Goal: Information Seeking & Learning: Learn about a topic

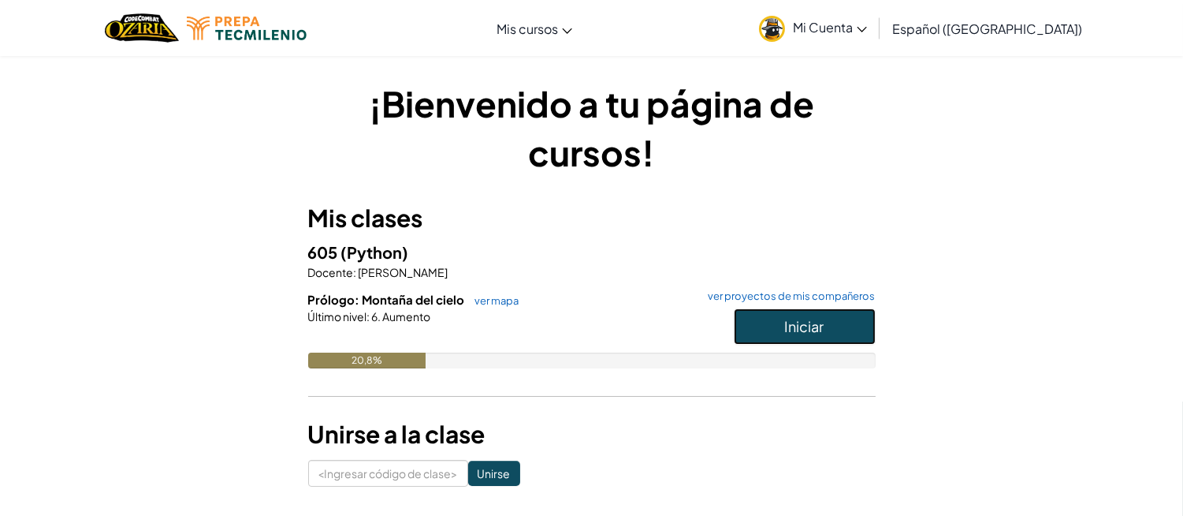
click at [754, 334] on button "Iniciar" at bounding box center [805, 326] width 142 height 36
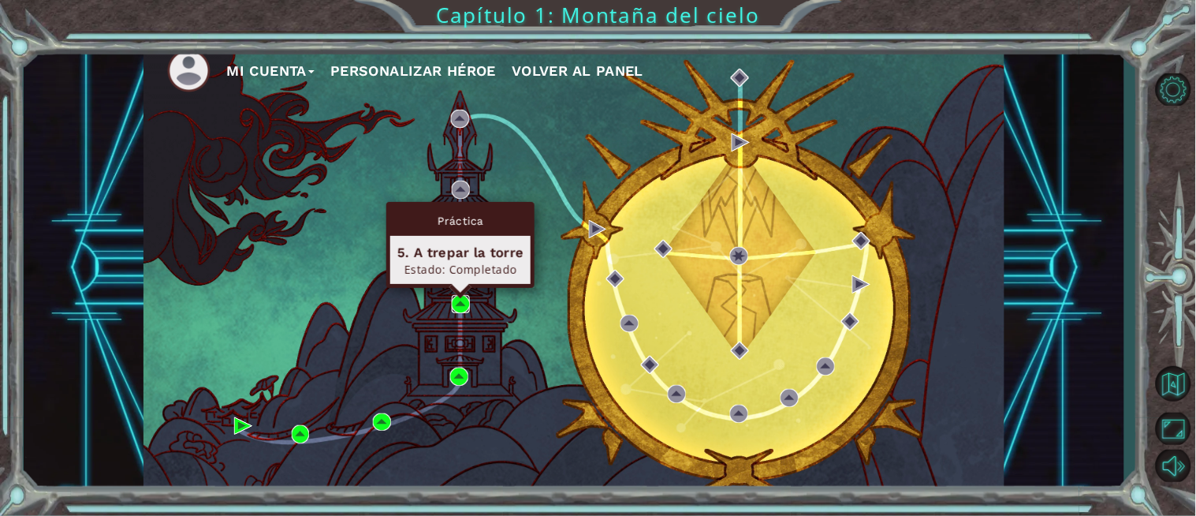
click at [464, 304] on img at bounding box center [461, 304] width 18 height 18
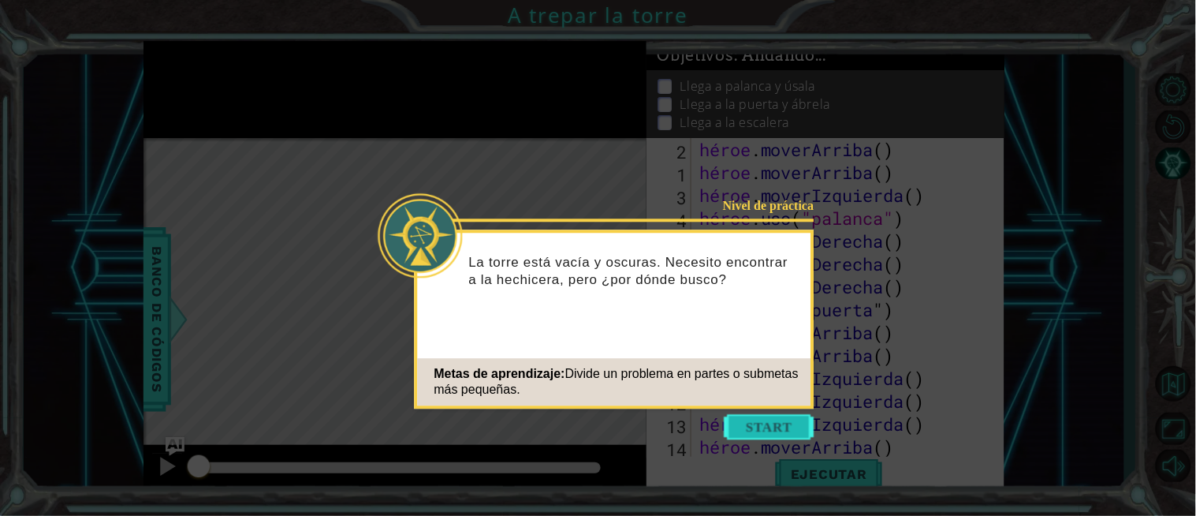
click at [770, 430] on button "Comenzar" at bounding box center [770, 426] width 90 height 25
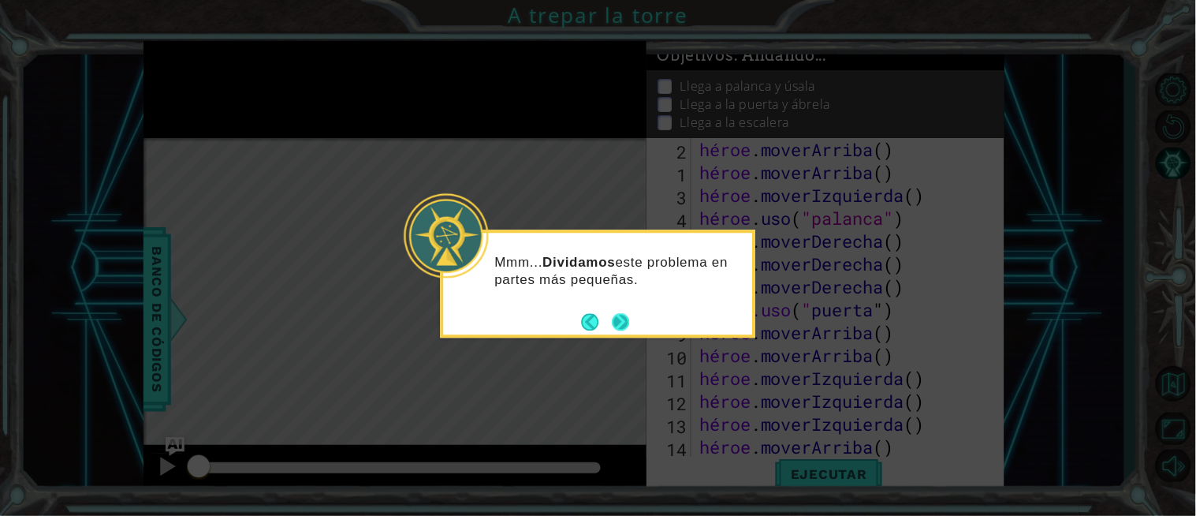
click at [623, 317] on button "Próximo" at bounding box center [620, 321] width 17 height 17
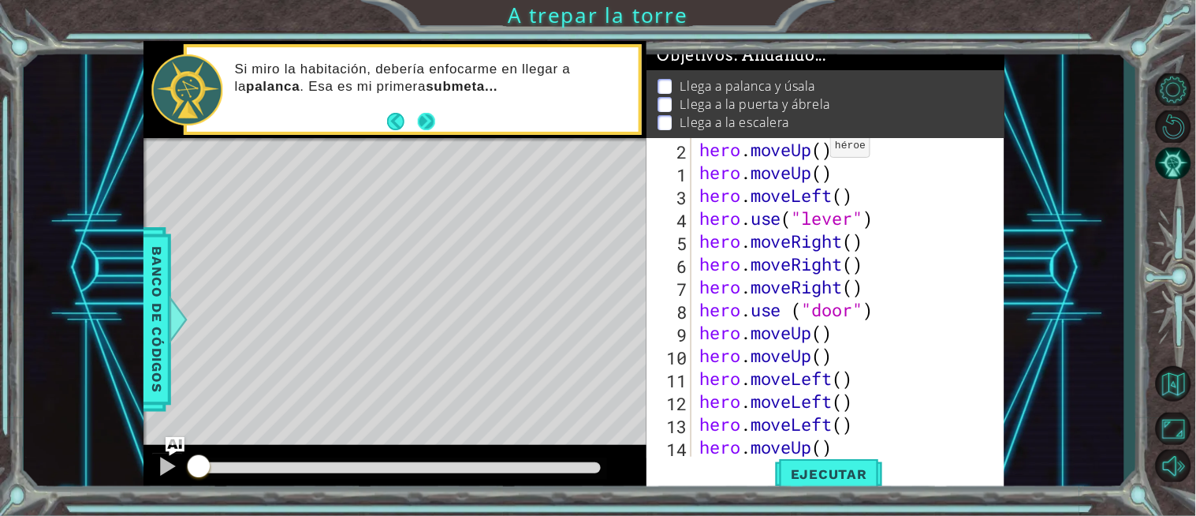
click at [429, 125] on button "Next" at bounding box center [426, 121] width 17 height 17
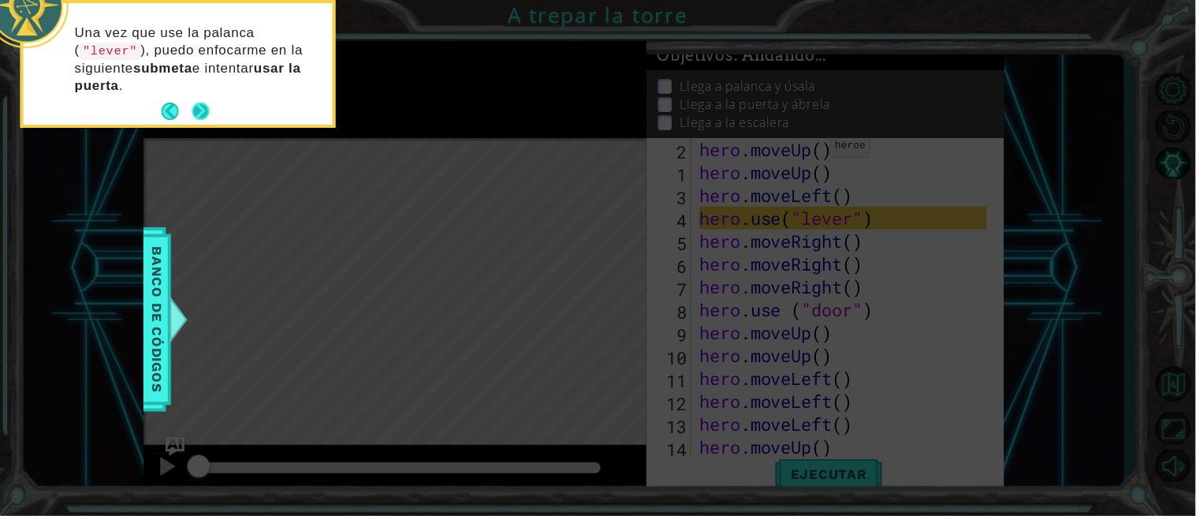
click at [201, 105] on button "Next" at bounding box center [200, 110] width 17 height 17
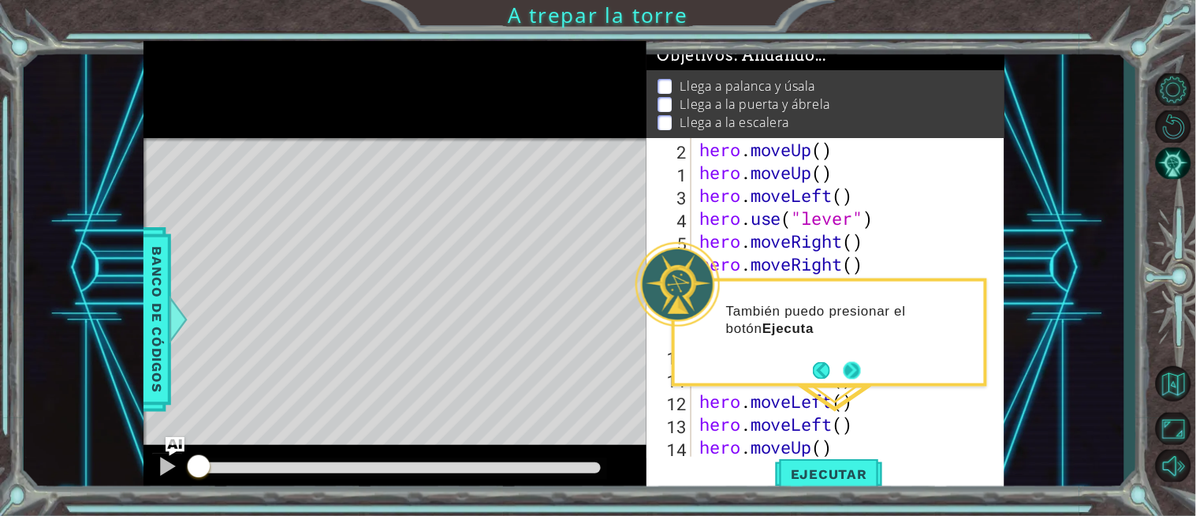
click at [854, 382] on footer at bounding box center [837, 371] width 48 height 24
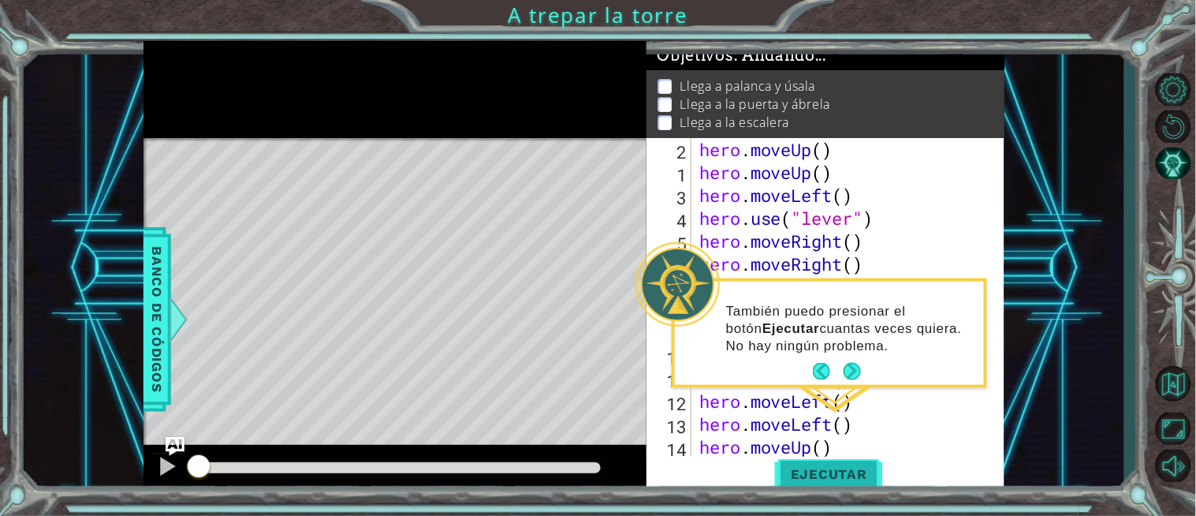
click at [831, 470] on span "Ejecutar" at bounding box center [829, 474] width 108 height 16
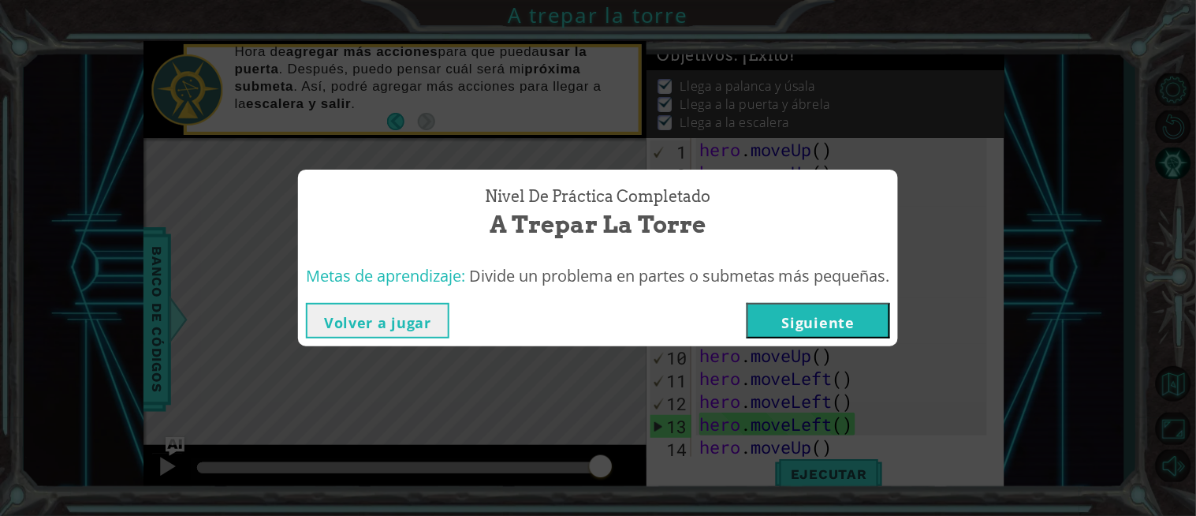
click at [825, 315] on button "Siguiente" at bounding box center [818, 320] width 143 height 35
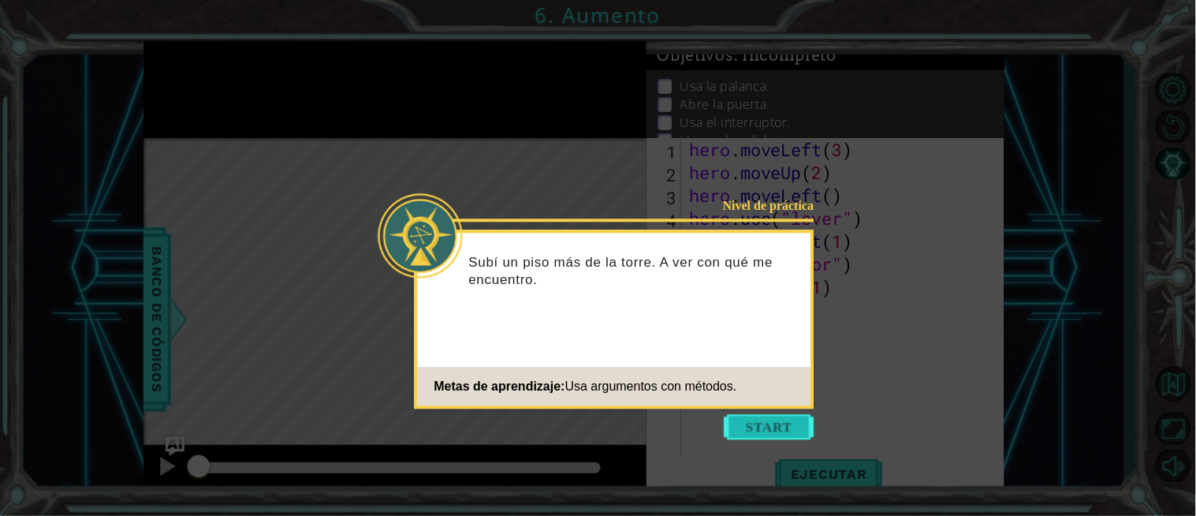
click at [767, 423] on button "Start" at bounding box center [770, 426] width 90 height 25
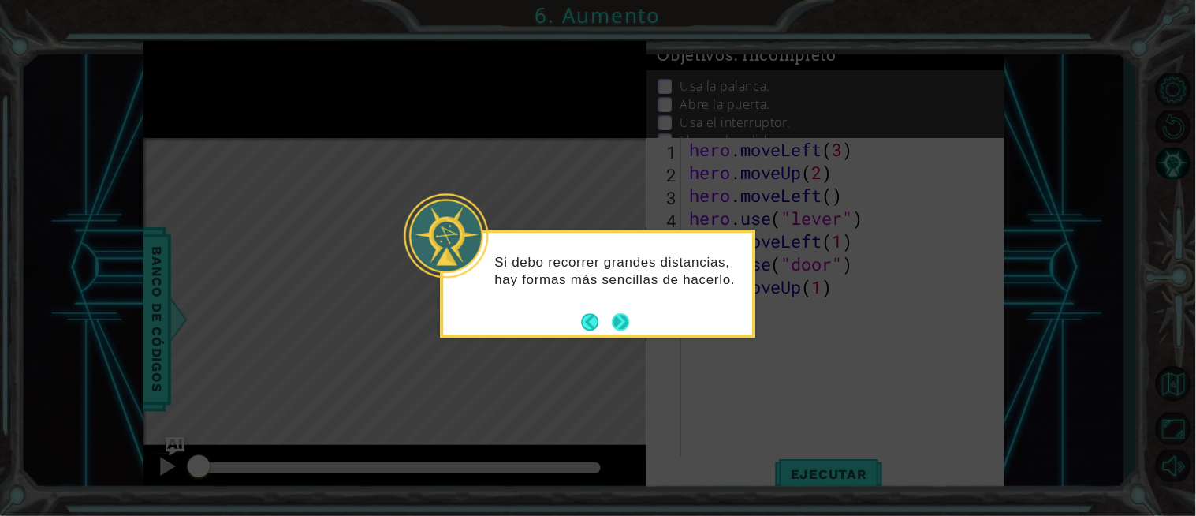
click at [623, 319] on button "Next" at bounding box center [620, 321] width 17 height 17
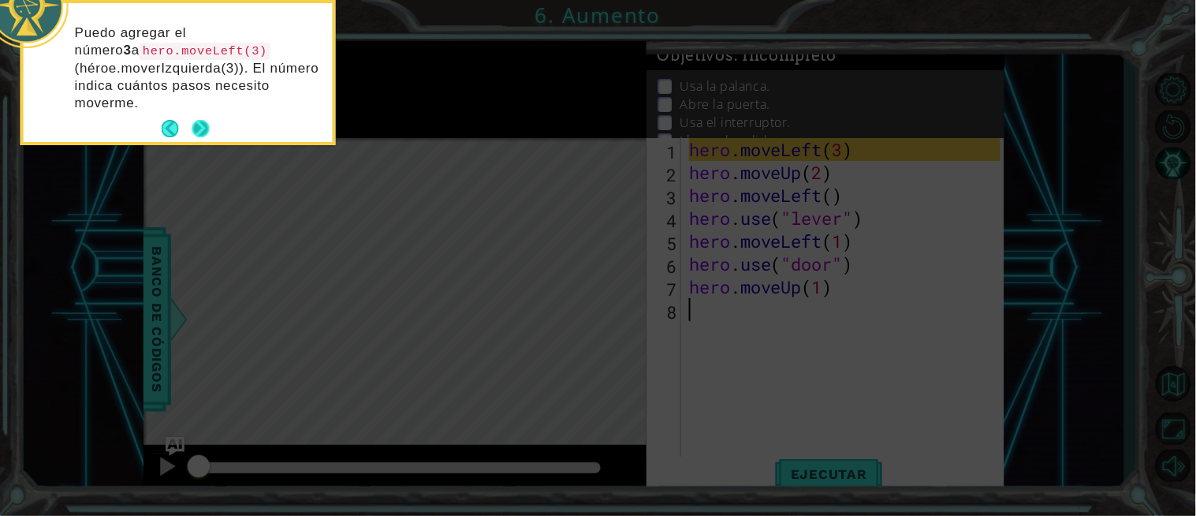
click at [201, 132] on button "Next" at bounding box center [200, 128] width 17 height 17
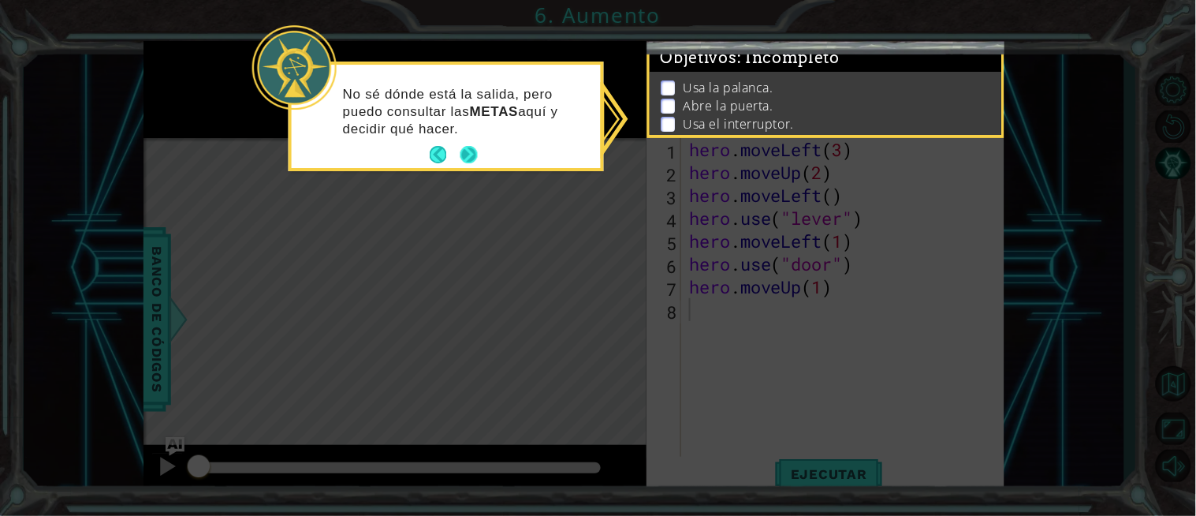
click at [466, 153] on button "Next" at bounding box center [468, 155] width 17 height 17
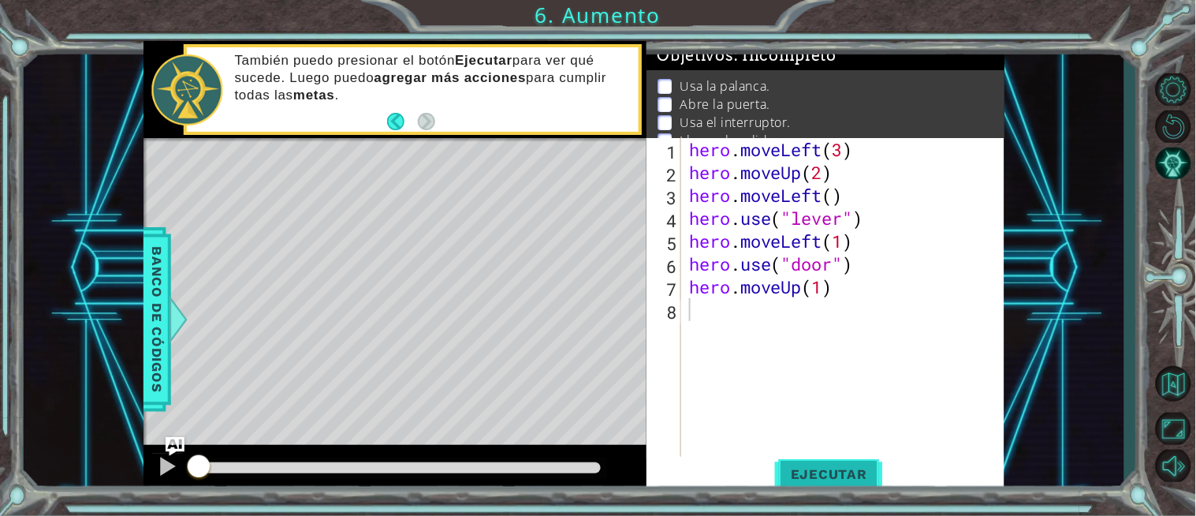
click at [811, 476] on span "Ejecutar" at bounding box center [829, 474] width 108 height 16
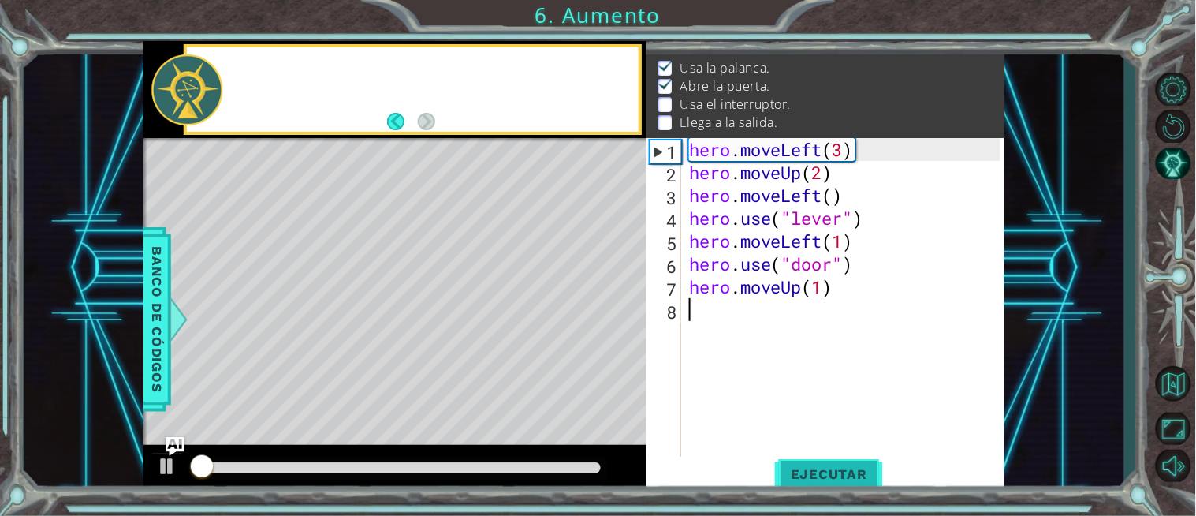
scroll to position [20, 0]
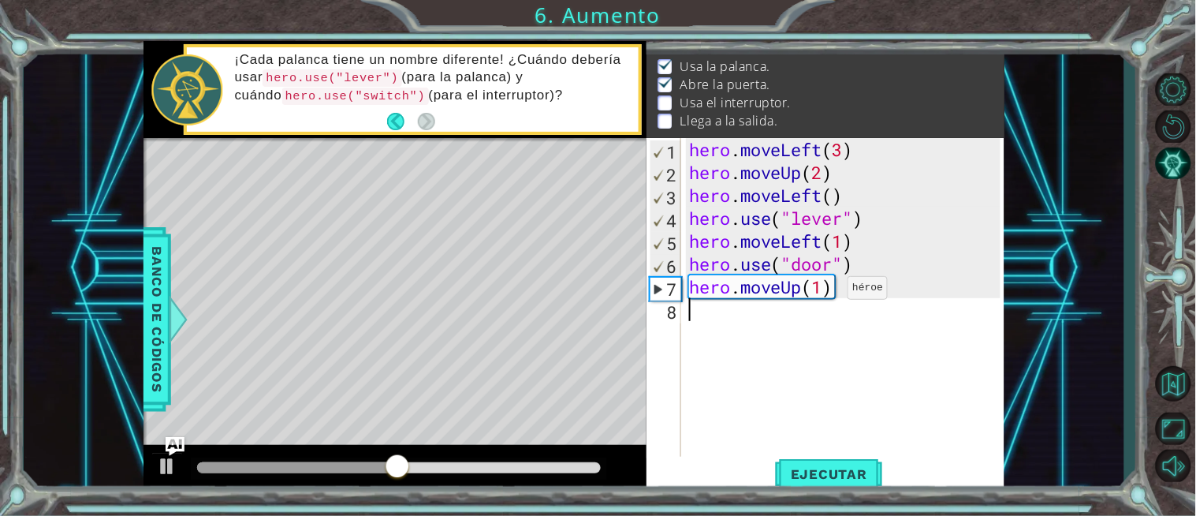
click at [824, 292] on div "hero . moveLeft ( 3 ) hero . moveUp ( 2 ) hero . moveLeft ( ) hero . use ( "lev…" at bounding box center [847, 321] width 322 height 366
type textarea "hero.moveUp(2)"
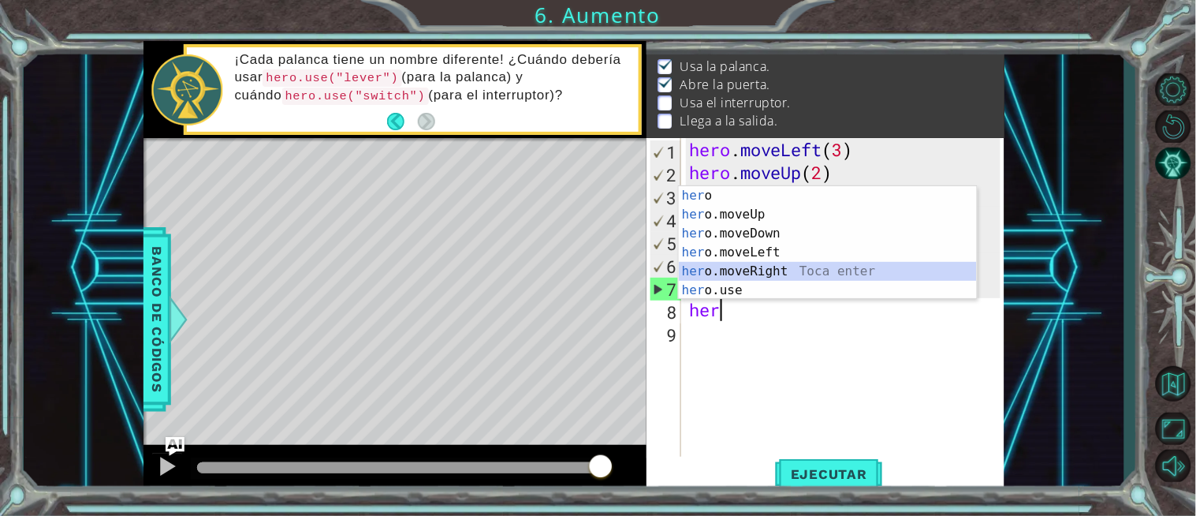
click at [766, 273] on div "her o Toca enter her o.moveUp Toca enter her o.moveDown Toca enter her o.moveLe…" at bounding box center [828, 261] width 298 height 151
type textarea "hero.moveRight(1)"
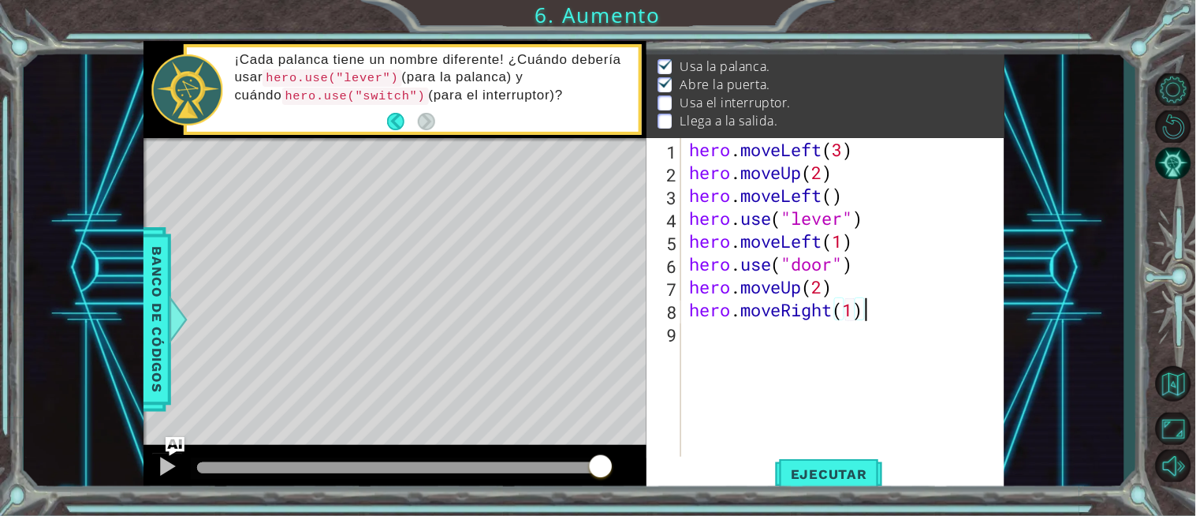
click at [866, 316] on div "hero . moveLeft ( 3 ) hero . moveUp ( 2 ) hero . moveLeft ( ) hero . use ( "lev…" at bounding box center [847, 321] width 322 height 366
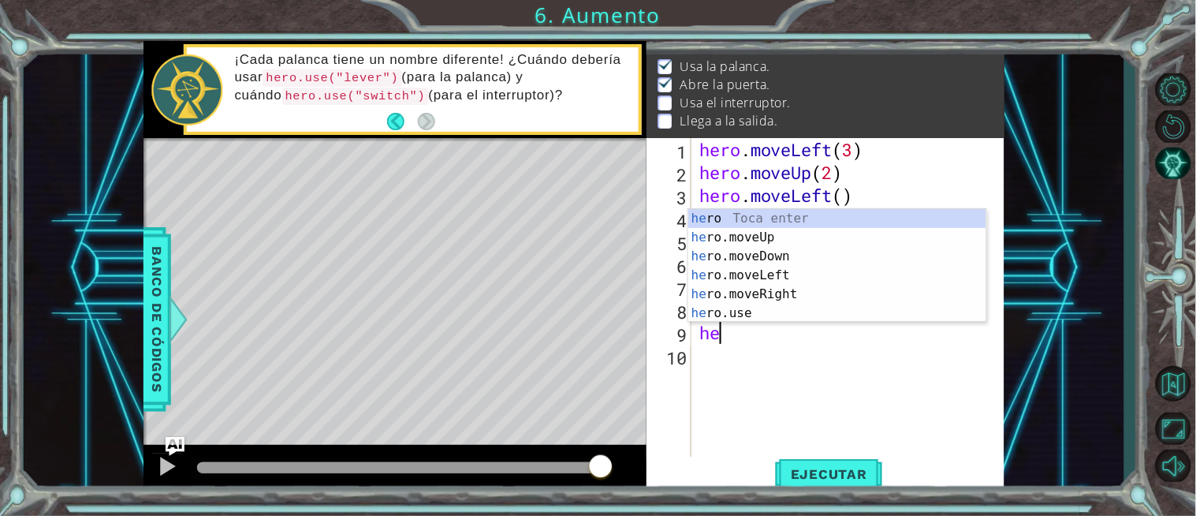
scroll to position [0, 1]
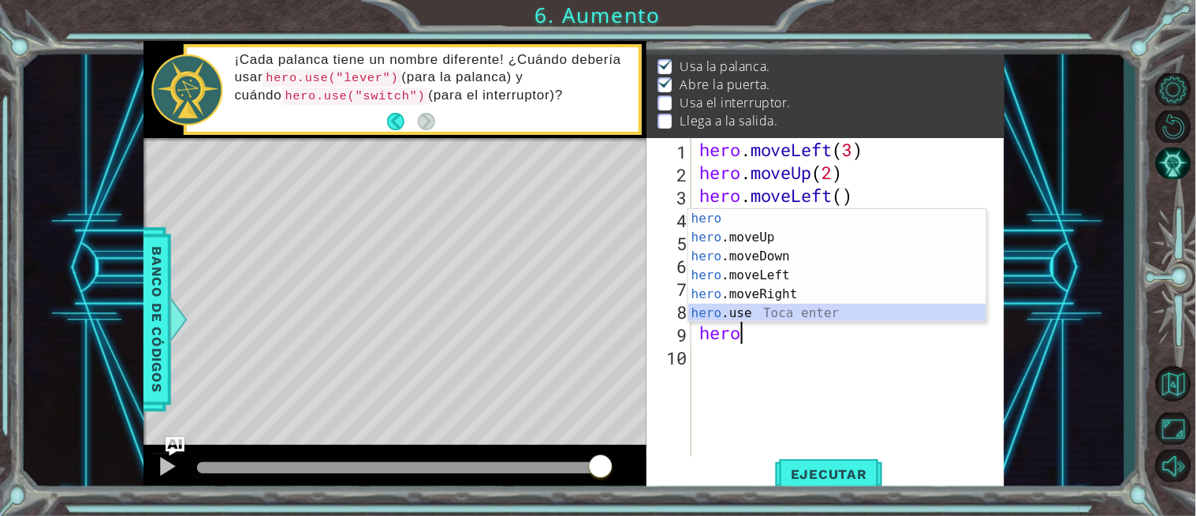
click at [777, 315] on div "hero Toca enter hero .moveUp Toca enter hero .moveDown Toca enter hero .moveLef…" at bounding box center [837, 284] width 298 height 151
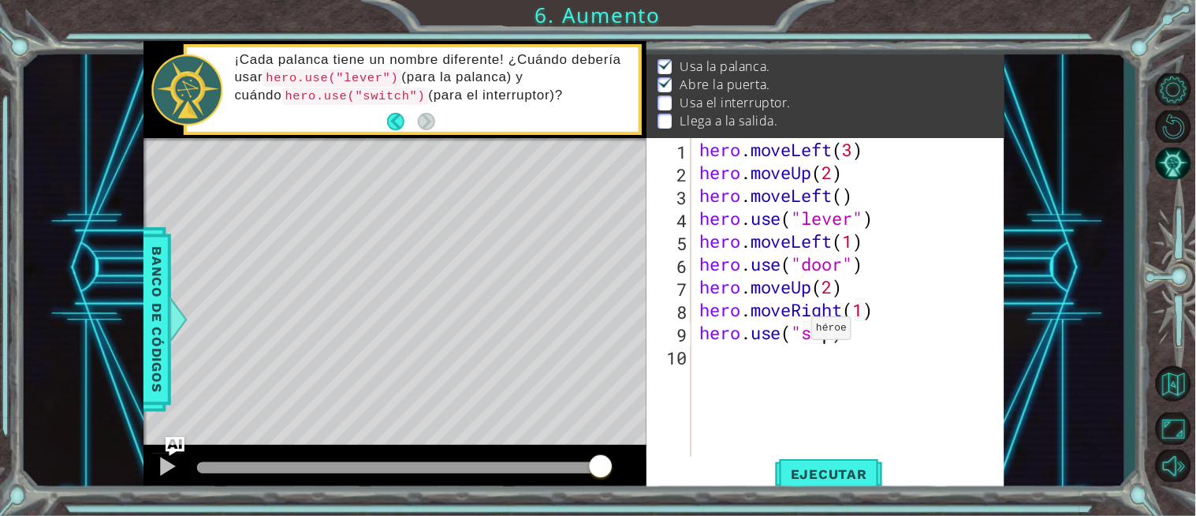
scroll to position [0, 5]
type textarea "hero.use("switch")"
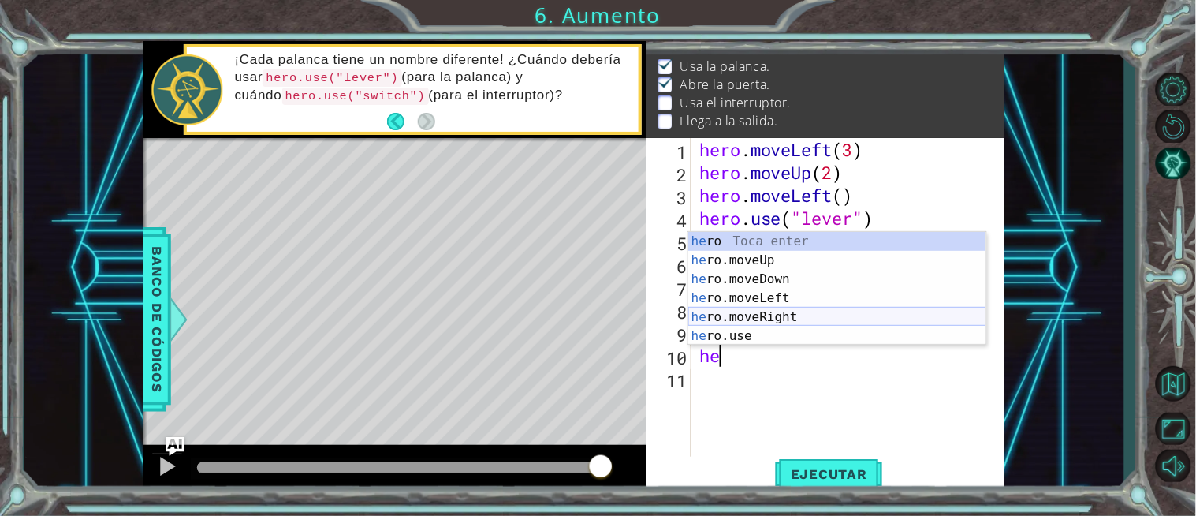
click at [771, 317] on div "he ro Toca enter he ro.moveUp Toca enter he ro.moveDown Toca enter he ro.moveLe…" at bounding box center [837, 307] width 298 height 151
type textarea "hero.moveRight(1)"
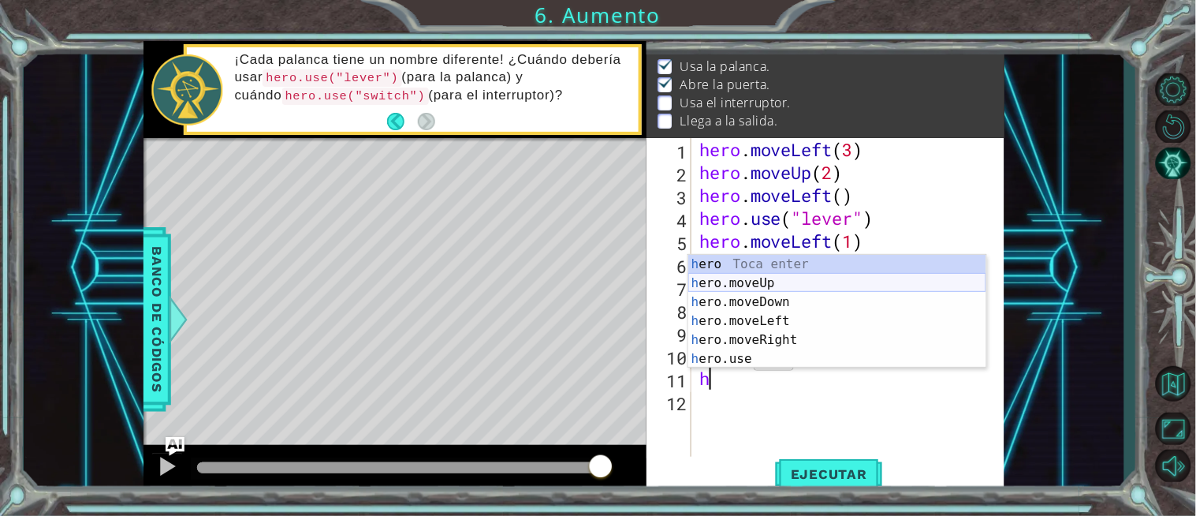
click at [755, 285] on div "h ero Toca enter h ero.moveUp Toca enter h ero.moveDown Toca enter h ero.moveLe…" at bounding box center [837, 330] width 298 height 151
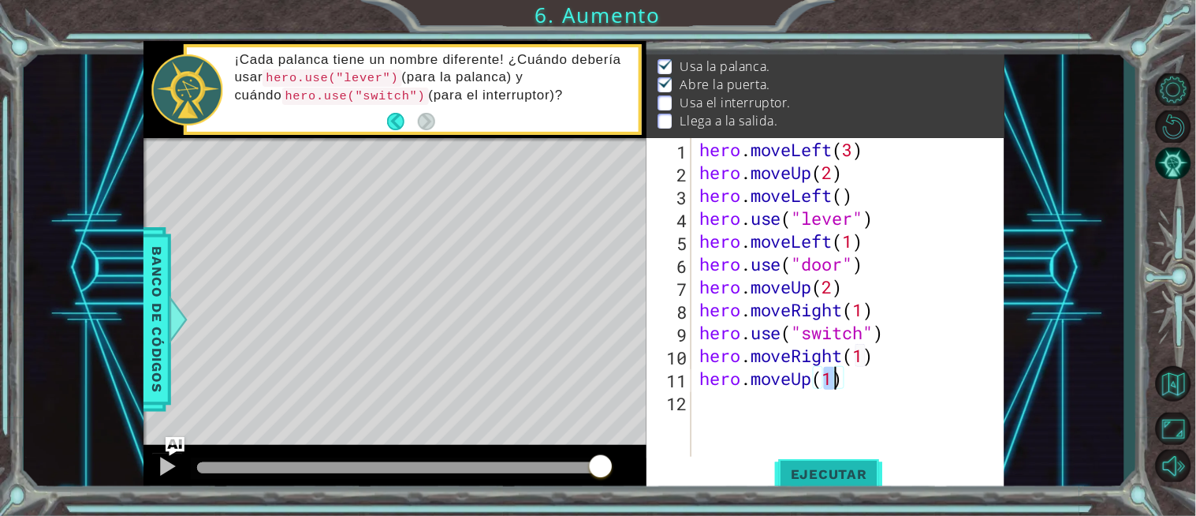
click at [801, 476] on span "Ejecutar" at bounding box center [829, 474] width 108 height 16
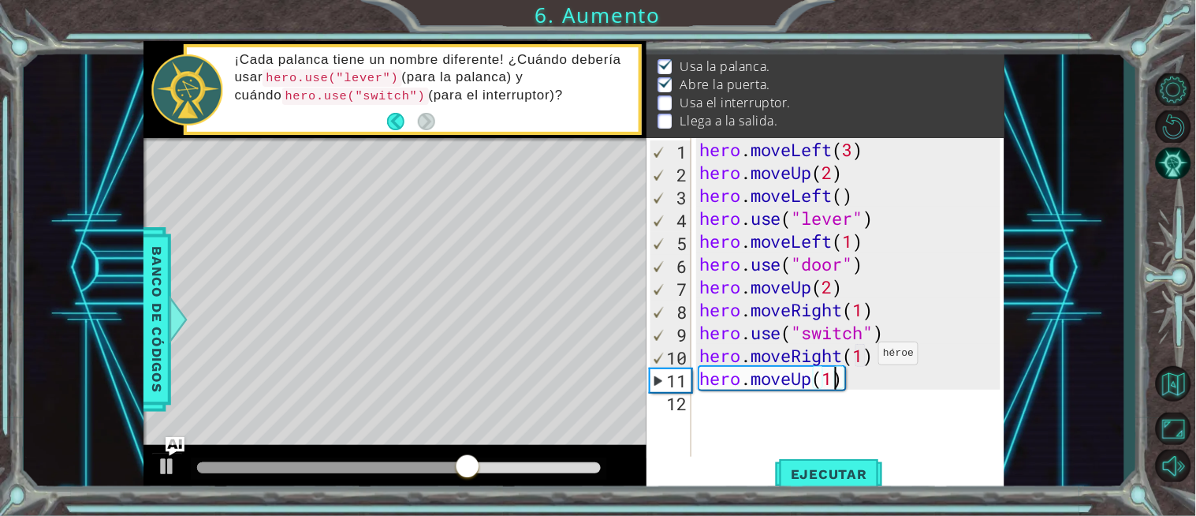
click at [864, 357] on div "hero . moveLeft ( 3 ) hero . moveUp ( 2 ) hero . moveLeft ( ) hero . use ( "lev…" at bounding box center [852, 321] width 313 height 366
click at [864, 315] on div "hero . moveLeft ( 3 ) hero . moveUp ( 2 ) hero . moveLeft ( ) hero . use ( "lev…" at bounding box center [852, 321] width 313 height 366
click at [863, 352] on div "hero . moveLeft ( 3 ) hero . moveUp ( 2 ) hero . moveLeft ( ) hero . use ( "lev…" at bounding box center [852, 321] width 313 height 366
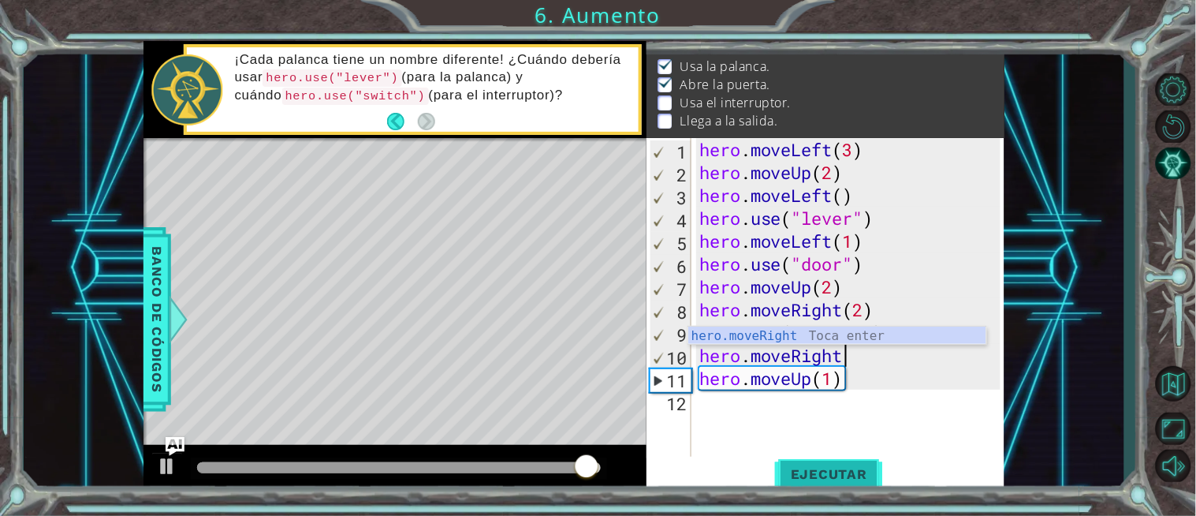
click at [822, 479] on span "Ejecutar" at bounding box center [829, 474] width 108 height 16
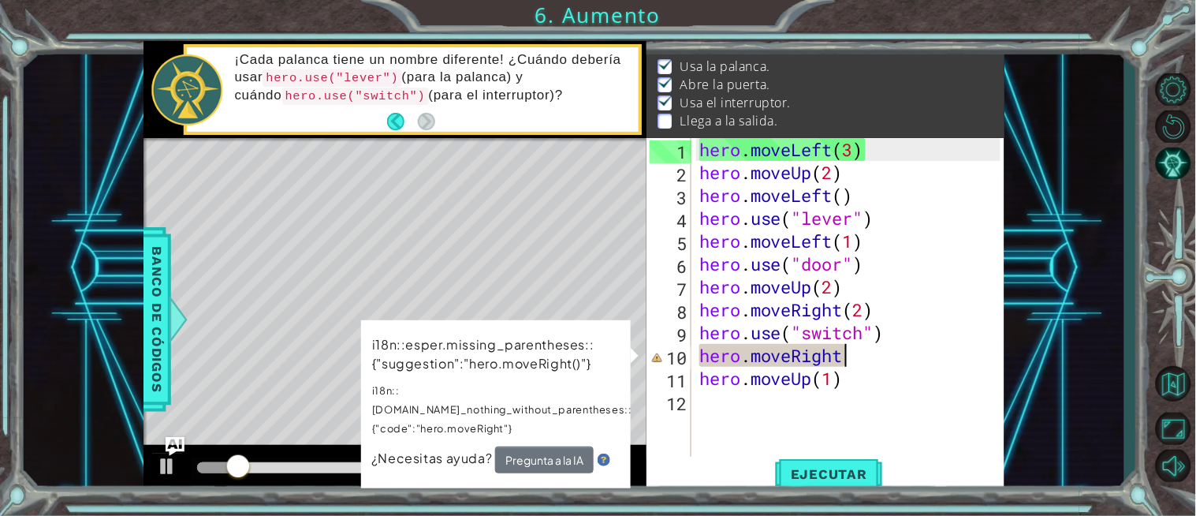
click at [845, 363] on div "hero . moveLeft ( 3 ) hero . moveUp ( 2 ) hero . moveLeft ( ) hero . use ( "lev…" at bounding box center [852, 321] width 313 height 366
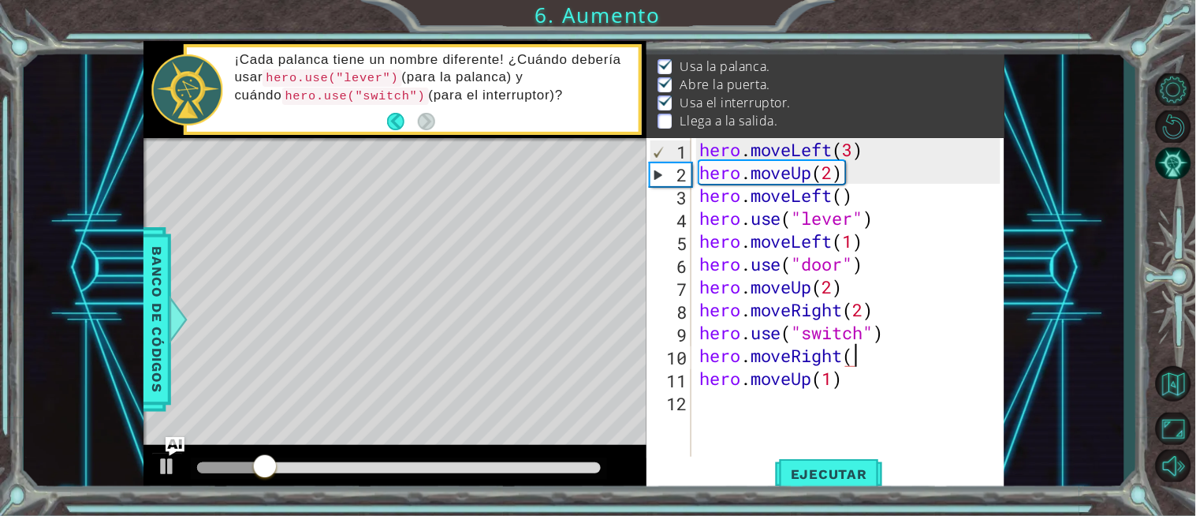
scroll to position [0, 6]
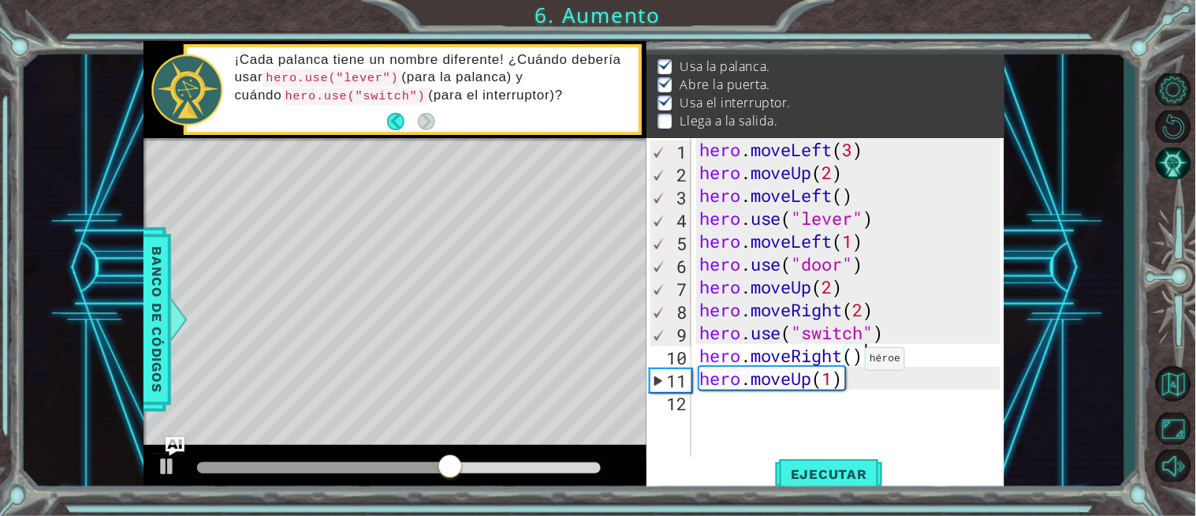
click at [852, 363] on div "hero . moveLeft ( 3 ) hero . moveUp ( 2 ) hero . moveLeft ( ) hero . use ( "lev…" at bounding box center [852, 321] width 313 height 366
type textarea "hero.moveRight(1)"
click at [848, 471] on span "Ejecutar" at bounding box center [829, 474] width 108 height 16
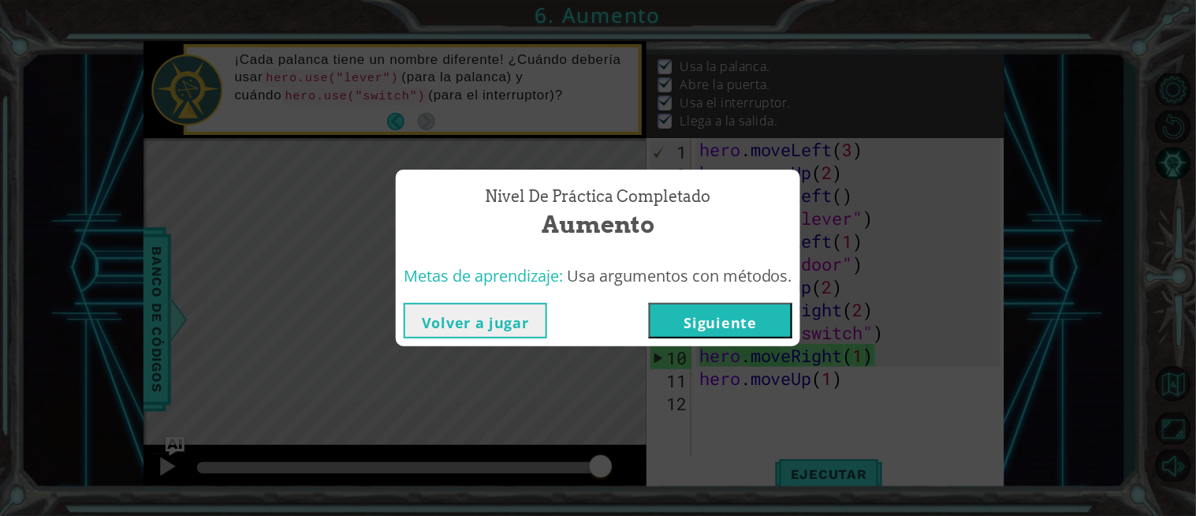
click at [722, 311] on button "Siguiente" at bounding box center [720, 320] width 143 height 35
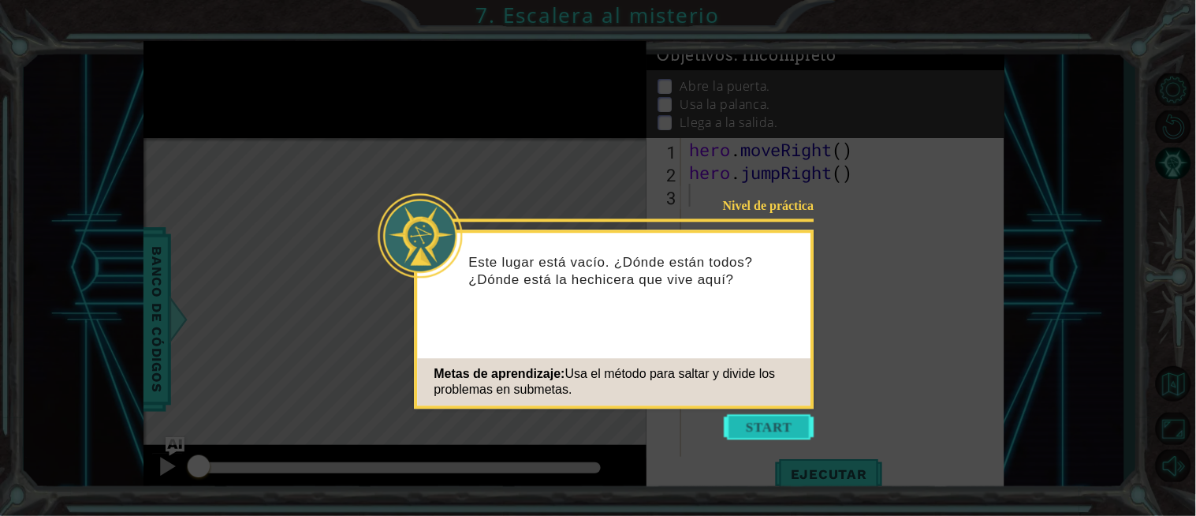
click at [758, 420] on button "Start" at bounding box center [770, 426] width 90 height 25
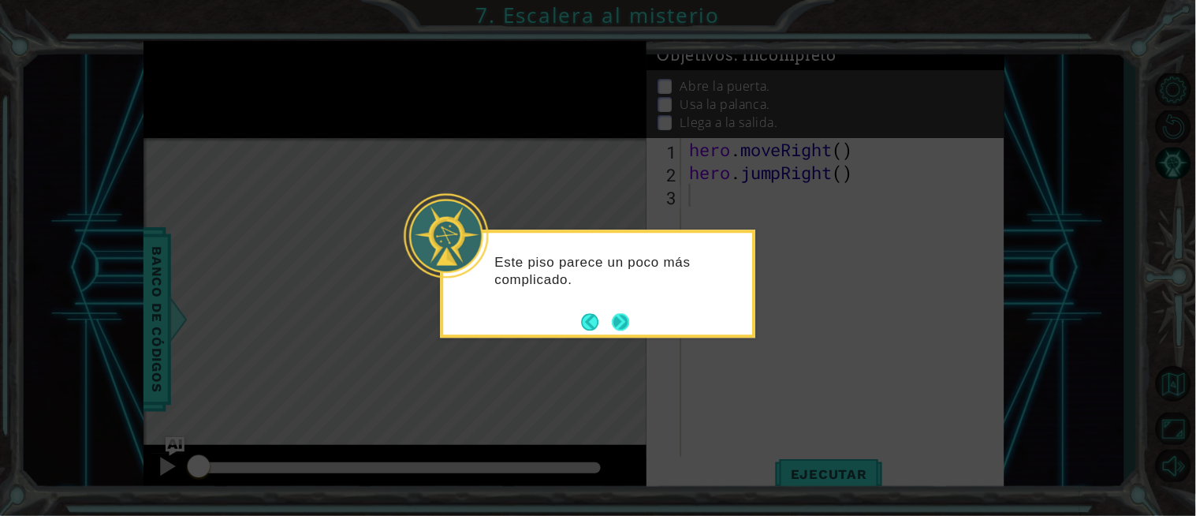
click at [617, 319] on button "Next" at bounding box center [620, 321] width 17 height 17
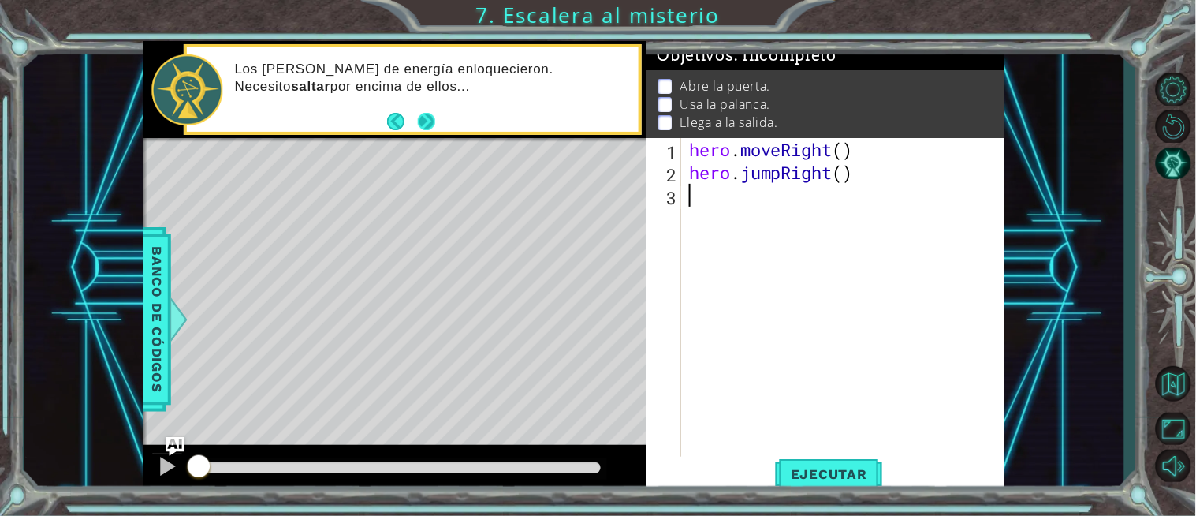
click at [427, 125] on button "Next" at bounding box center [426, 121] width 17 height 17
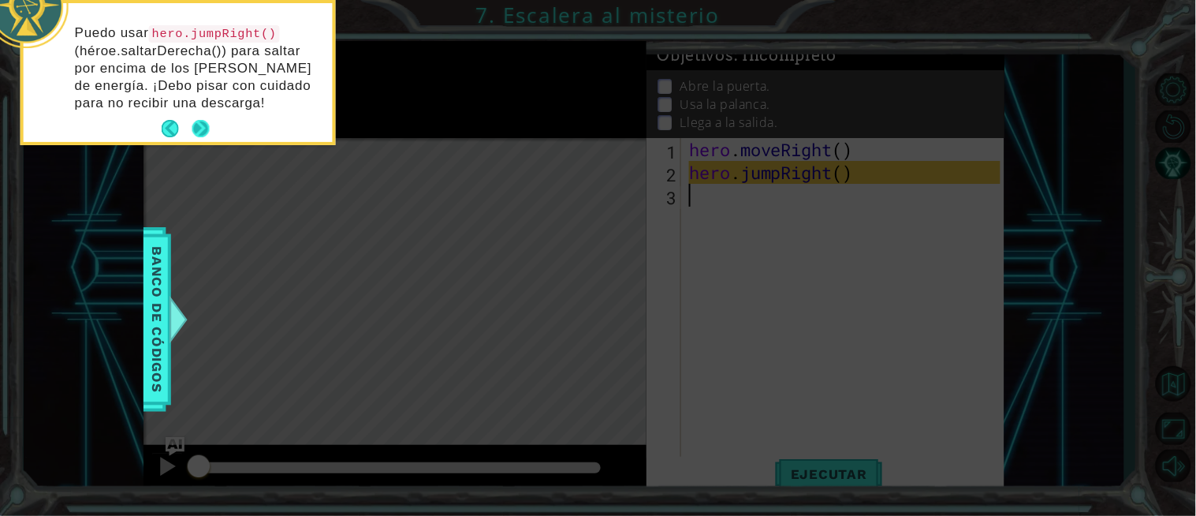
click at [199, 123] on button "Next" at bounding box center [200, 128] width 17 height 17
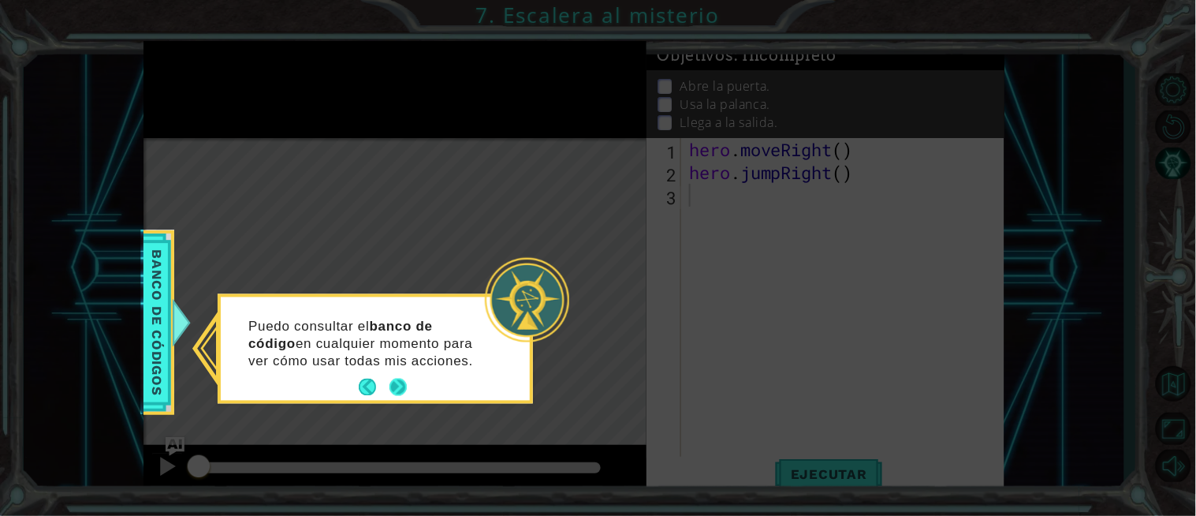
click at [395, 384] on button "Next" at bounding box center [397, 386] width 17 height 17
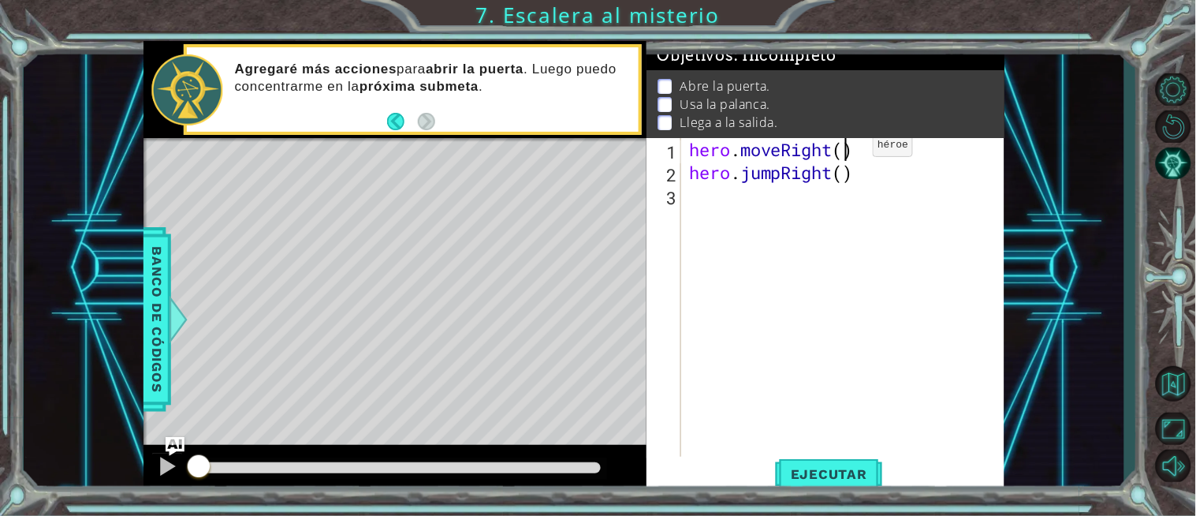
click at [849, 148] on div "hero . moveRight ( ) hero . jumpRight ( )" at bounding box center [847, 321] width 322 height 366
click at [841, 172] on div "hero . moveRight ( 1 ) hero . jumpRight ( )" at bounding box center [847, 321] width 322 height 366
type textarea "hero.jumpRight(1)"
click at [869, 172] on div "hero . moveRight ( 1 ) hero . jumpRight ( 1 )" at bounding box center [847, 321] width 322 height 366
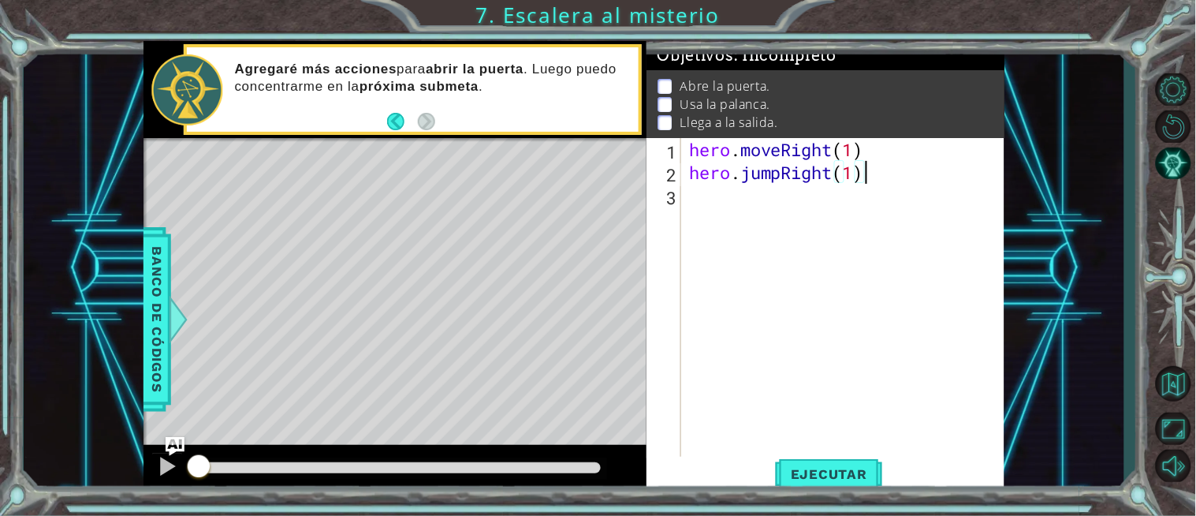
scroll to position [0, 0]
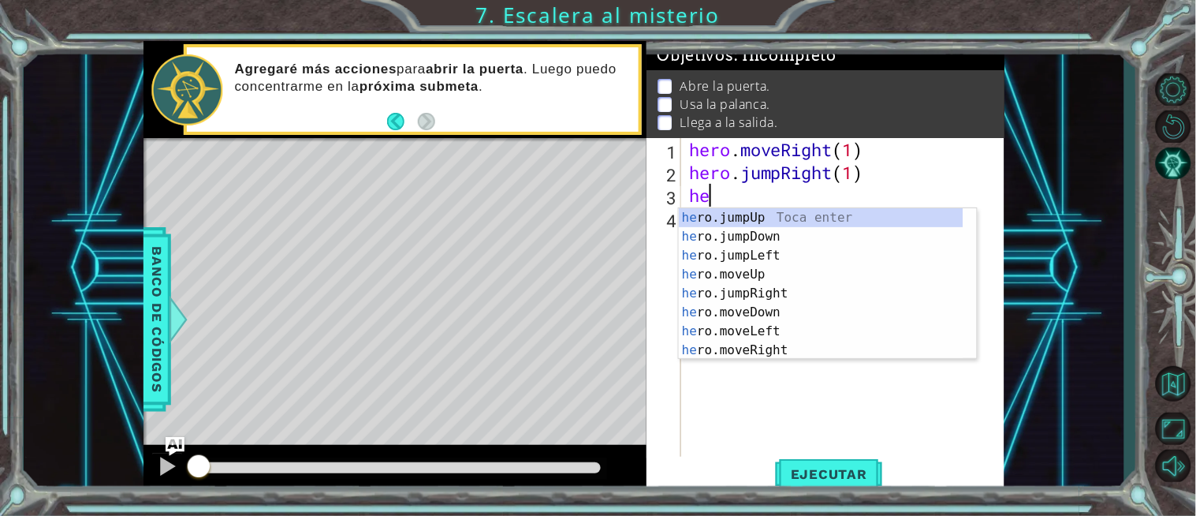
type textarea "her"
click at [775, 296] on div "her o.jumpUp Toca enter her o.jumpDown Toca enter her o.jumpLeft Toca enter her…" at bounding box center [821, 302] width 285 height 189
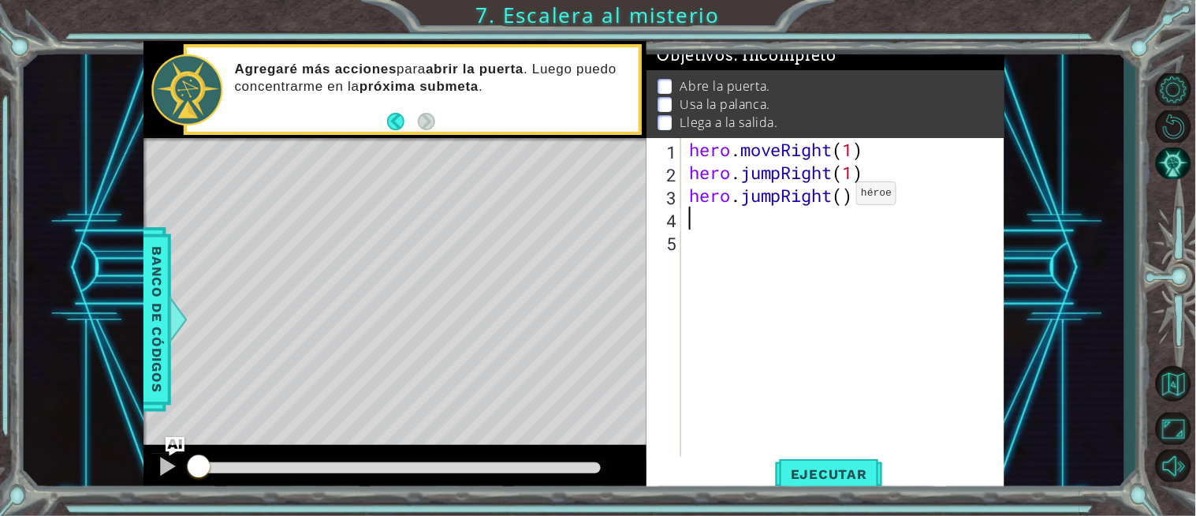
click at [833, 197] on div "hero . moveRight ( 1 ) hero . jumpRight ( 1 ) hero . jumpRight ( )" at bounding box center [847, 321] width 322 height 366
click at [857, 197] on div "hero . moveRight ( 1 ) hero . jumpRight ( 1 ) hero . jumpRight ( )" at bounding box center [847, 321] width 322 height 366
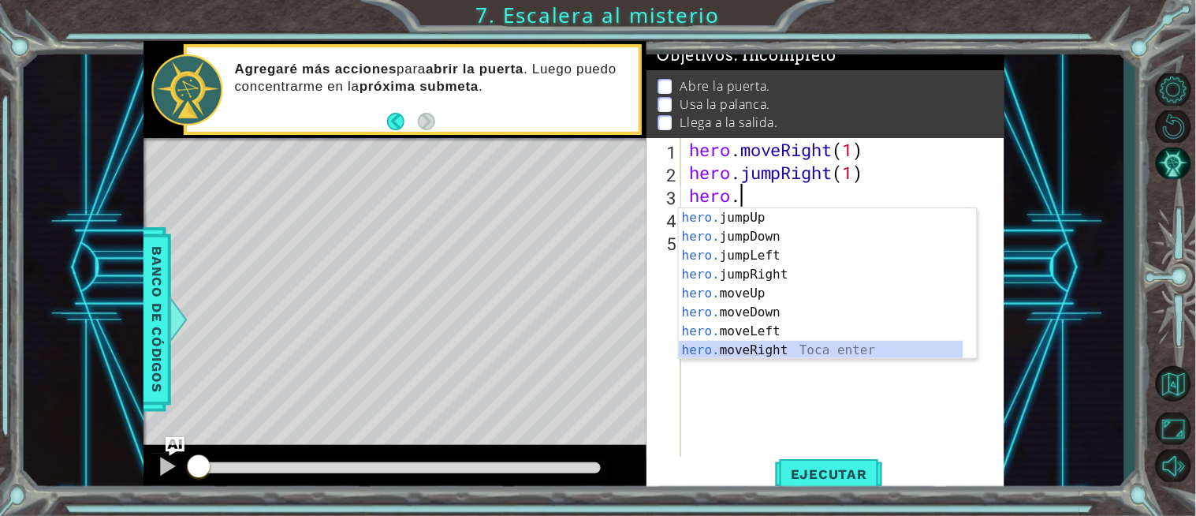
click at [758, 349] on div "hero. jumpUp Toca enter hero. jumpDown Toca enter hero. jumpLeft Toca enter her…" at bounding box center [821, 302] width 285 height 189
type textarea "hero.moveRight(1)"
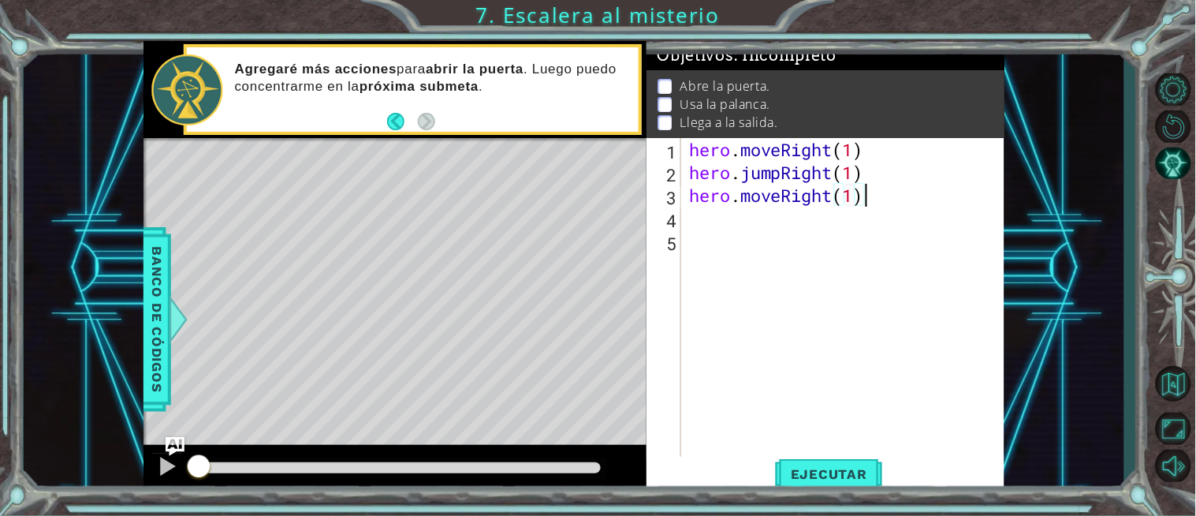
click at [868, 201] on div "hero . moveRight ( 1 ) hero . jumpRight ( 1 ) hero . moveRight ( 1 )" at bounding box center [847, 321] width 322 height 366
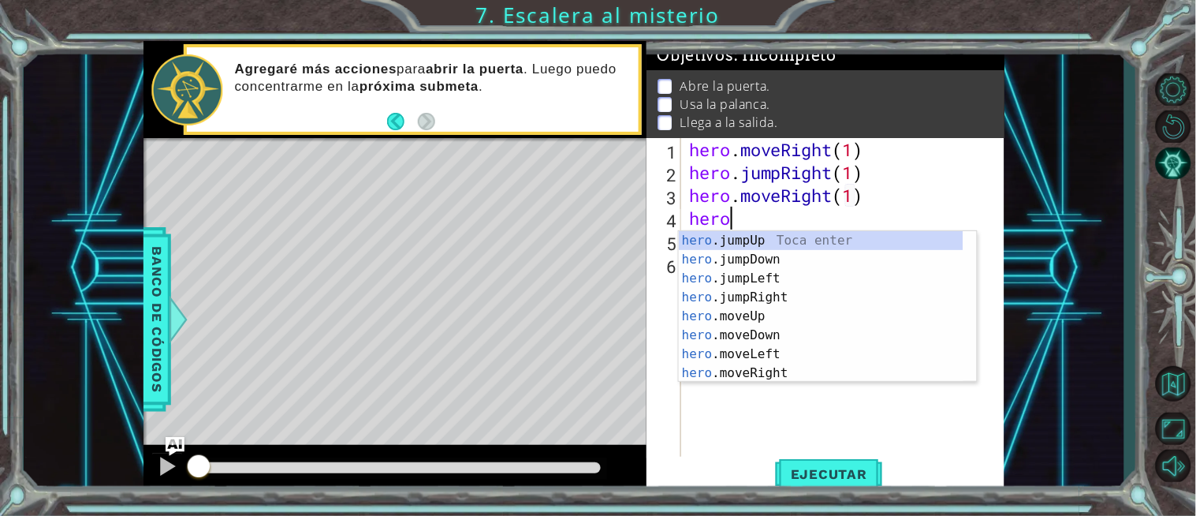
scroll to position [0, 1]
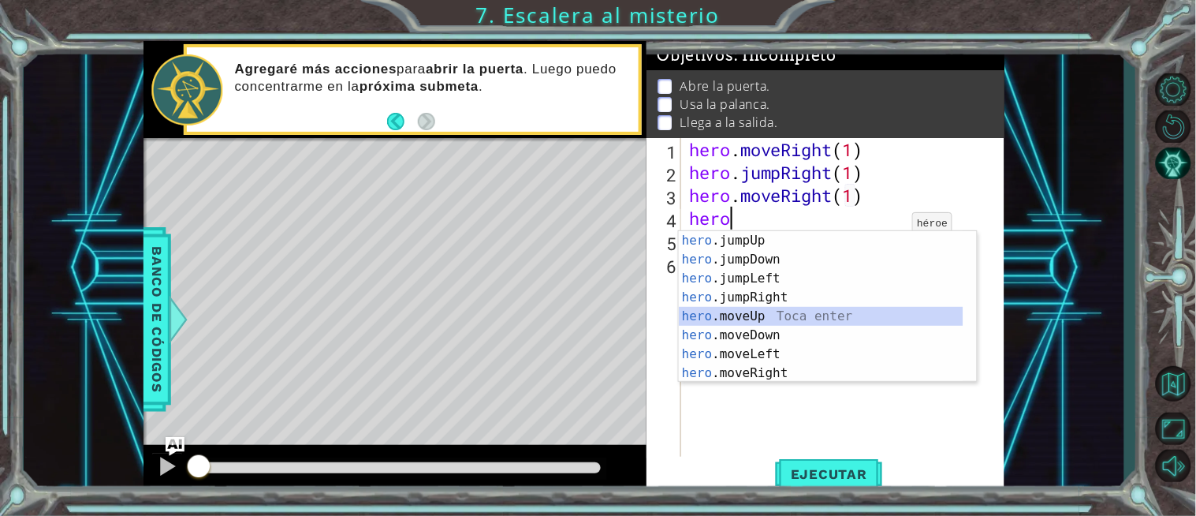
click at [777, 316] on div "hero .jumpUp Toca enter hero .jumpDown Toca enter hero .jumpLeft Toca enter her…" at bounding box center [821, 325] width 285 height 189
type textarea "hero.moveUp(1)"
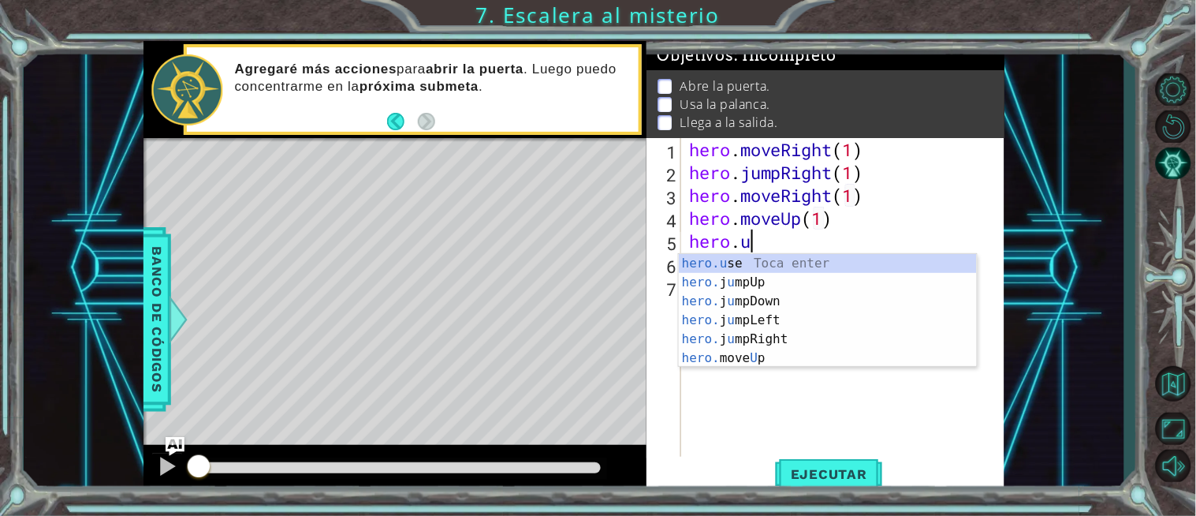
scroll to position [0, 2]
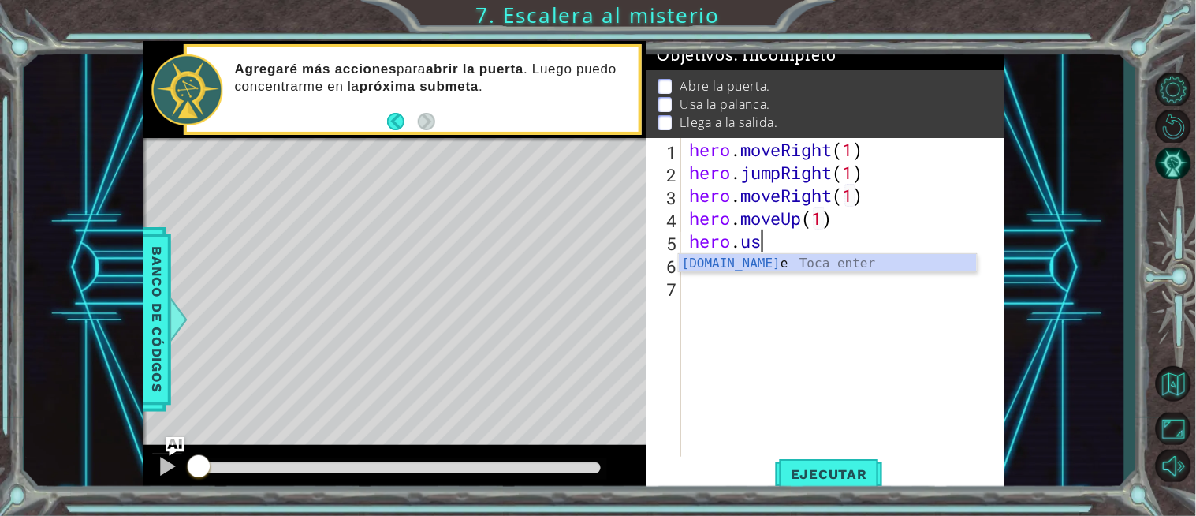
type textarea "hero.use"
click at [777, 318] on div "hero . moveRight ( 1 ) hero . jumpRight ( 1 ) hero . moveRight ( 1 ) hero . mov…" at bounding box center [847, 321] width 322 height 366
click at [777, 241] on div "hero . moveRight ( 1 ) hero . jumpRight ( 1 ) hero . moveRight ( 1 ) hero . mov…" at bounding box center [847, 321] width 322 height 366
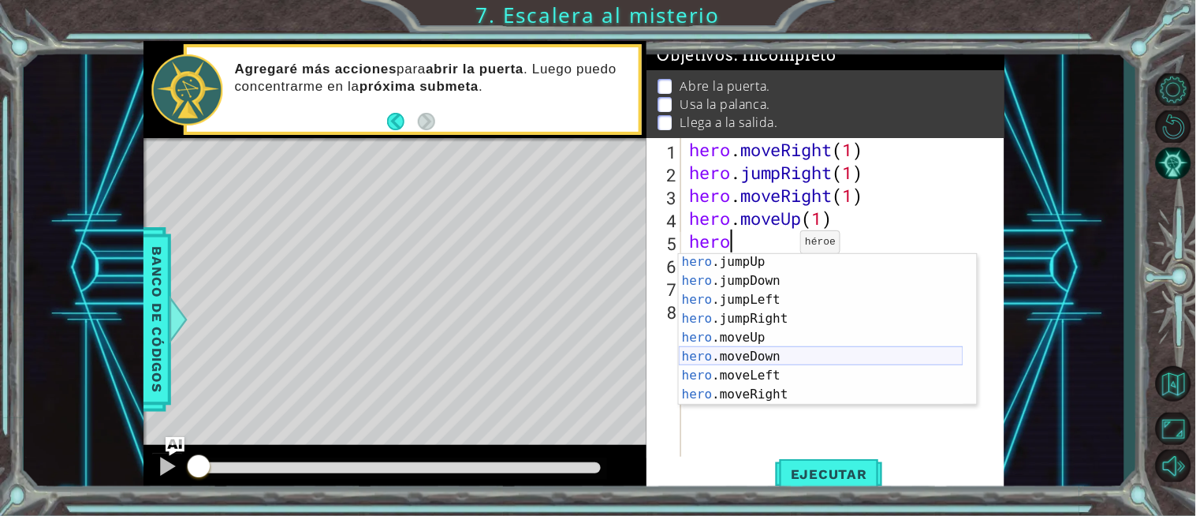
scroll to position [37, 0]
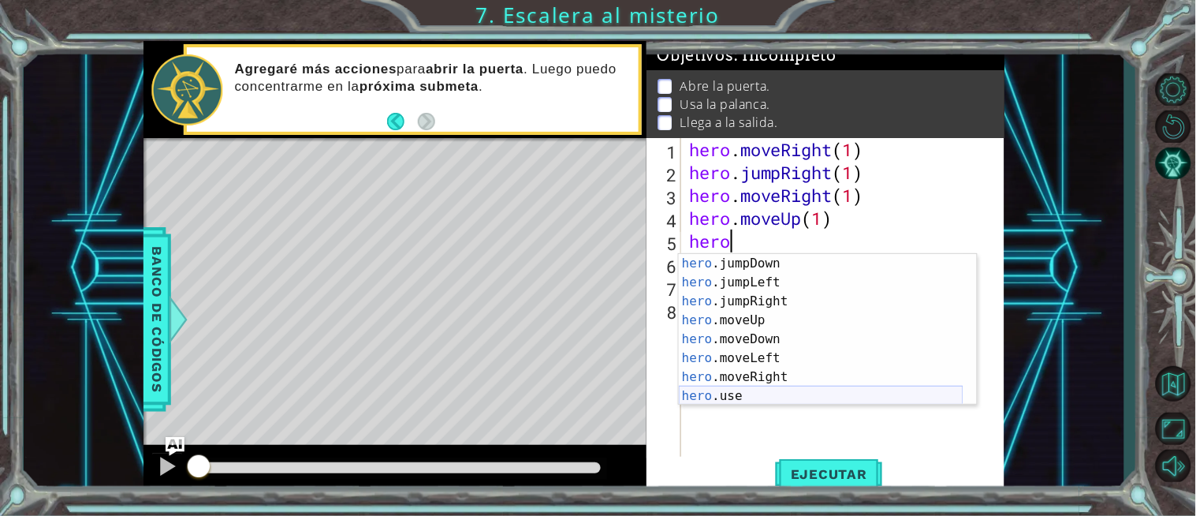
click at [734, 397] on div "hero .jumpDown Toca enter hero .jumpLeft Toca enter hero .jumpRight Toca enter …" at bounding box center [821, 348] width 285 height 189
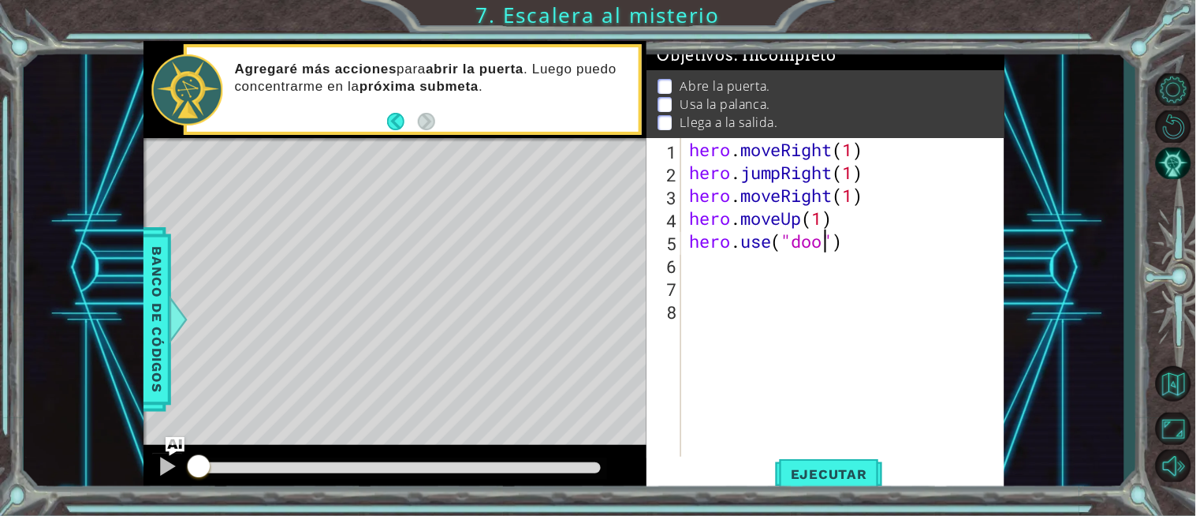
scroll to position [0, 6]
type textarea "hero.use("door")"
click at [814, 477] on span "Ejecutar" at bounding box center [829, 474] width 108 height 16
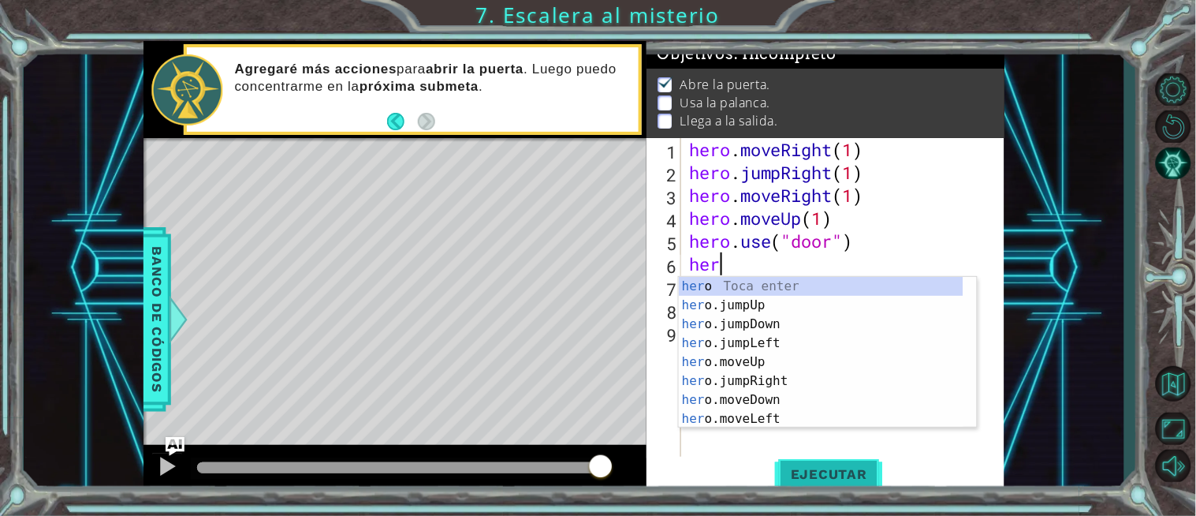
scroll to position [0, 1]
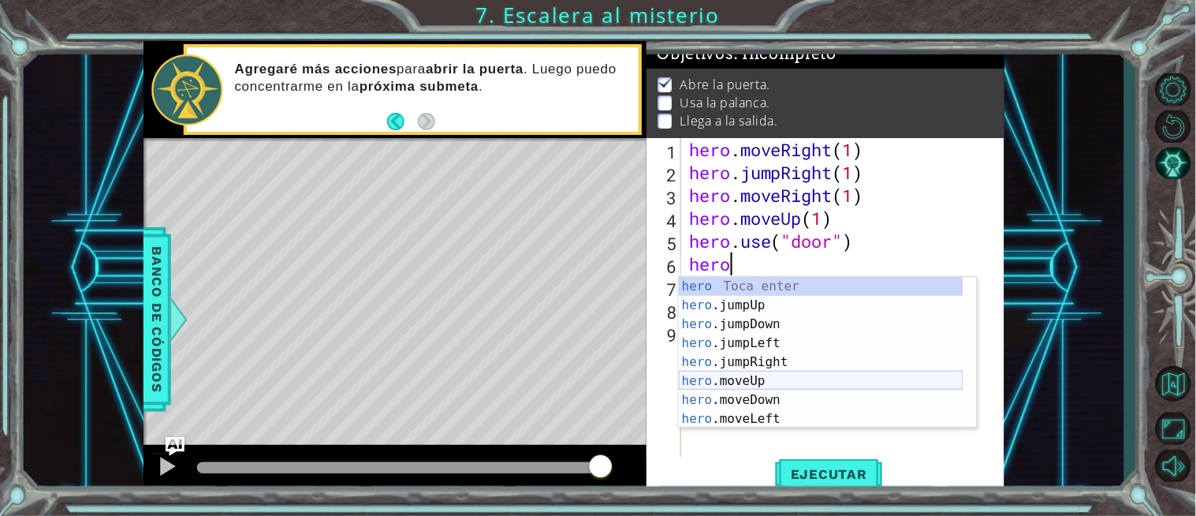
click at [771, 386] on div "hero Toca enter hero .jumpUp Toca enter hero .jumpDown Toca enter hero .jumpLef…" at bounding box center [821, 371] width 285 height 189
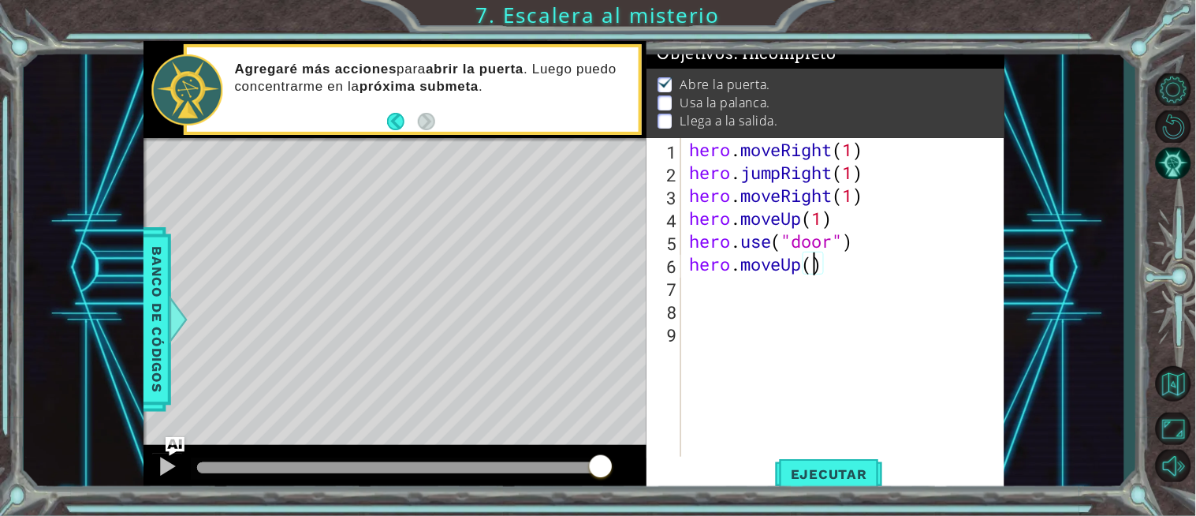
type textarea "hero.moveUp(2)"
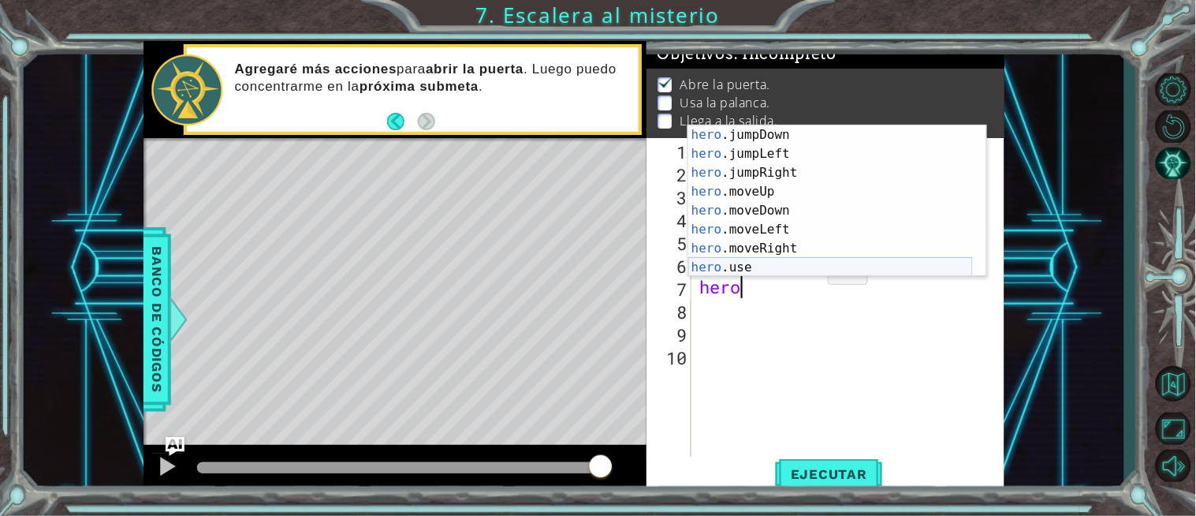
scroll to position [37, 0]
click at [795, 244] on div "hero .jumpDown Toca enter hero .jumpLeft Toca enter hero .jumpRight Toca enter …" at bounding box center [830, 219] width 285 height 189
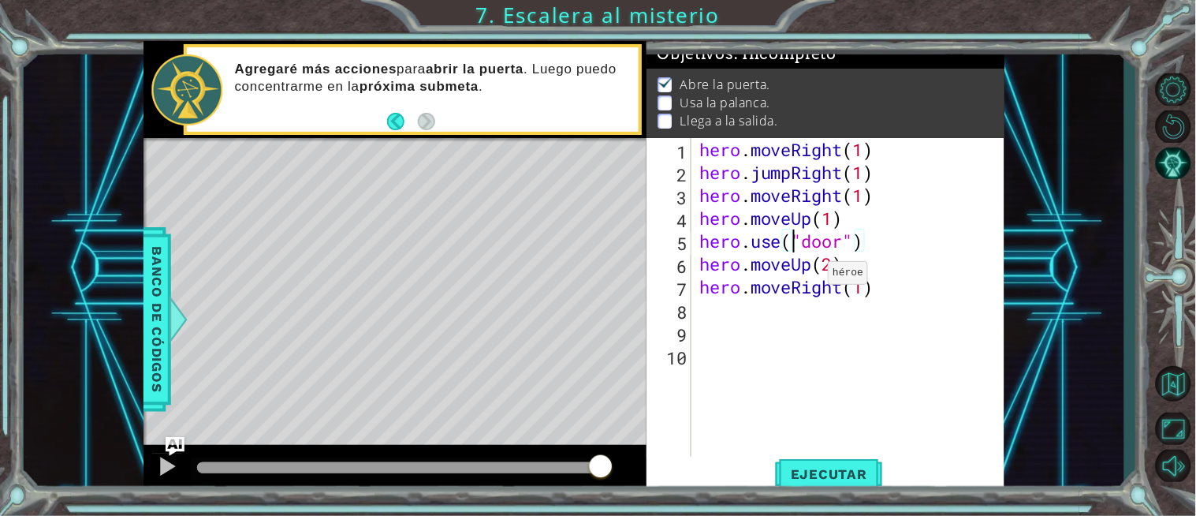
click at [795, 244] on div "hero . moveRight ( 1 ) hero . jumpRight ( 1 ) hero . moveRight ( 1 ) hero . mov…" at bounding box center [852, 321] width 313 height 366
click at [872, 298] on div "hero . moveRight ( 1 ) hero . jumpRight ( 1 ) hero . moveRight ( 1 ) hero . mov…" at bounding box center [852, 321] width 313 height 366
type textarea "hero.moveRight(1)"
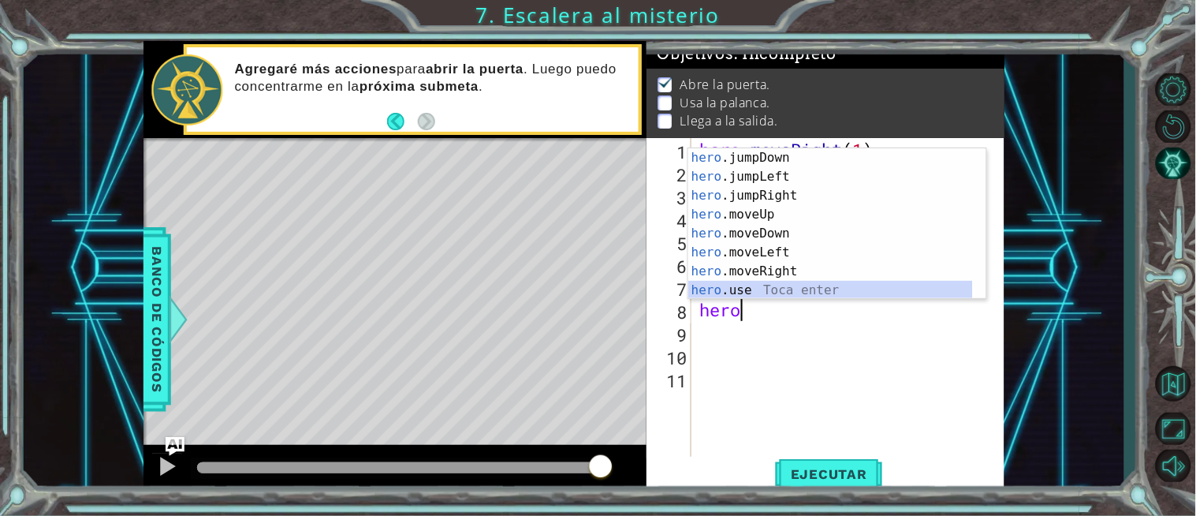
click at [802, 287] on div "hero .jumpDown Toca enter hero .jumpLeft Toca enter hero .jumpRight Toca enter …" at bounding box center [830, 242] width 285 height 189
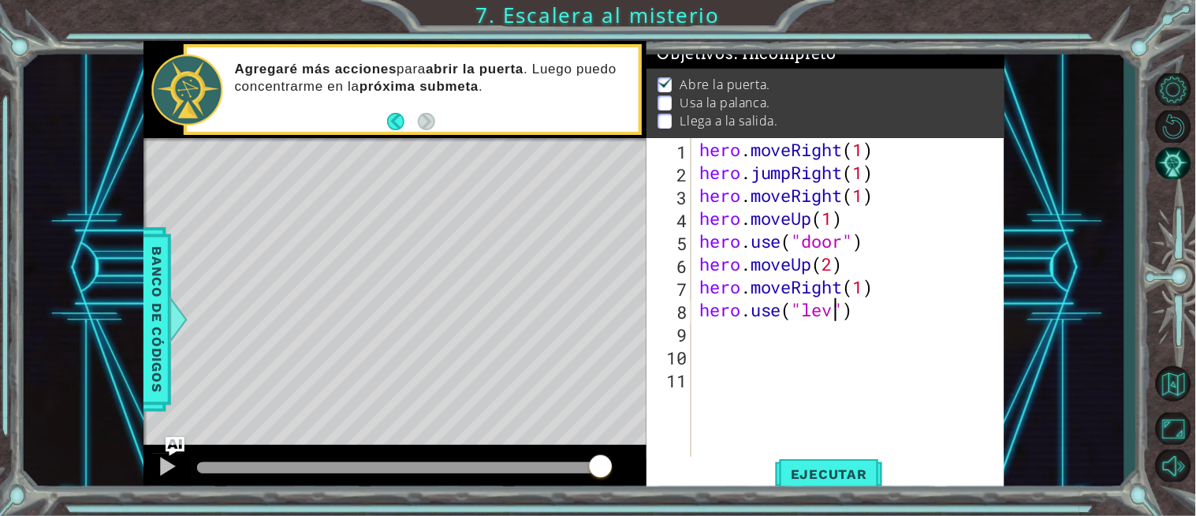
type textarea "hero.use("lever")"
click at [873, 303] on div "hero . moveRight ( 1 ) hero . jumpRight ( 1 ) hero . moveRight ( 1 ) hero . mov…" at bounding box center [852, 321] width 313 height 366
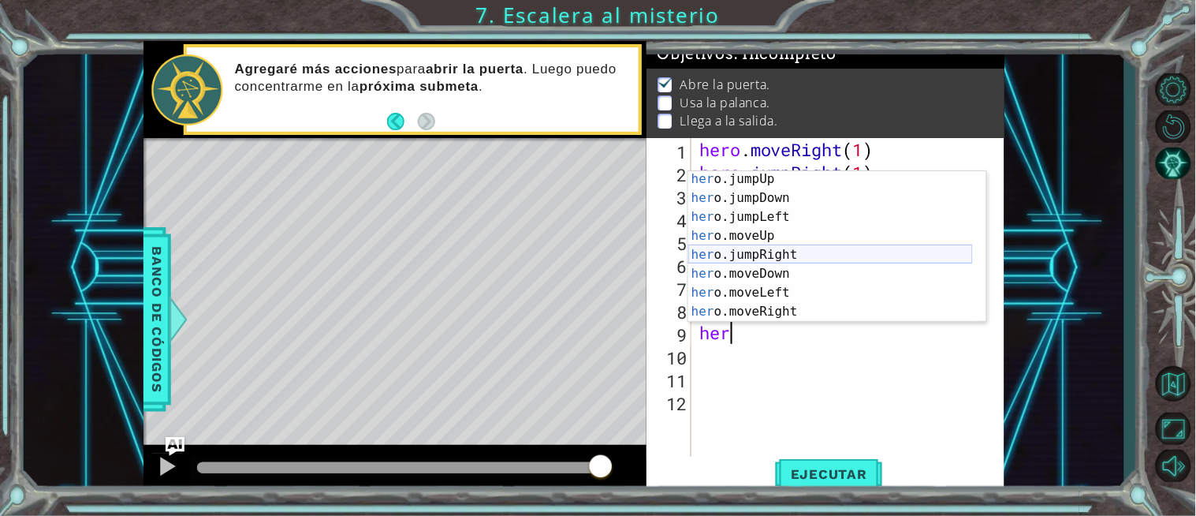
scroll to position [37, 0]
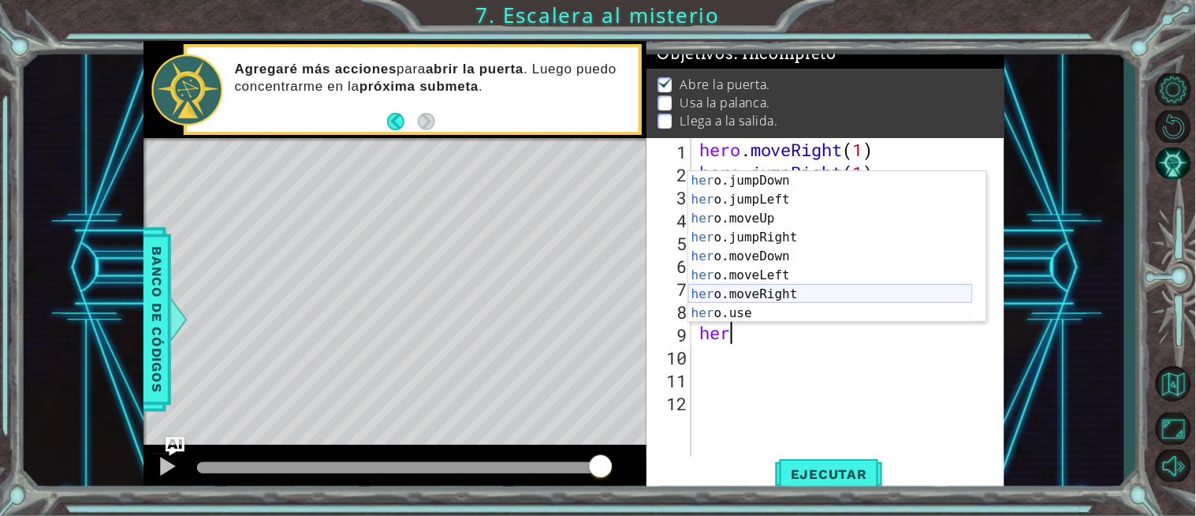
click at [786, 294] on div "her o.jumpDown Toca enter her o.jumpLeft Toca enter her o.moveUp Toca enter her…" at bounding box center [830, 265] width 285 height 189
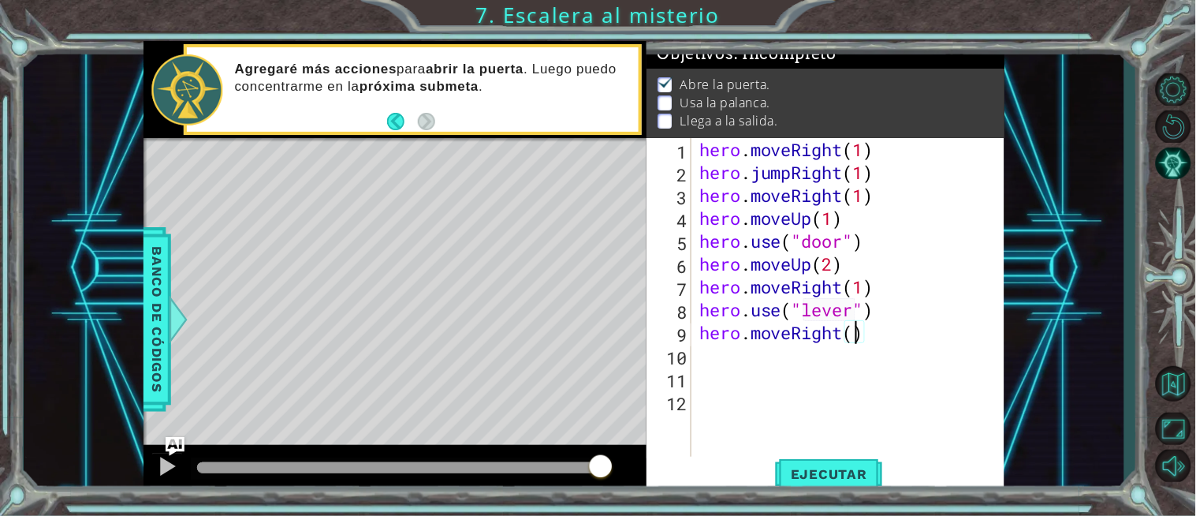
type textarea "hero.moveRight(2)"
click at [879, 331] on div "hero . moveRight ( 1 ) hero . jumpRight ( 1 ) hero . moveRight ( 1 ) hero . mov…" at bounding box center [852, 321] width 313 height 366
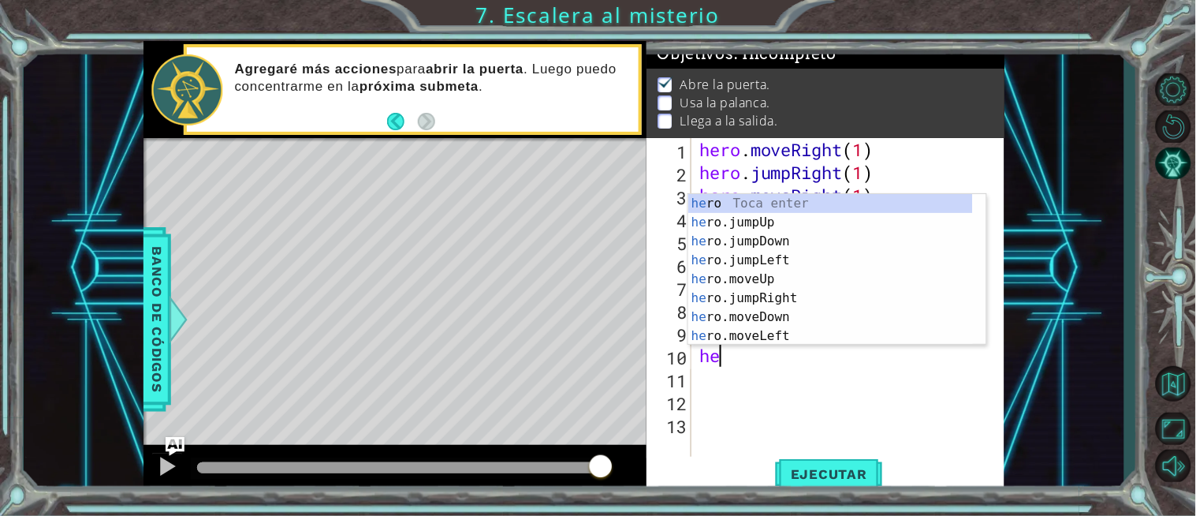
type textarea "her"
click at [781, 223] on div "her o Toca enter her o.jumpUp Toca enter her o.jumpDown Toca enter her o.jumpLe…" at bounding box center [830, 288] width 285 height 189
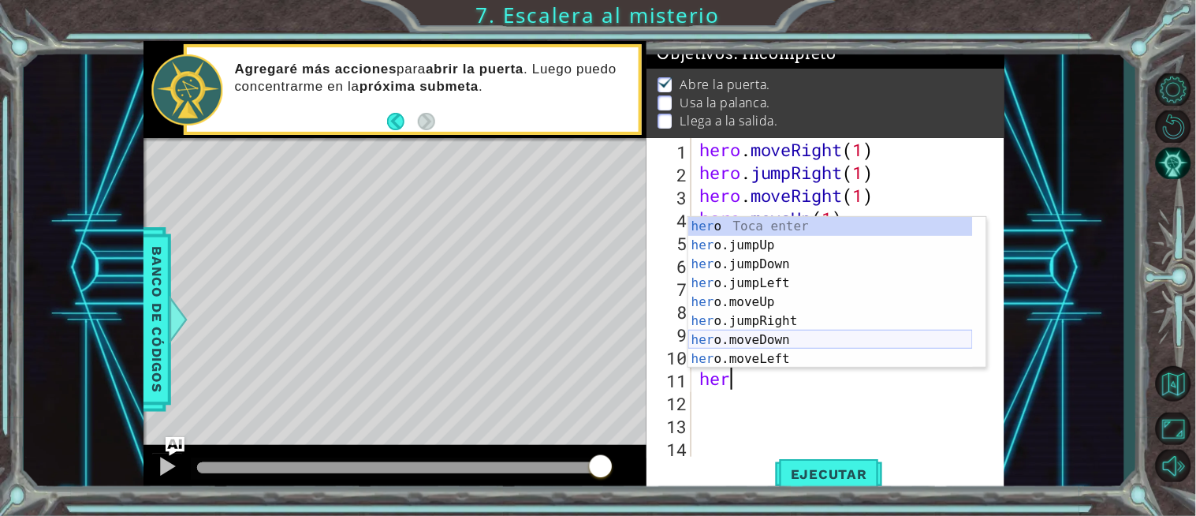
scroll to position [37, 0]
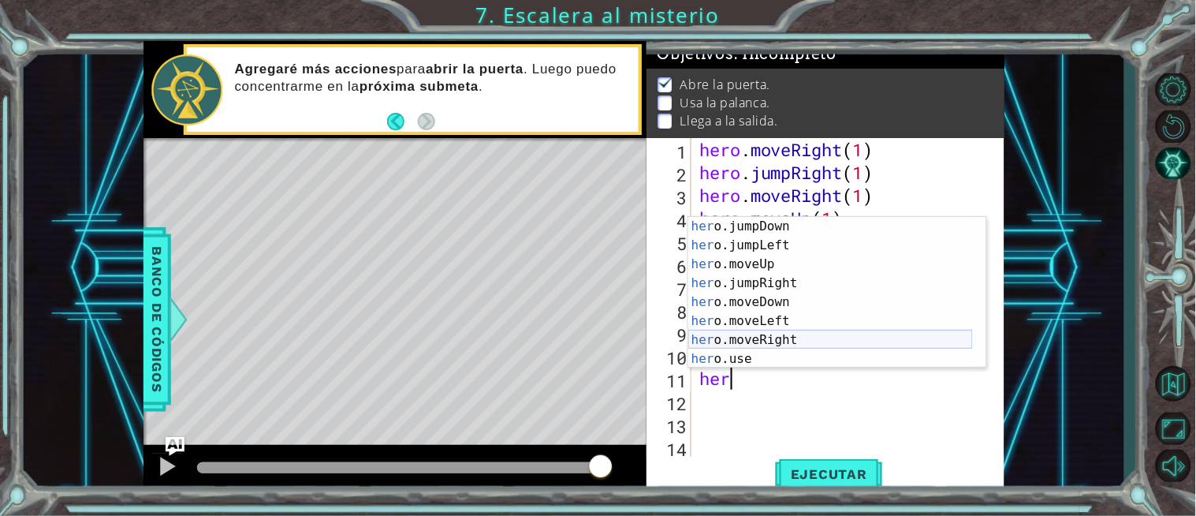
click at [777, 341] on div "her o.jumpDown Toca enter her o.jumpLeft Toca enter her o.moveUp Toca enter her…" at bounding box center [830, 311] width 285 height 189
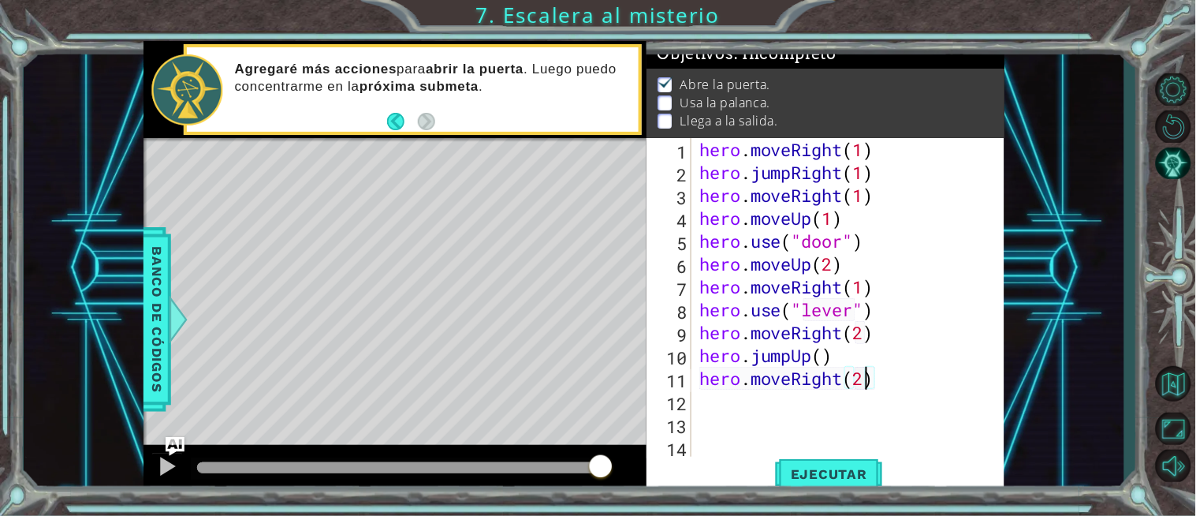
scroll to position [0, 6]
click at [841, 468] on span "Ejecutar" at bounding box center [829, 474] width 108 height 16
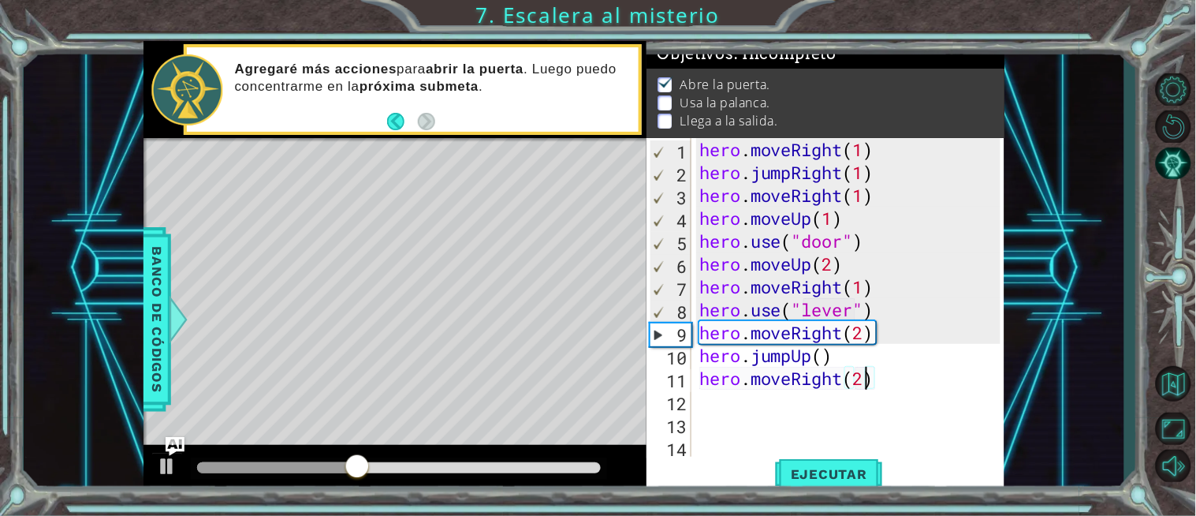
click at [861, 272] on div "hero . moveRight ( 1 ) hero . jumpRight ( 1 ) hero . moveRight ( 1 ) hero . mov…" at bounding box center [852, 321] width 313 height 366
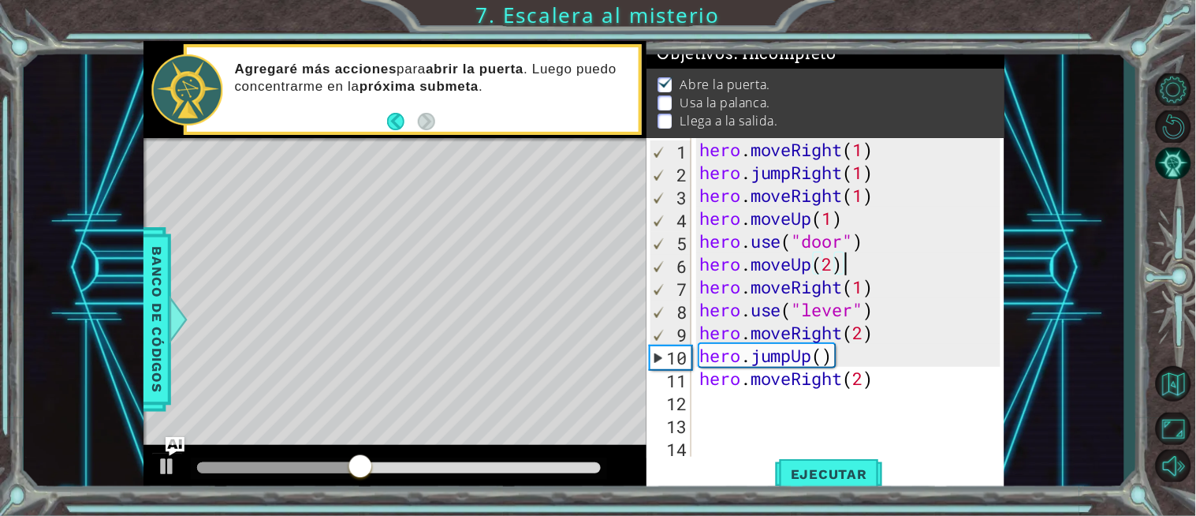
scroll to position [0, 5]
click at [841, 290] on div "hero . moveRight ( 1 ) hero . jumpRight ( 1 ) hero . moveRight ( 1 ) hero . mov…" at bounding box center [852, 321] width 313 height 366
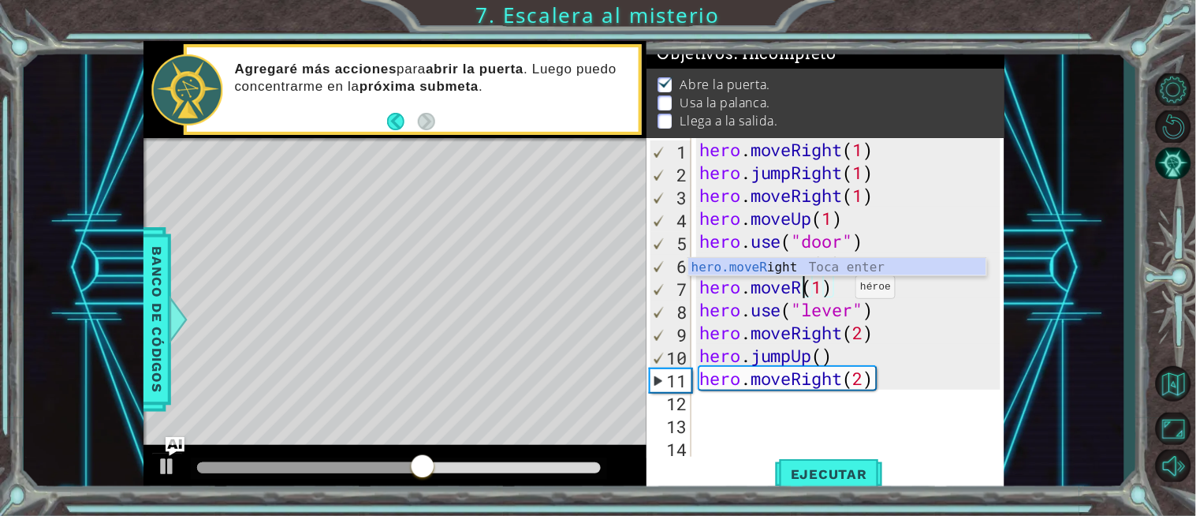
scroll to position [0, 4]
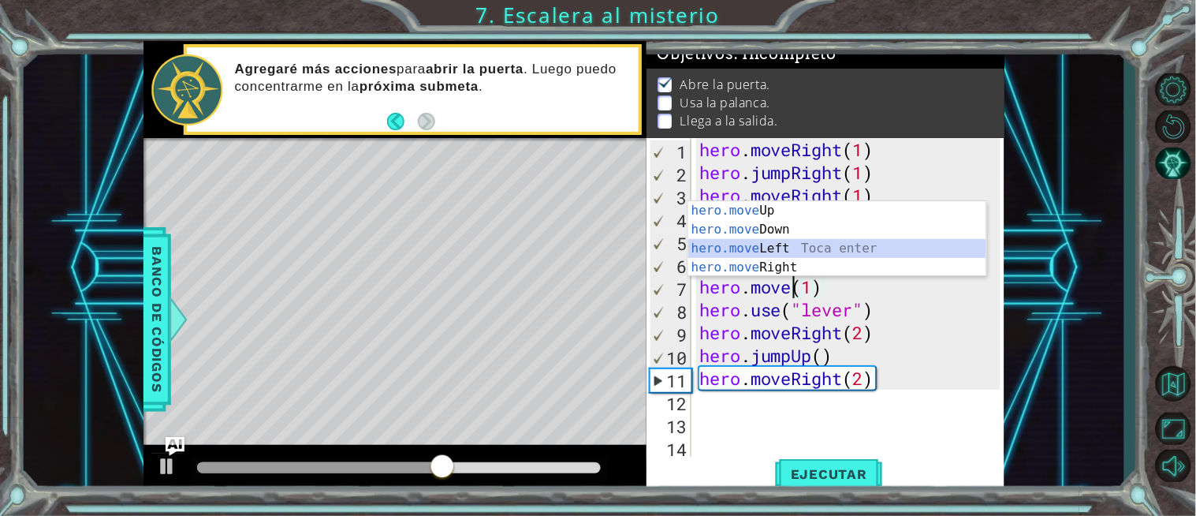
click at [770, 249] on div "hero.move Up Toca enter hero.move Down Toca enter hero.move Left Toca enter her…" at bounding box center [837, 258] width 298 height 114
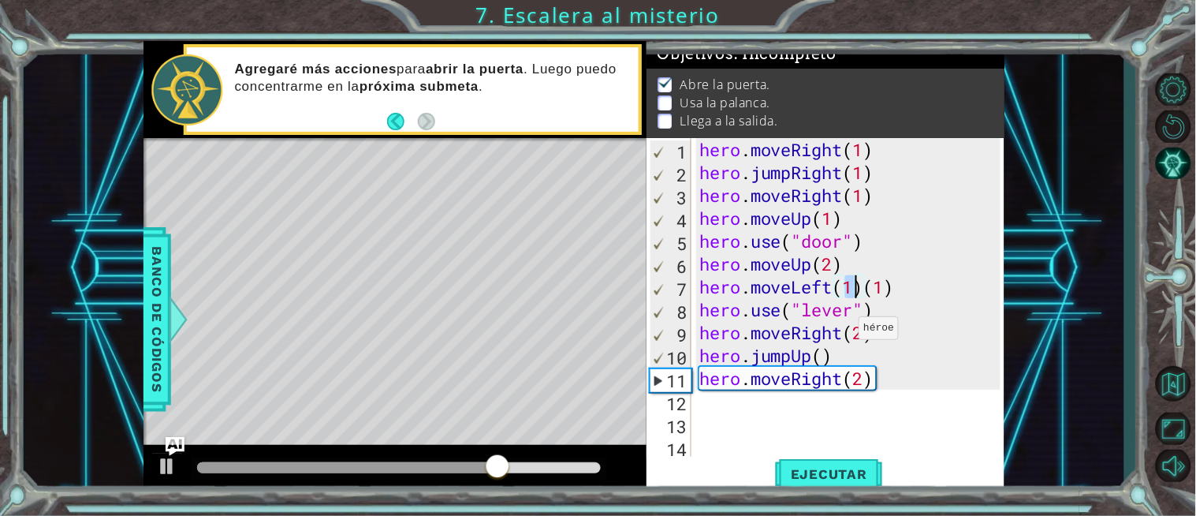
click at [845, 332] on div "hero . moveRight ( 1 ) hero . jumpRight ( 1 ) hero . moveRight ( 1 ) hero . mov…" at bounding box center [852, 321] width 313 height 366
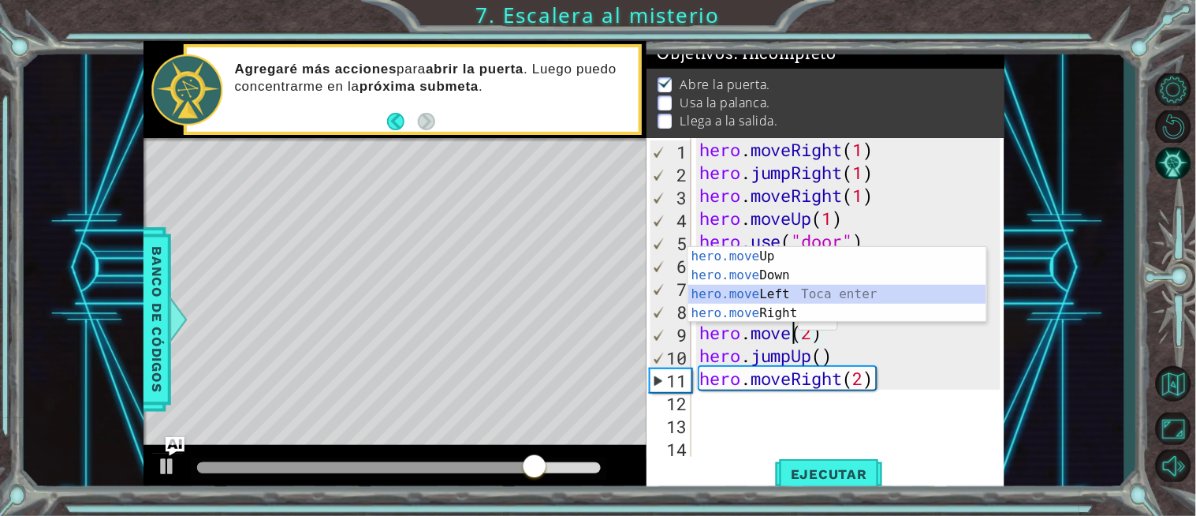
click at [773, 292] on div "hero.move Up Toca enter hero.move Down Toca enter hero.move Left Toca enter her…" at bounding box center [837, 304] width 298 height 114
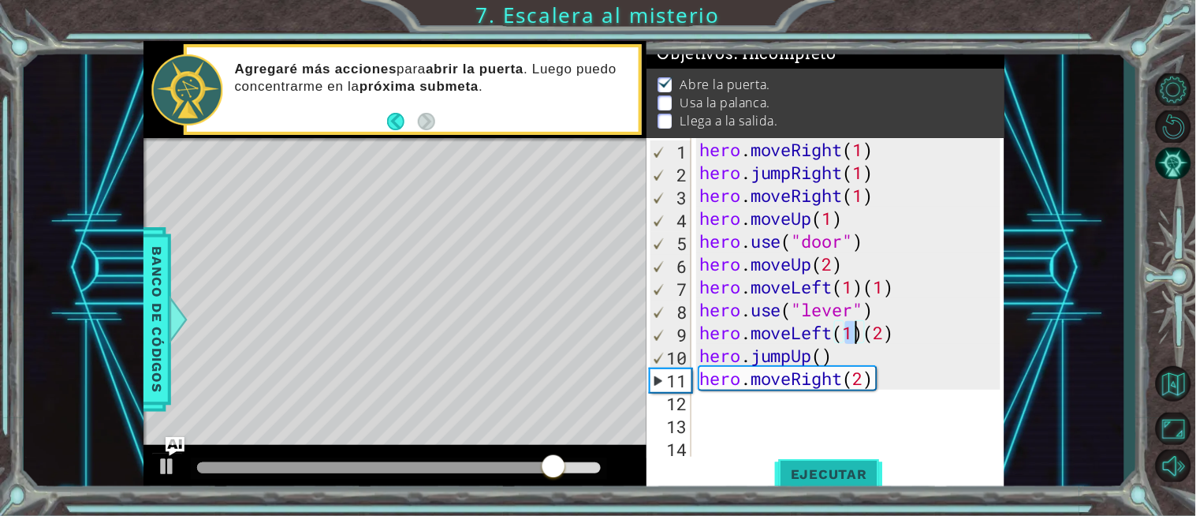
click at [825, 471] on span "Ejecutar" at bounding box center [829, 474] width 108 height 16
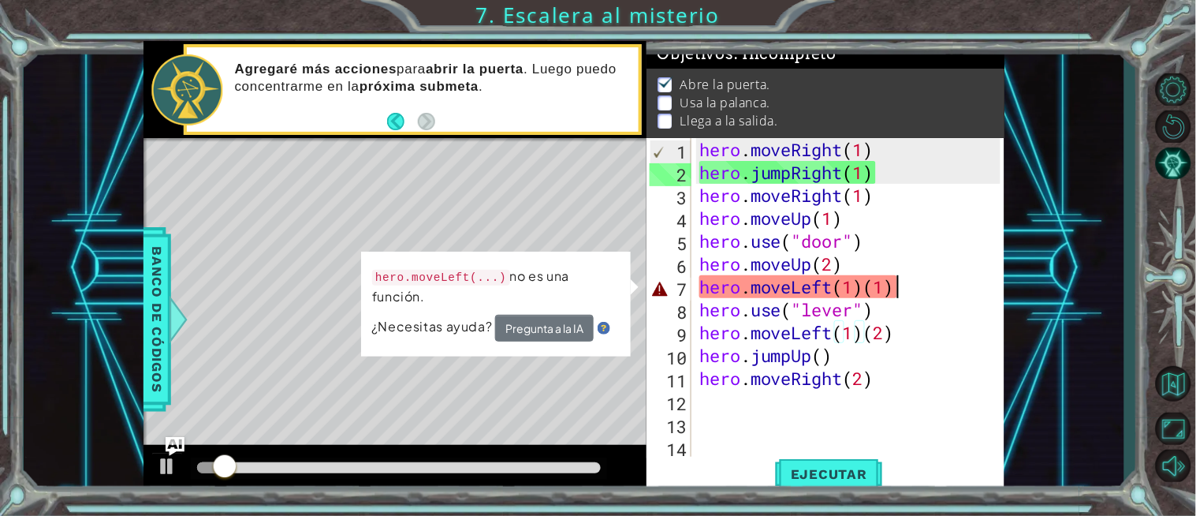
click at [900, 277] on div "hero . moveRight ( 1 ) hero . jumpRight ( 1 ) hero . moveRight ( 1 ) hero . mov…" at bounding box center [852, 321] width 313 height 366
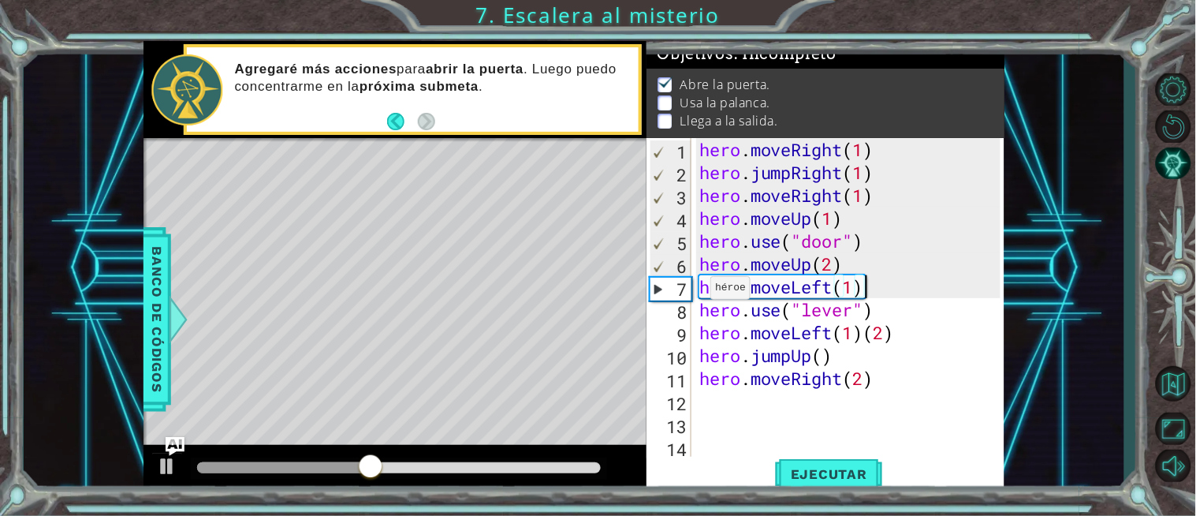
click at [656, 289] on div "7" at bounding box center [670, 289] width 41 height 23
click at [839, 457] on button "Ejecutar" at bounding box center [829, 474] width 108 height 35
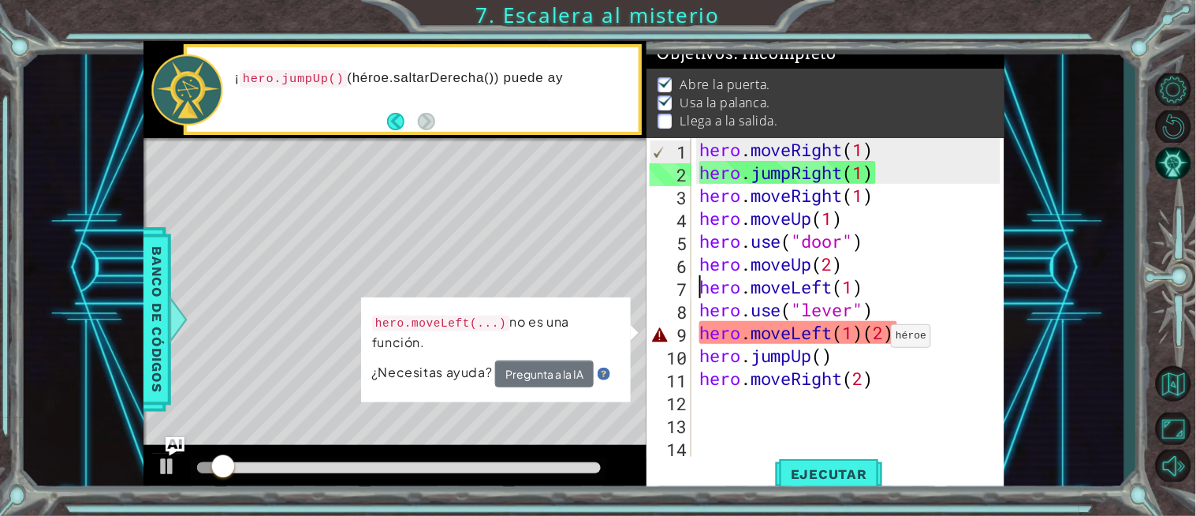
click at [872, 340] on div "hero . moveRight ( 1 ) hero . jumpRight ( 1 ) hero . moveRight ( 1 ) hero . mov…" at bounding box center [852, 321] width 313 height 366
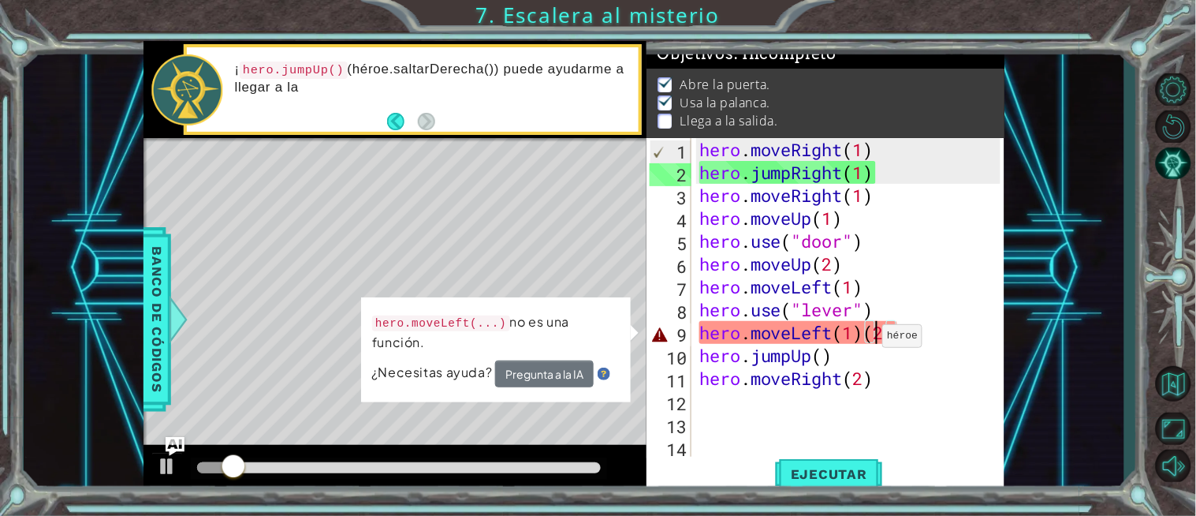
click at [866, 337] on div "hero . moveRight ( 1 ) hero . jumpRight ( 1 ) hero . moveRight ( 1 ) hero . mov…" at bounding box center [852, 321] width 313 height 366
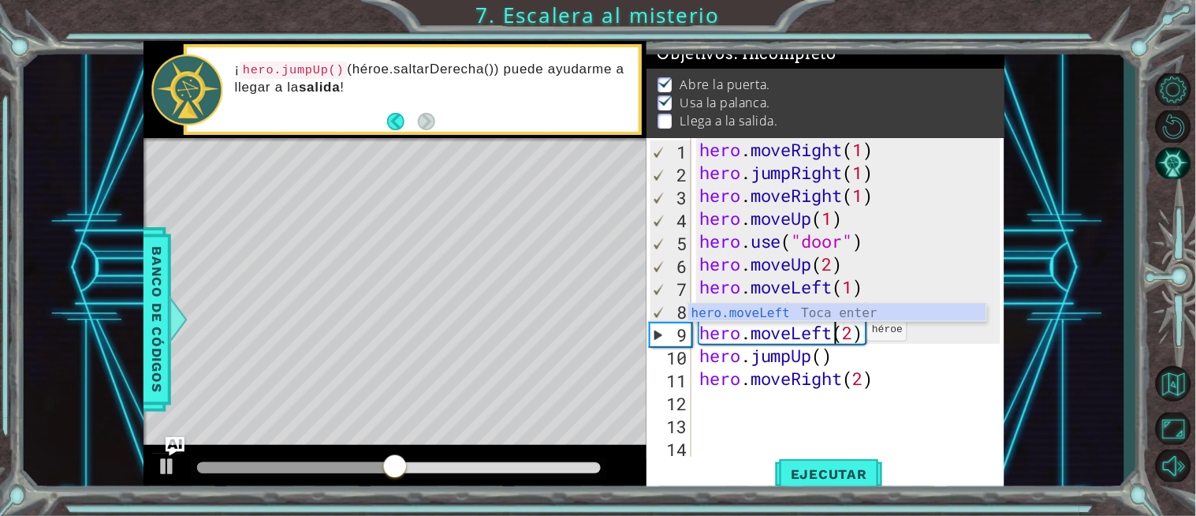
click at [854, 334] on div "hero . moveRight ( 1 ) hero . jumpRight ( 1 ) hero . moveRight ( 1 ) hero . mov…" at bounding box center [852, 321] width 313 height 366
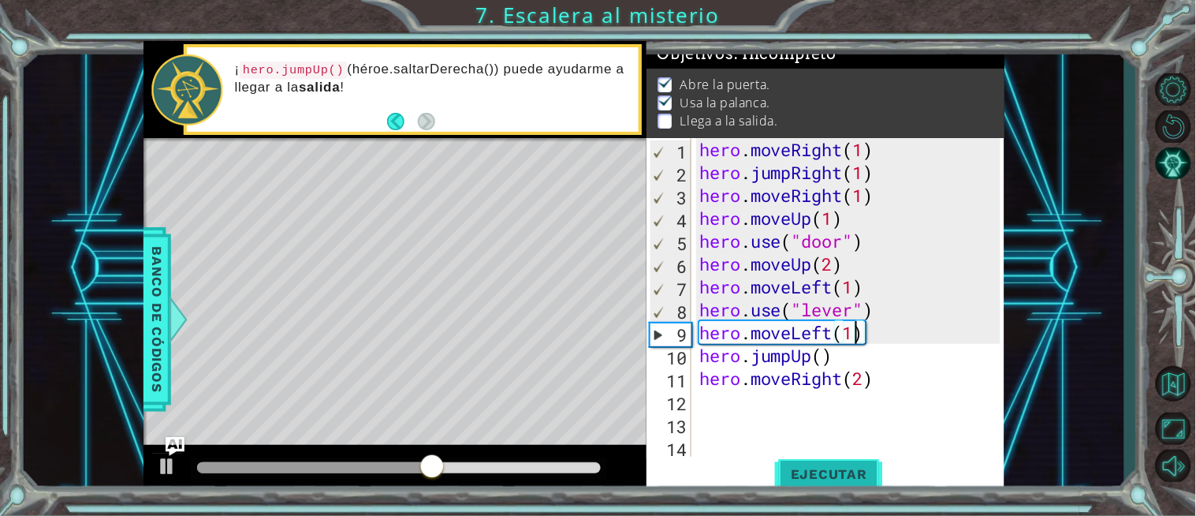
click at [842, 471] on span "Ejecutar" at bounding box center [829, 474] width 108 height 16
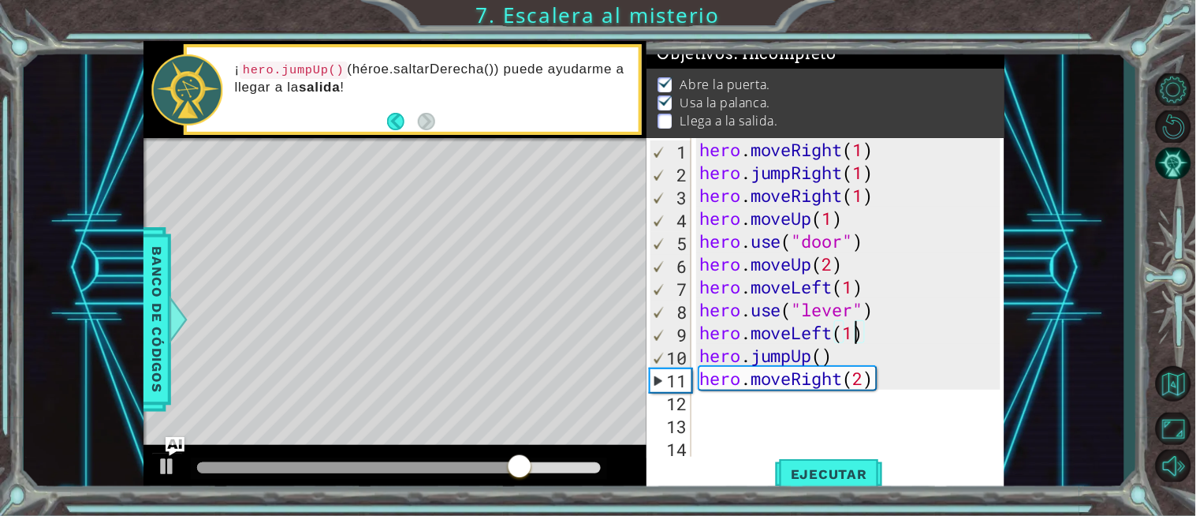
click at [885, 386] on div "hero . moveRight ( 1 ) hero . jumpRight ( 1 ) hero . moveRight ( 1 ) hero . mov…" at bounding box center [852, 321] width 313 height 366
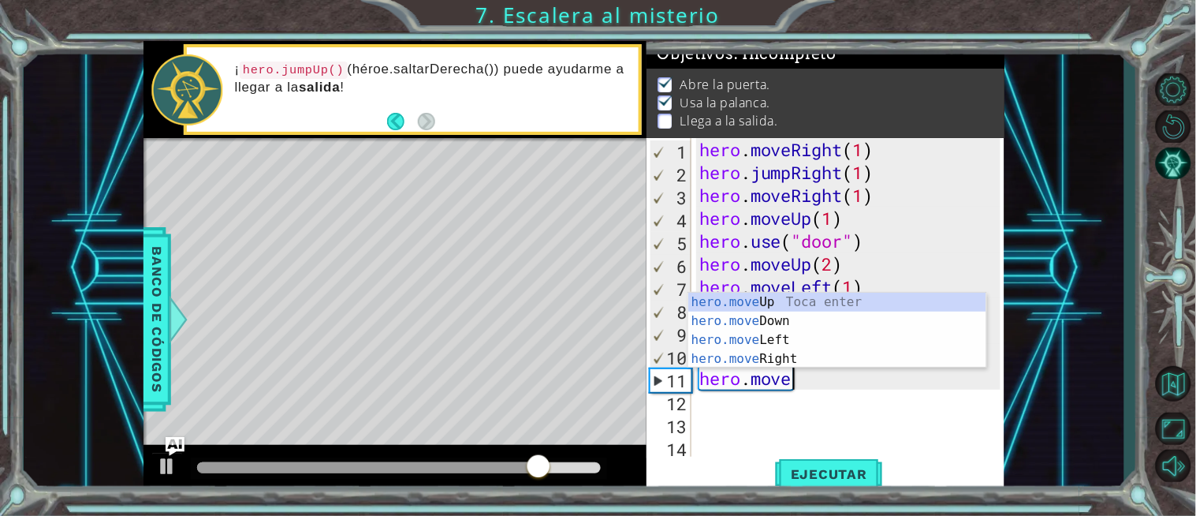
scroll to position [0, 0]
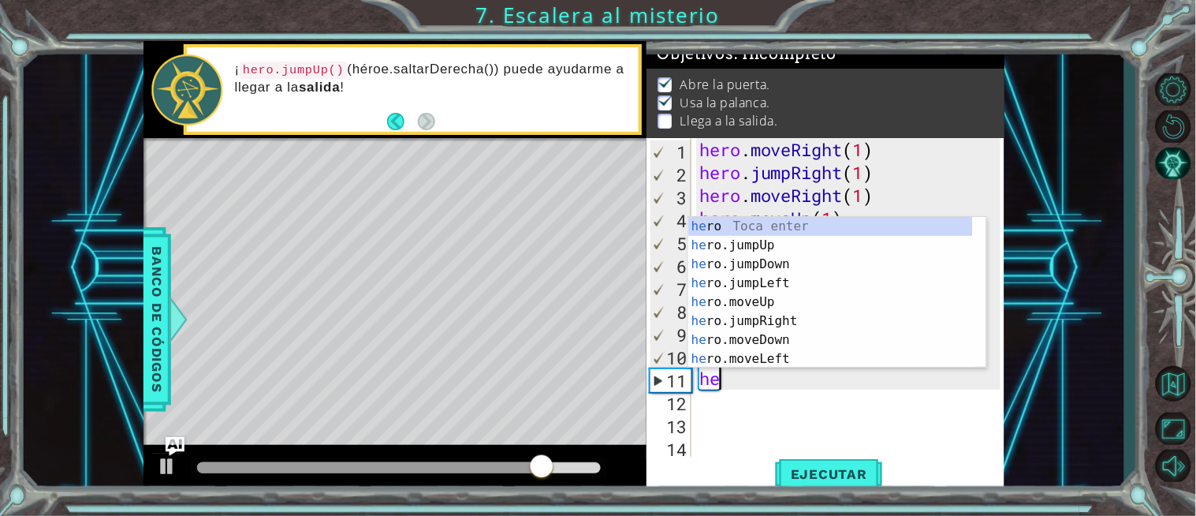
type textarea "h"
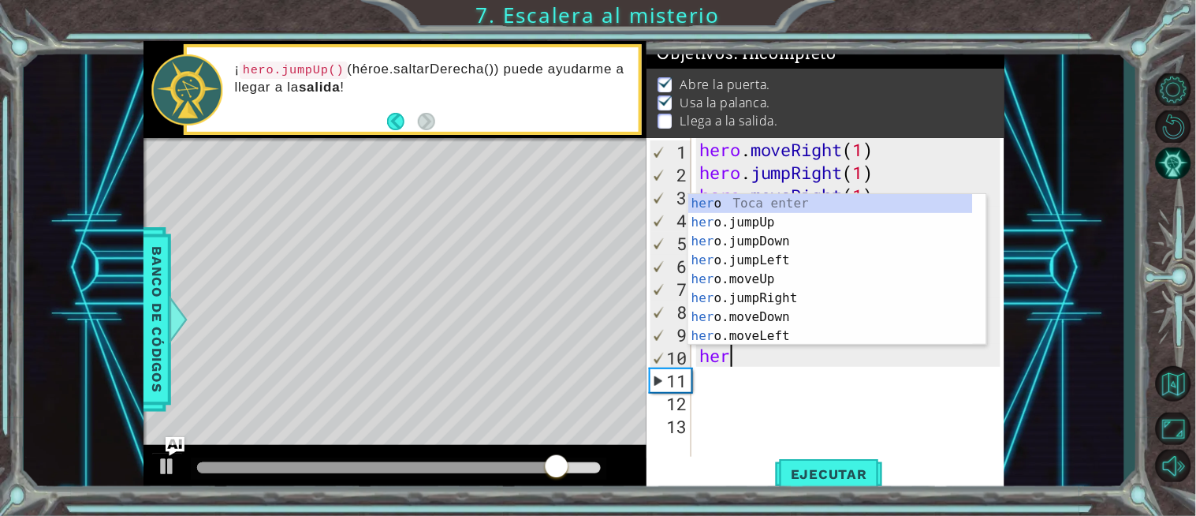
type textarea "h"
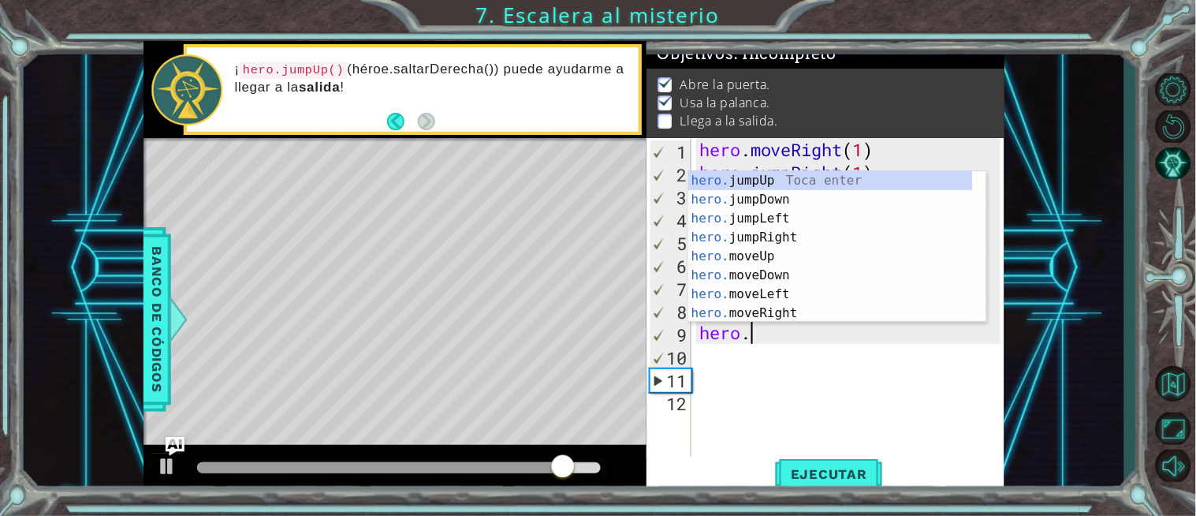
type textarea "h"
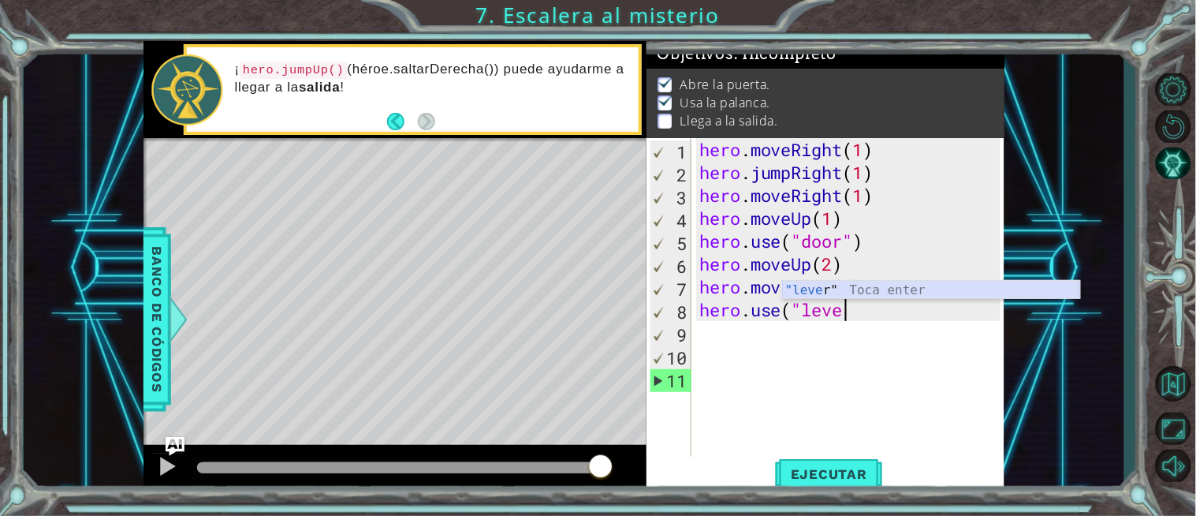
click at [879, 285] on div ""leve r" Toca enter" at bounding box center [931, 309] width 298 height 57
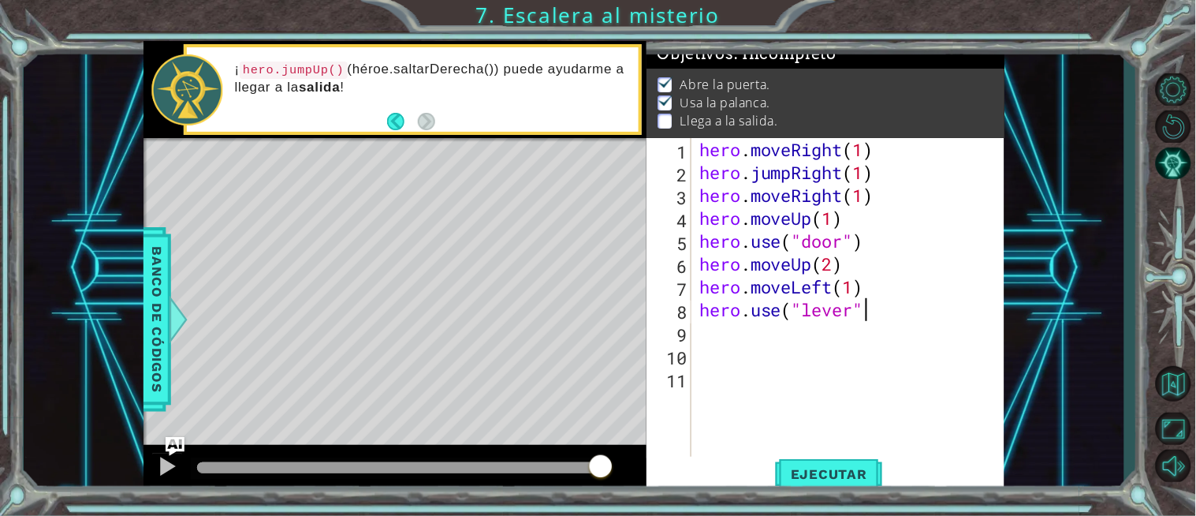
type textarea "hero.use("lever")"
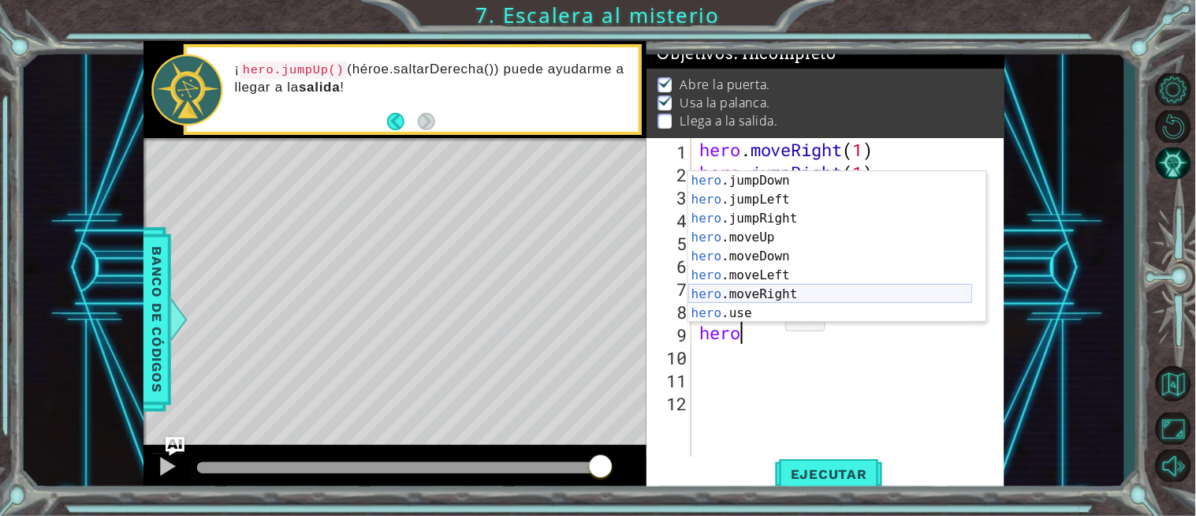
scroll to position [37, 0]
click at [777, 274] on div "hero .jumpDown Toca enter hero .jumpLeft Toca enter hero .jumpRight Toca enter …" at bounding box center [830, 265] width 285 height 189
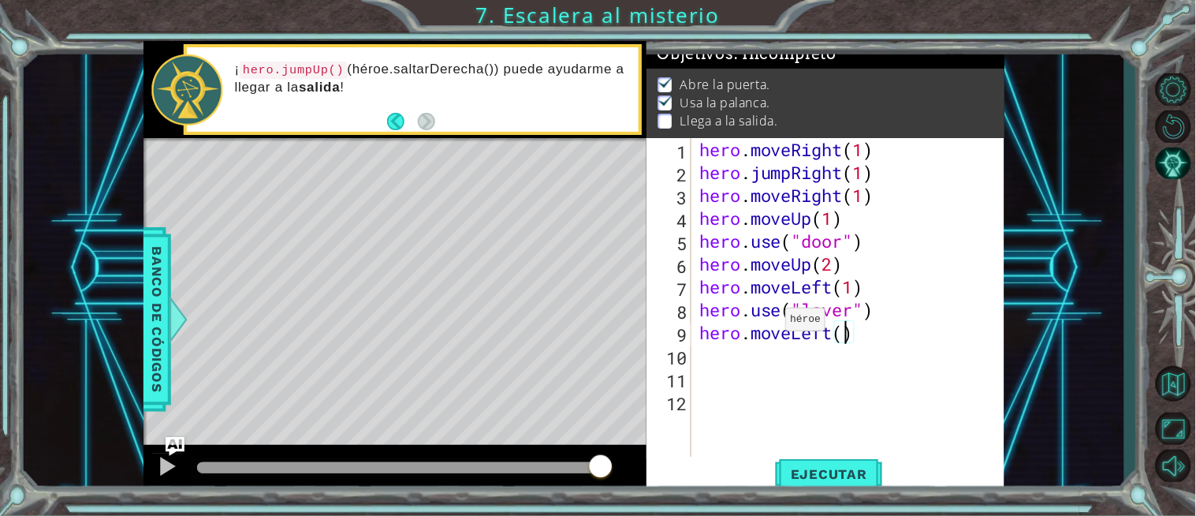
type textarea "hero.moveLeft(2)"
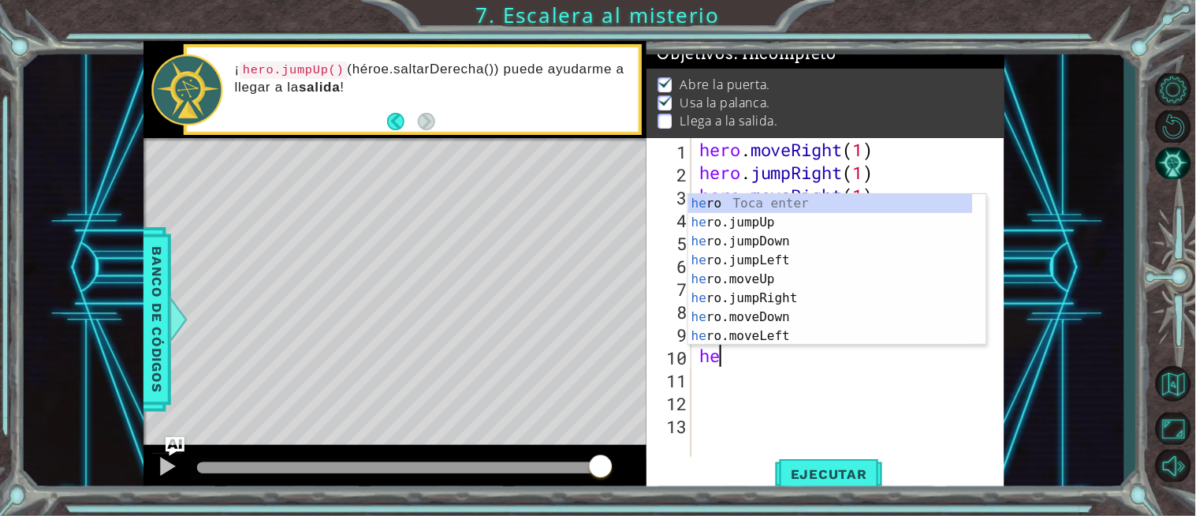
type textarea "her"
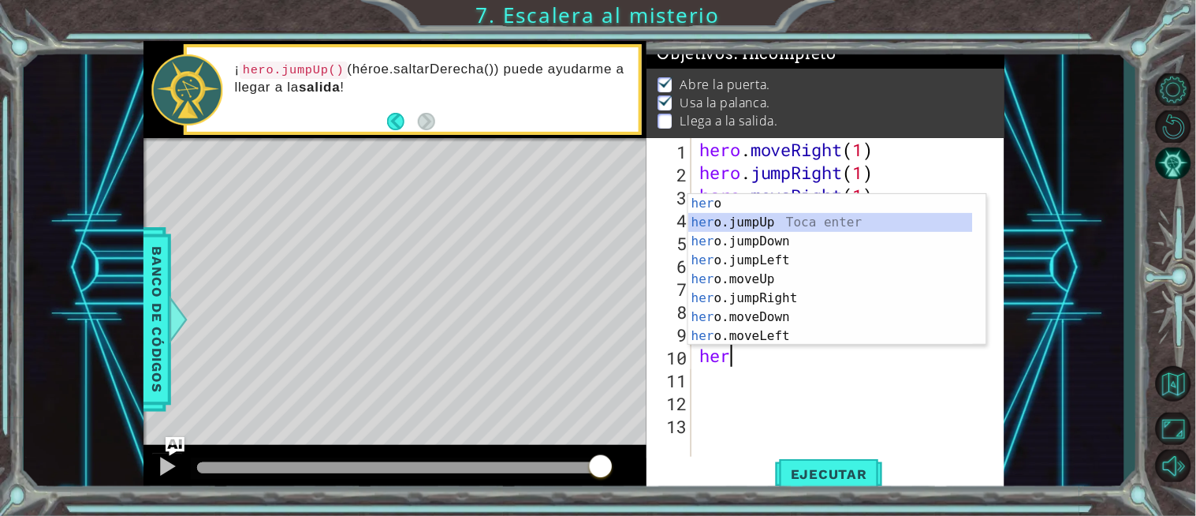
click at [781, 223] on div "her o Toca enter her o.jumpUp Toca enter her o.jumpDown Toca enter her o.jumpLe…" at bounding box center [830, 288] width 285 height 189
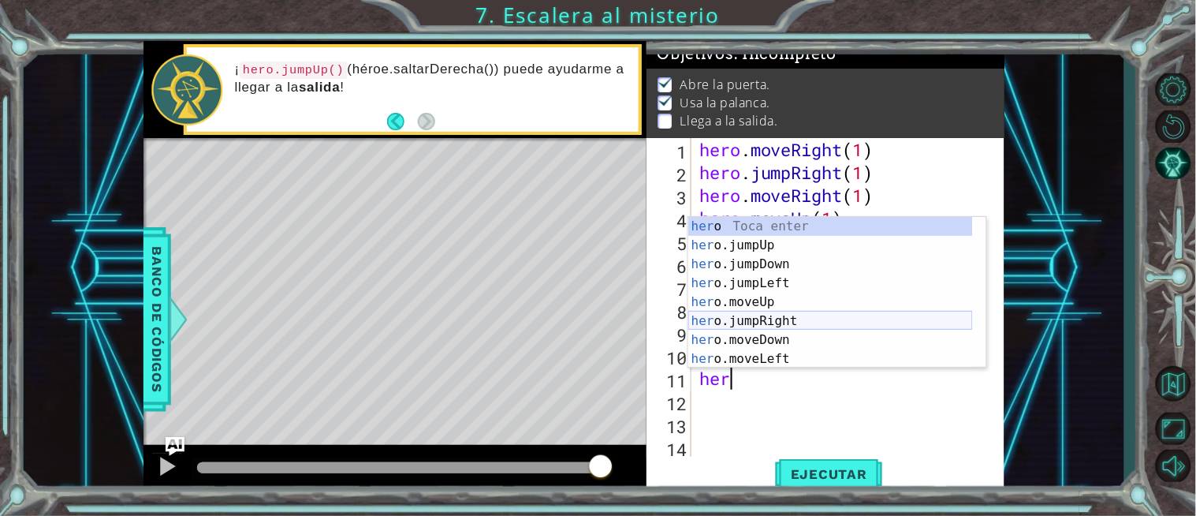
scroll to position [37, 0]
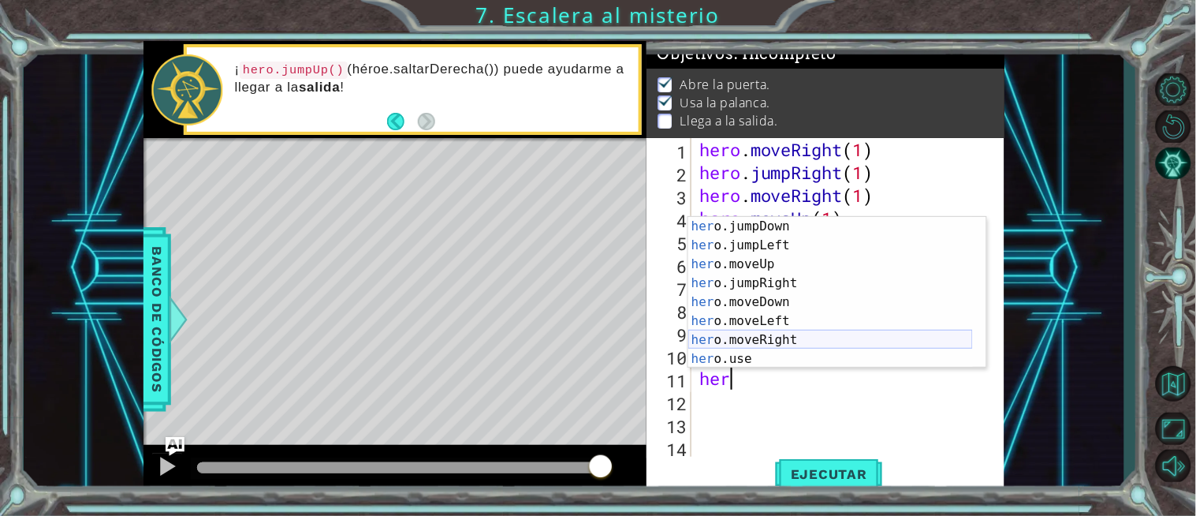
click at [799, 334] on div "her o.jumpDown Toca enter her o.jumpLeft Toca enter her o.moveUp Toca enter her…" at bounding box center [830, 311] width 285 height 189
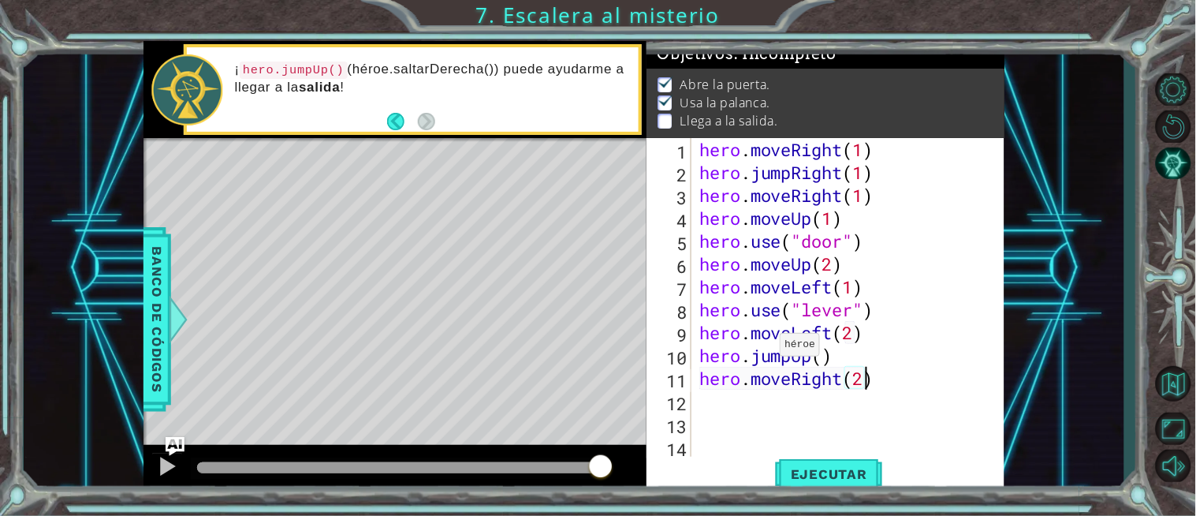
scroll to position [0, 6]
type textarea "hero.moveRight(2)"
click at [856, 477] on span "Ejecutar" at bounding box center [829, 474] width 108 height 16
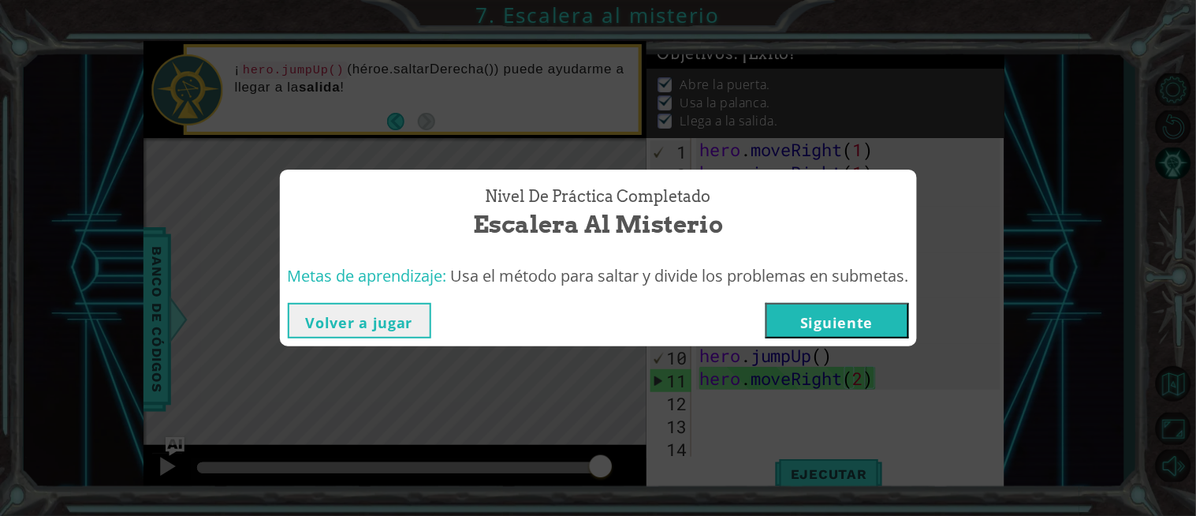
click at [859, 330] on button "Siguiente" at bounding box center [837, 320] width 143 height 35
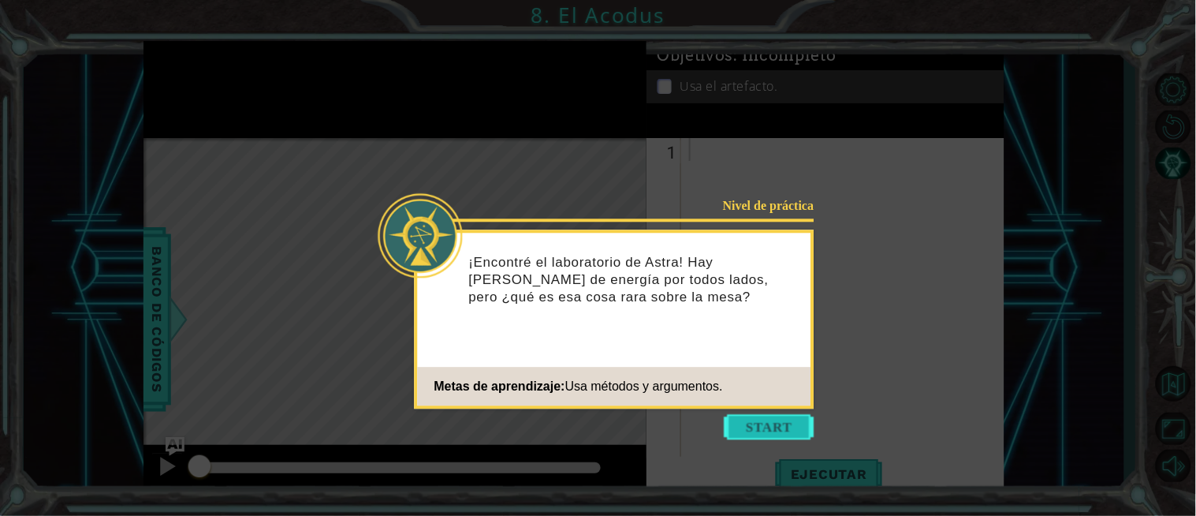
click at [747, 427] on button "Start" at bounding box center [770, 426] width 90 height 25
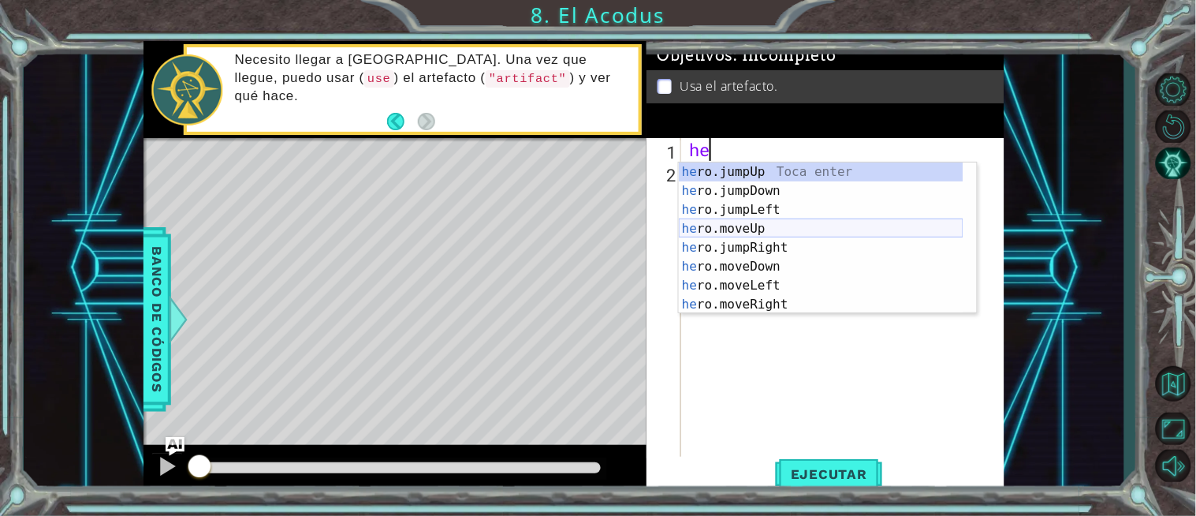
click at [770, 227] on div "he ro.jumpUp Toca enter he ro.jumpDown Toca enter he ro.jumpLeft Toca enter he …" at bounding box center [821, 256] width 285 height 189
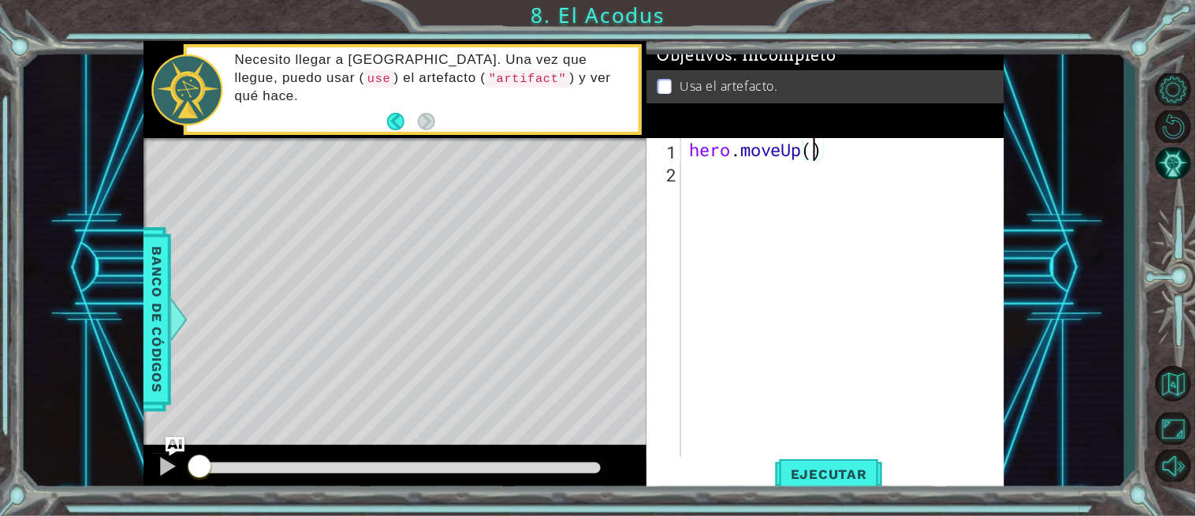
type textarea "hero.moveUp(2)"
click at [841, 155] on div "hero . moveUp ( 2 )" at bounding box center [847, 321] width 322 height 366
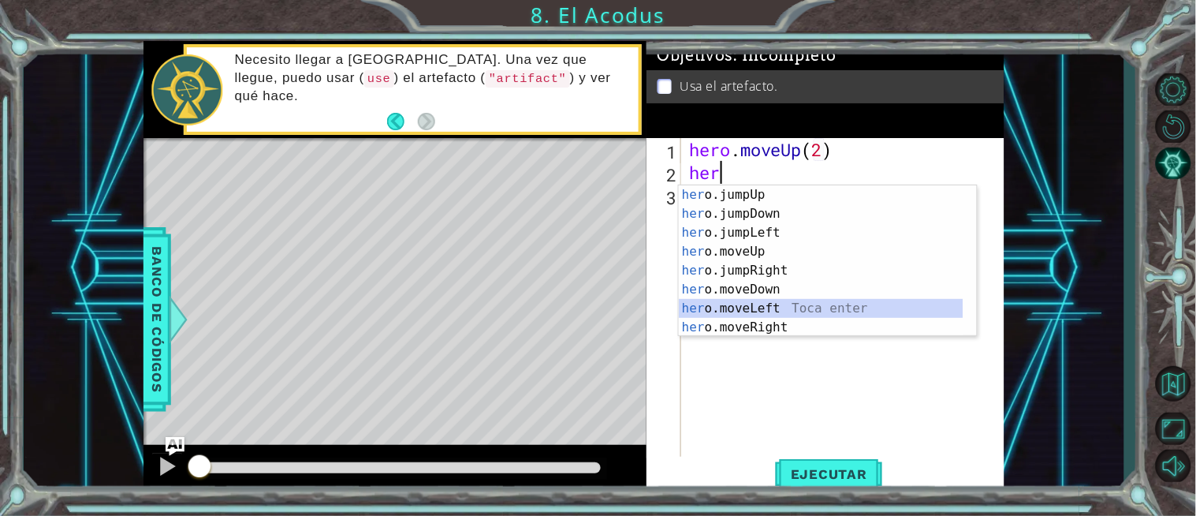
click at [773, 305] on div "her o.jumpUp Toca enter her o.jumpDown Toca enter her o.jumpLeft Toca enter her…" at bounding box center [821, 279] width 285 height 189
type textarea "hero.moveLeft(1)"
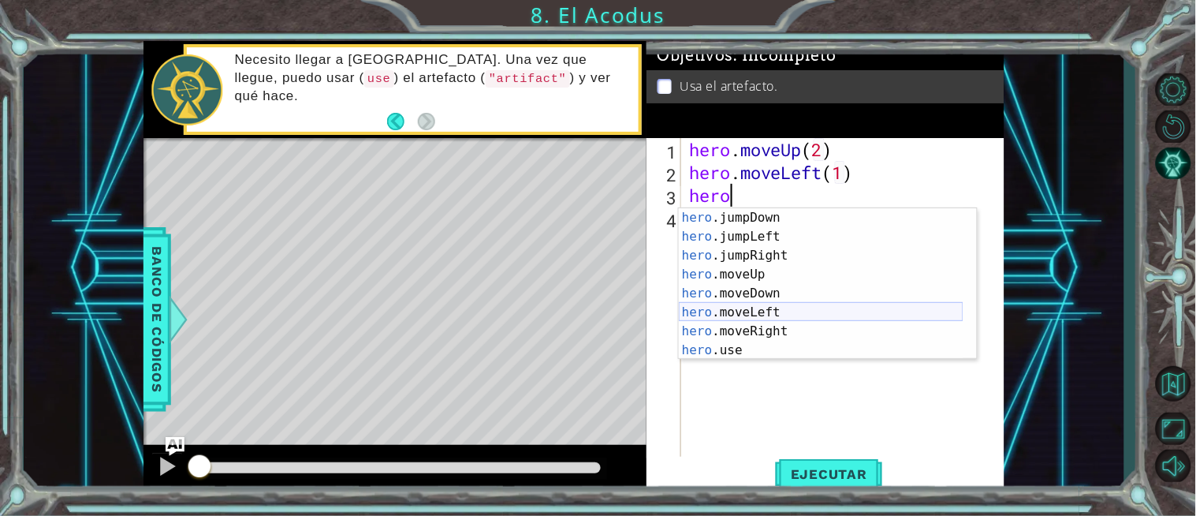
scroll to position [19, 0]
click at [783, 298] on div "hero .jumpDown Toca enter hero .jumpLeft Toca enter hero .jumpRight Toca enter …" at bounding box center [821, 302] width 285 height 189
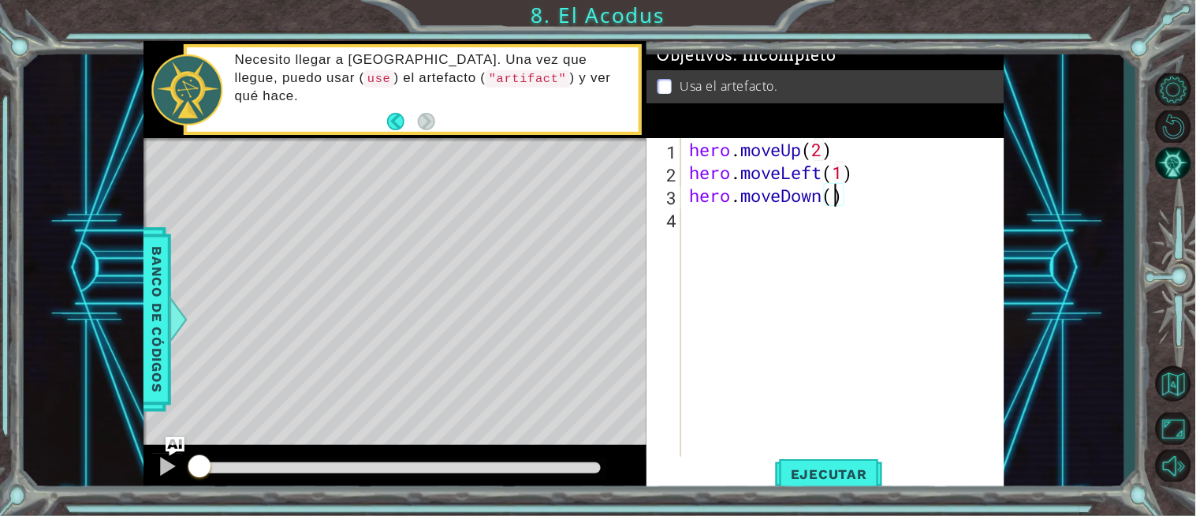
type textarea "hero.moveDown(2)"
type textarea "h"
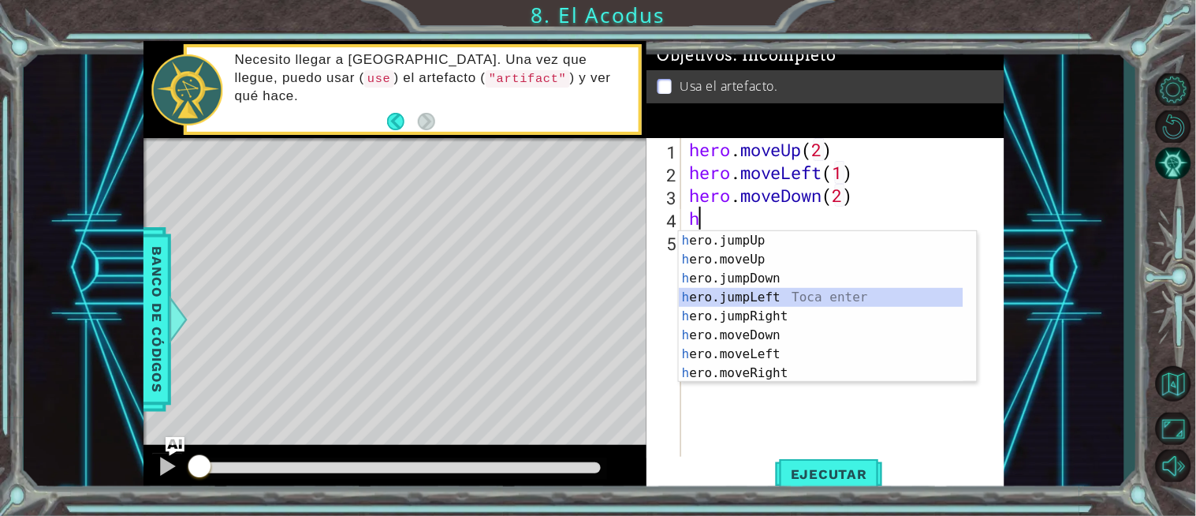
click at [777, 294] on div "h ero.jumpUp Toca enter h ero.moveUp Toca enter h ero.jumpDown Toca enter h ero…" at bounding box center [821, 325] width 285 height 189
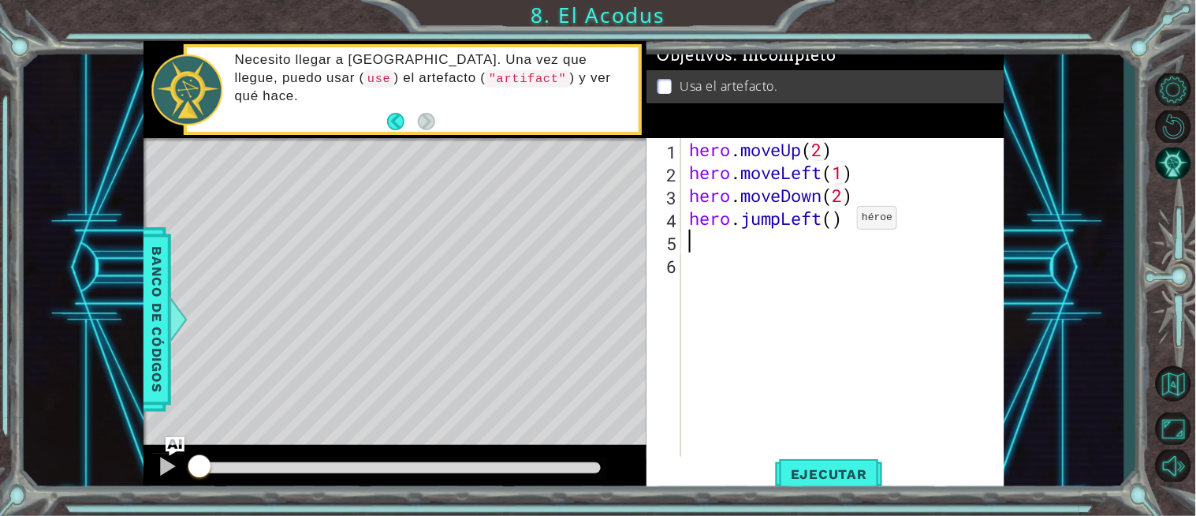
click at [833, 222] on div "hero . moveUp ( 2 ) hero . moveLeft ( 1 ) hero . moveDown ( 2 ) hero . jumpLeft…" at bounding box center [847, 321] width 322 height 366
type textarea "hero.jumpLeft(1)"
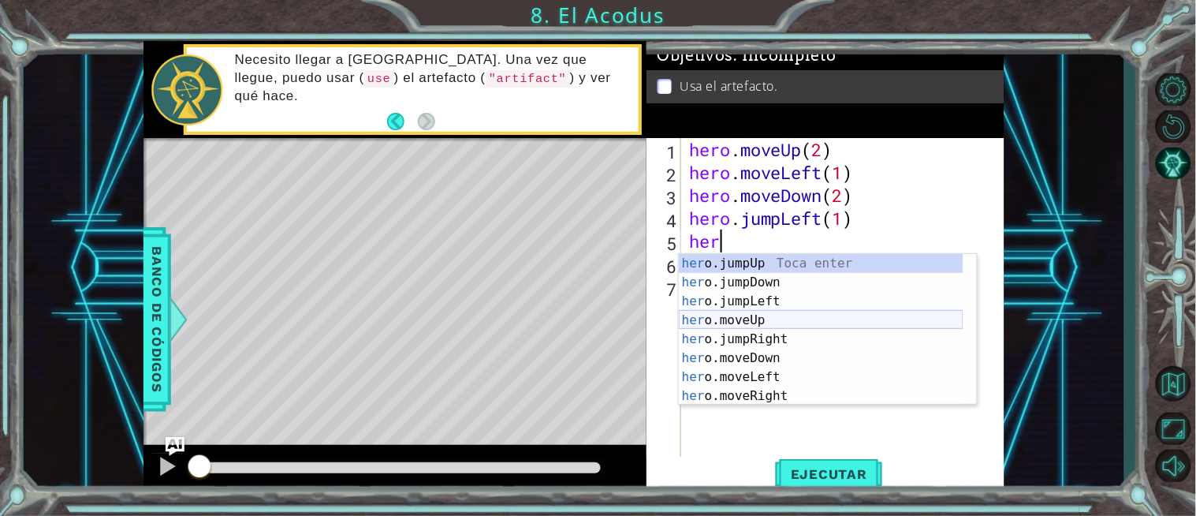
click at [782, 325] on div "her o.jumpUp Toca enter her o.jumpDown Toca enter her o.jumpLeft Toca enter her…" at bounding box center [821, 348] width 285 height 189
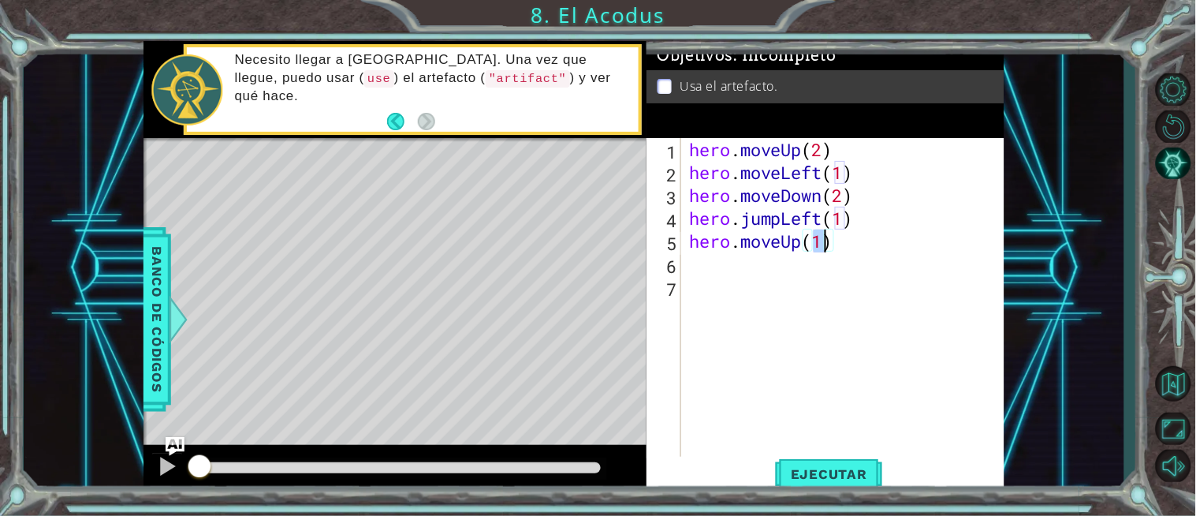
type textarea "hero.moveUp(2)"
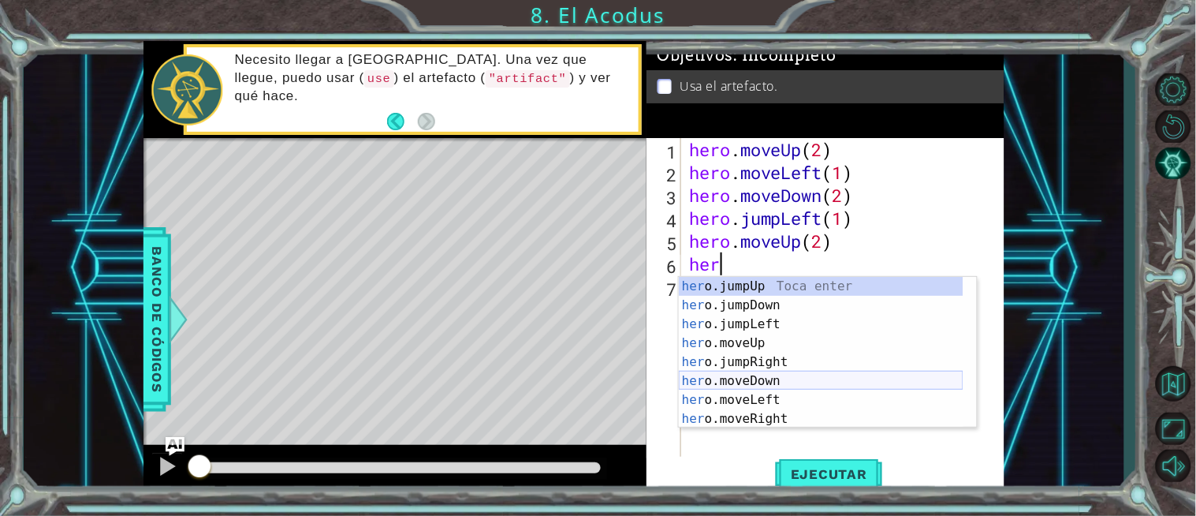
scroll to position [37, 0]
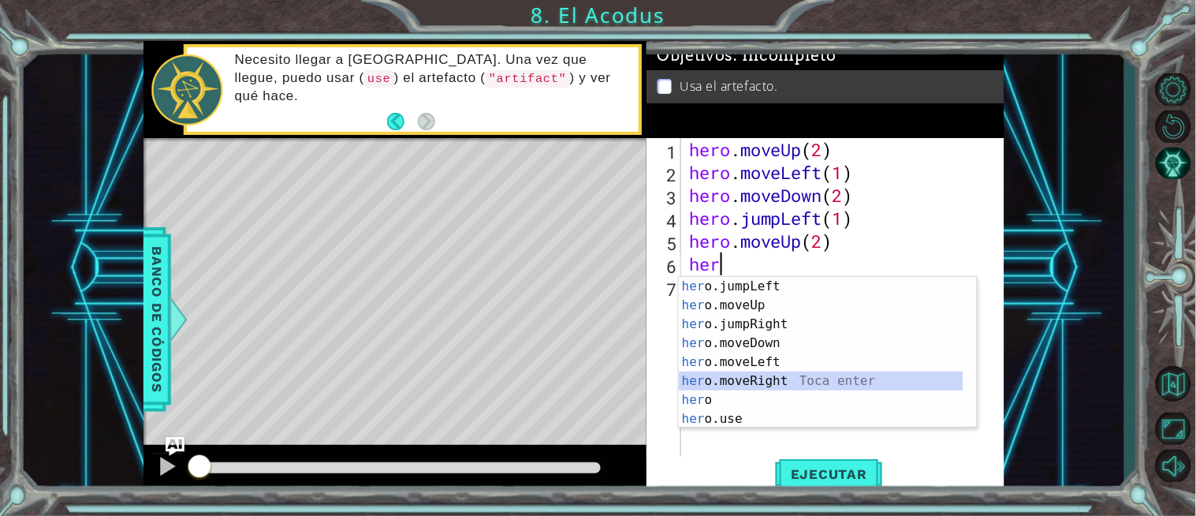
click at [793, 377] on div "her o.jumpLeft Toca enter her o.moveUp Toca enter her o.jumpRight Toca enter he…" at bounding box center [821, 371] width 285 height 189
type textarea "hero.moveRight(1)"
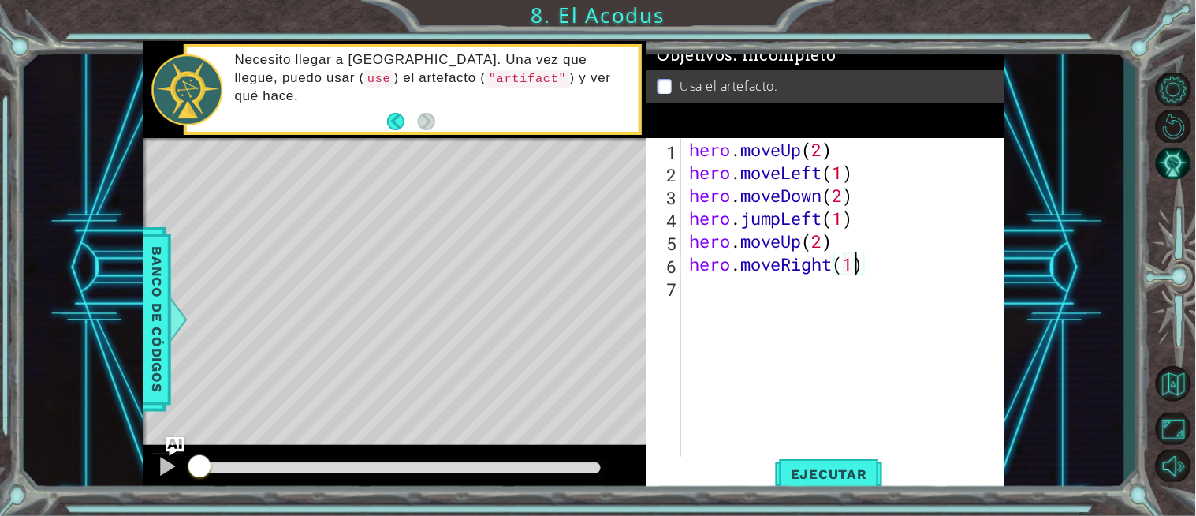
click at [870, 273] on div "hero . moveUp ( 2 ) hero . moveLeft ( 1 ) hero . moveDown ( 2 ) hero . jumpLeft…" at bounding box center [847, 321] width 322 height 366
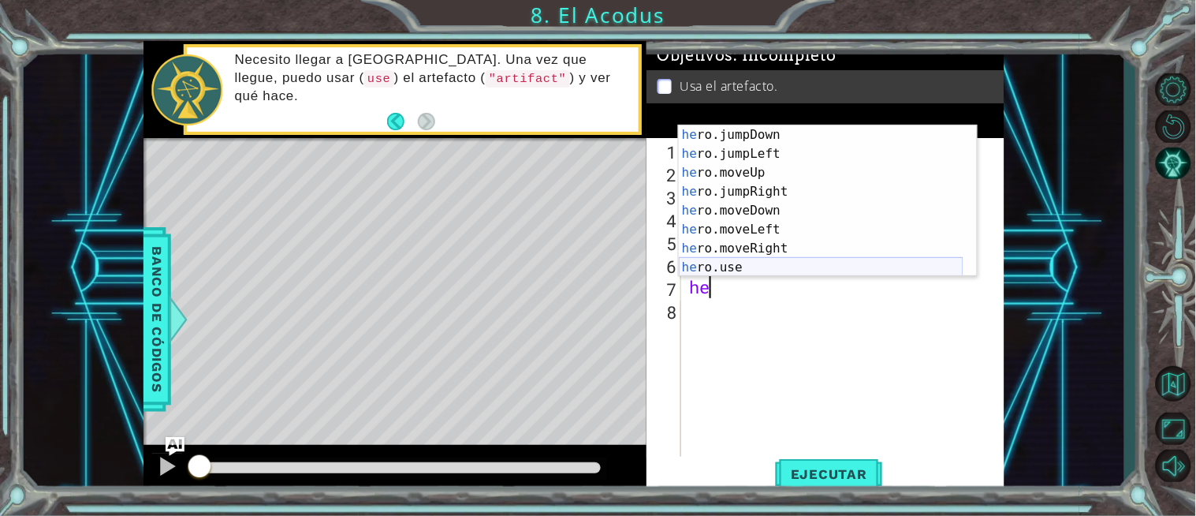
click at [759, 271] on div "he ro.jumpDown Toca enter he ro.jumpLeft Toca enter he ro.moveUp Toca enter he …" at bounding box center [821, 219] width 285 height 189
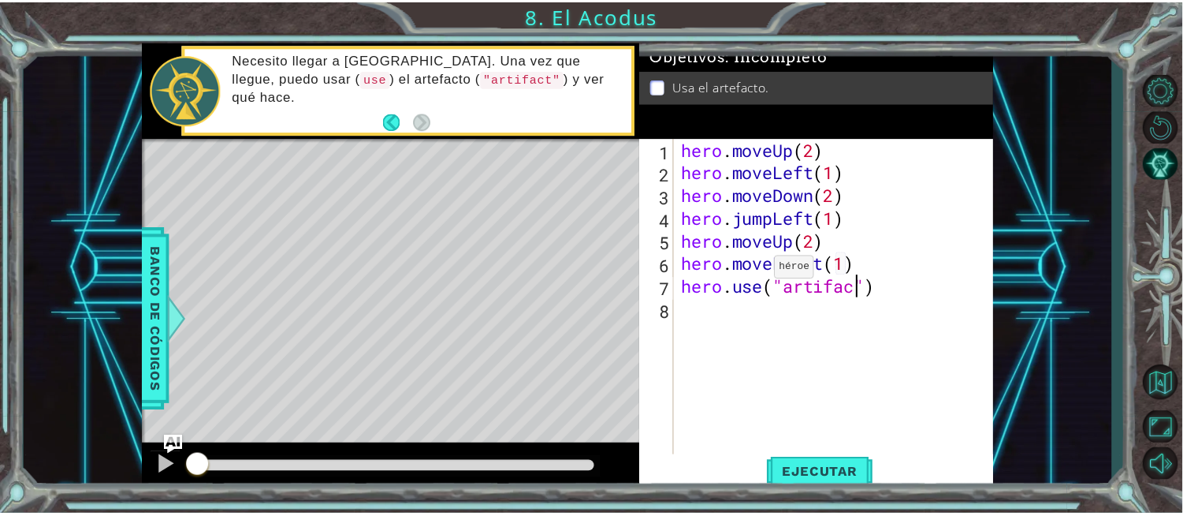
scroll to position [0, 8]
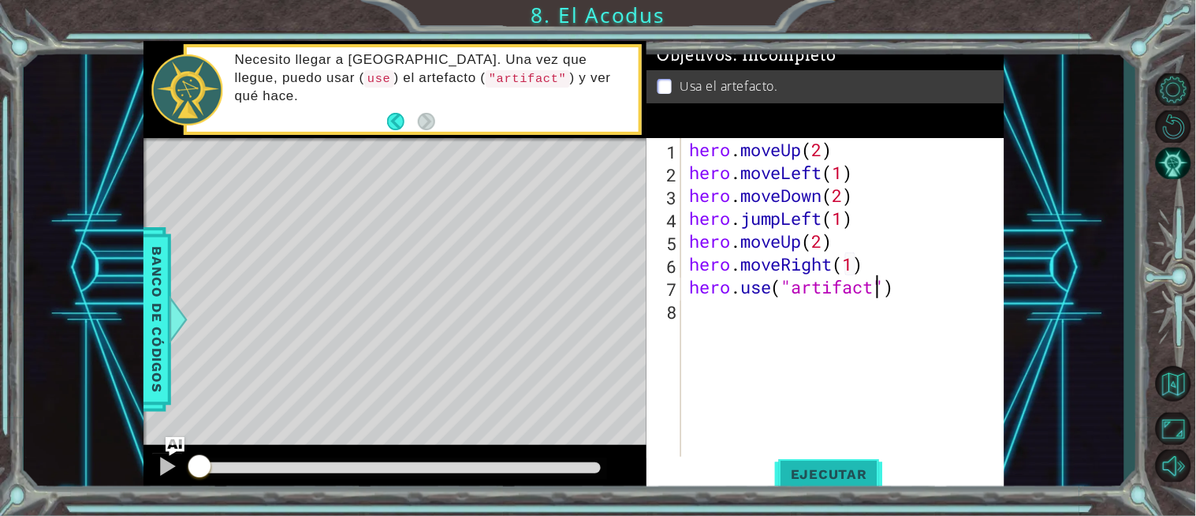
type textarea "hero.use("artifact")"
click at [823, 476] on span "Ejecutar" at bounding box center [829, 474] width 108 height 16
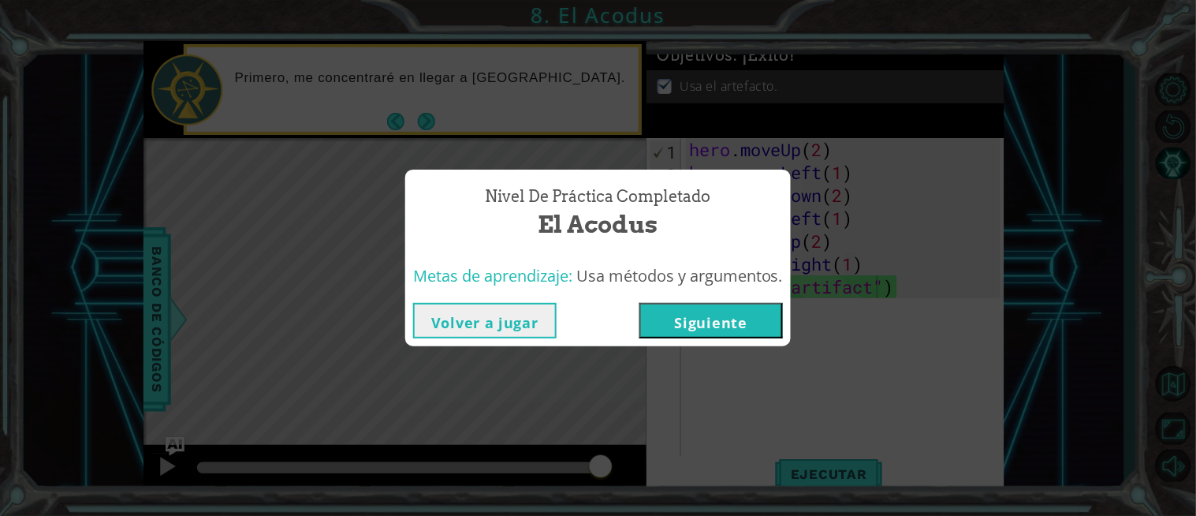
click at [714, 319] on button "Siguiente" at bounding box center [710, 320] width 143 height 35
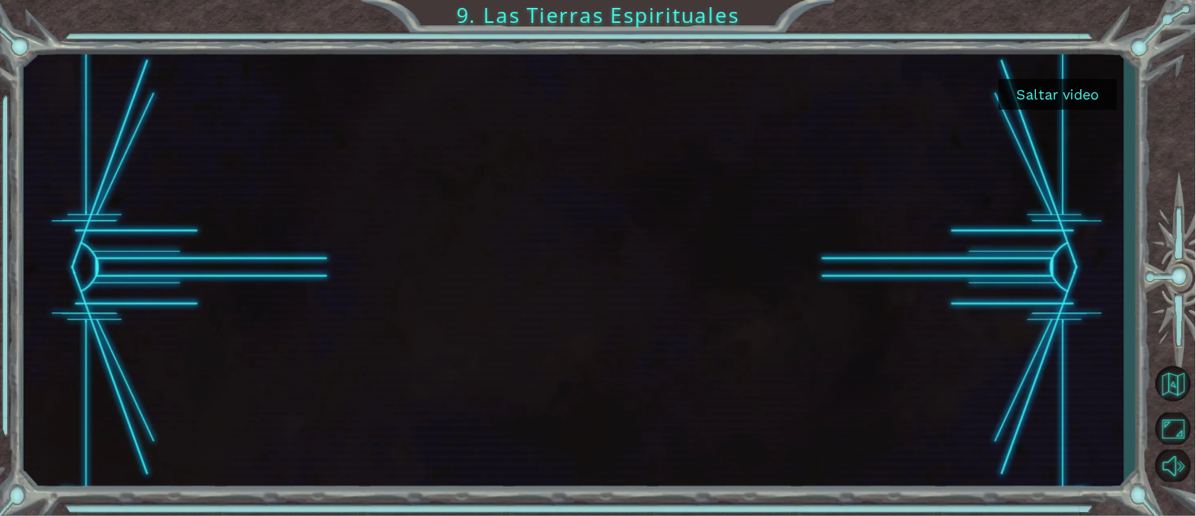
click at [1033, 99] on button "Saltar video" at bounding box center [1058, 94] width 118 height 31
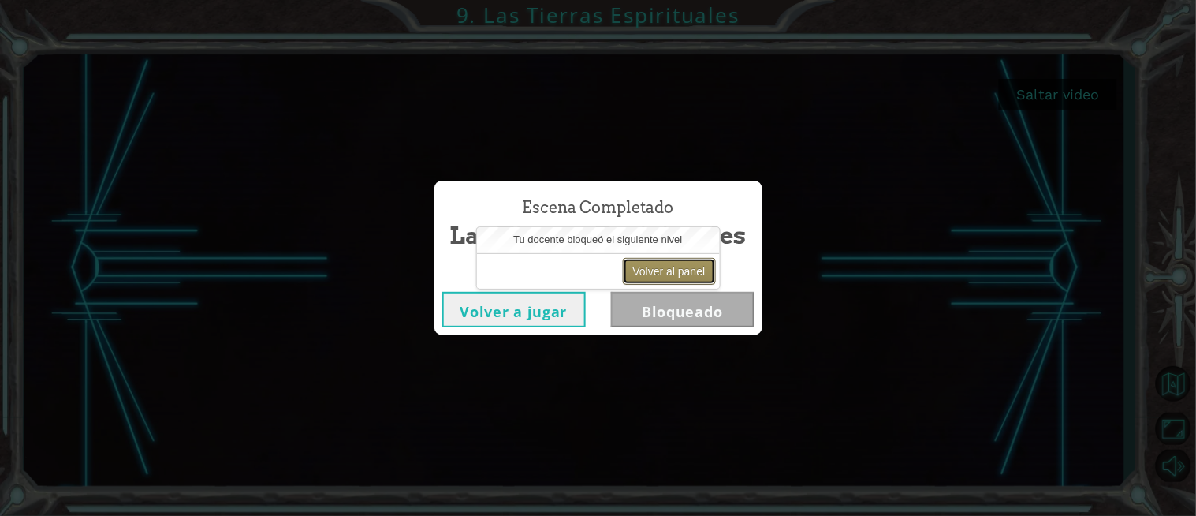
click at [652, 273] on button "Volver al panel" at bounding box center [669, 271] width 93 height 27
